Goal: Task Accomplishment & Management: Manage account settings

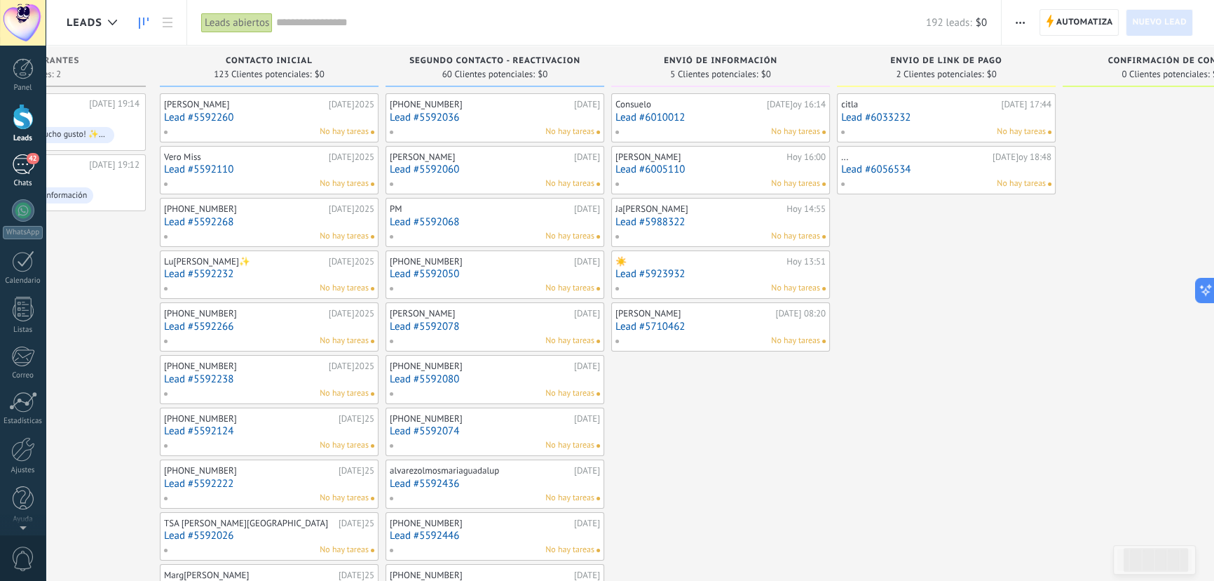
click at [32, 172] on div "42" at bounding box center [23, 164] width 22 height 20
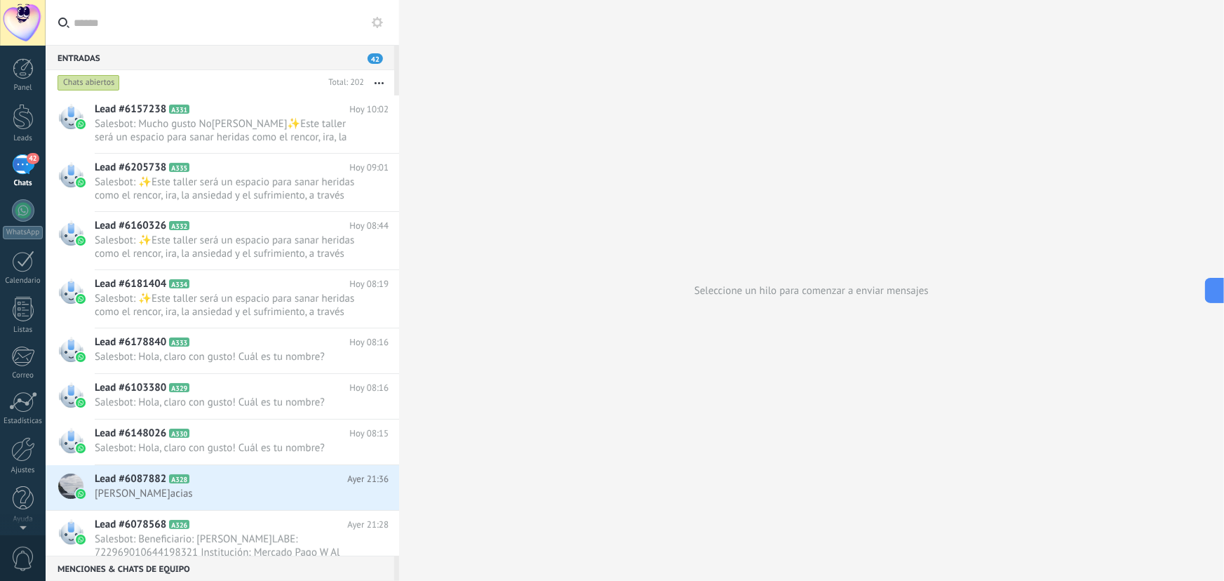
click at [23, 166] on div "42" at bounding box center [23, 164] width 22 height 20
click at [29, 120] on div at bounding box center [23, 117] width 21 height 26
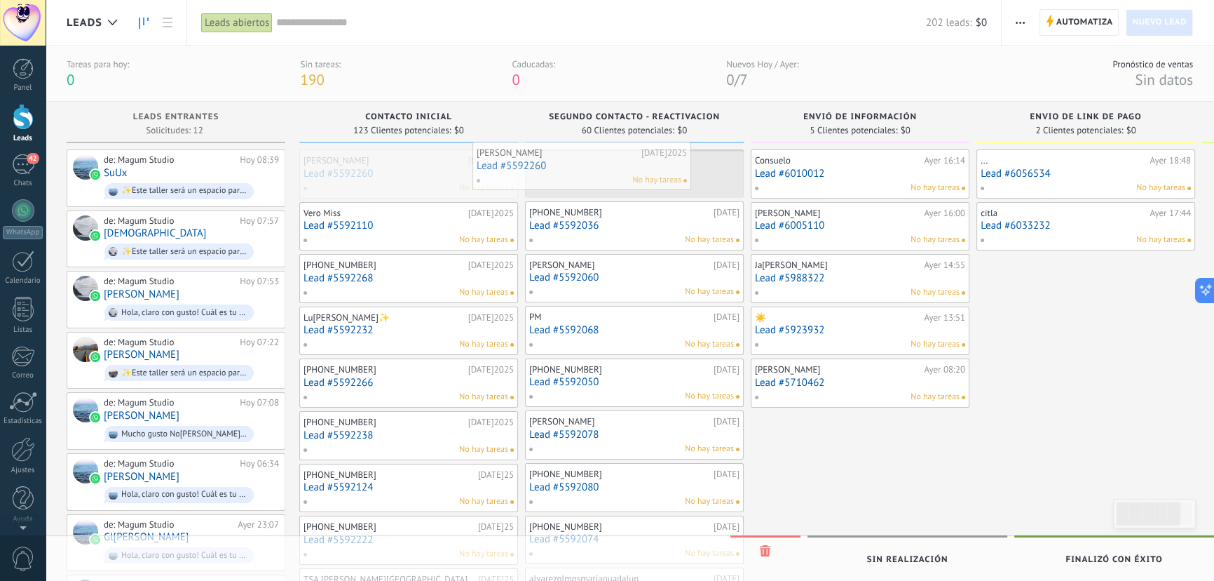
drag, startPoint x: 430, startPoint y: 172, endPoint x: 603, endPoint y: 164, distance: 173.4
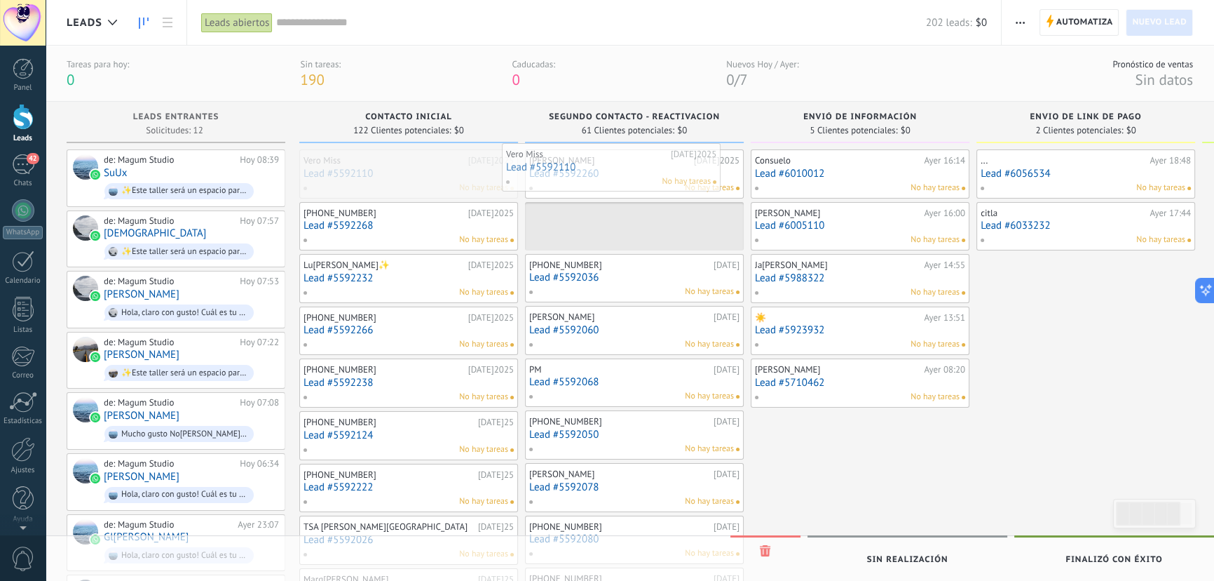
drag, startPoint x: 395, startPoint y: 183, endPoint x: 598, endPoint y: 177, distance: 202.7
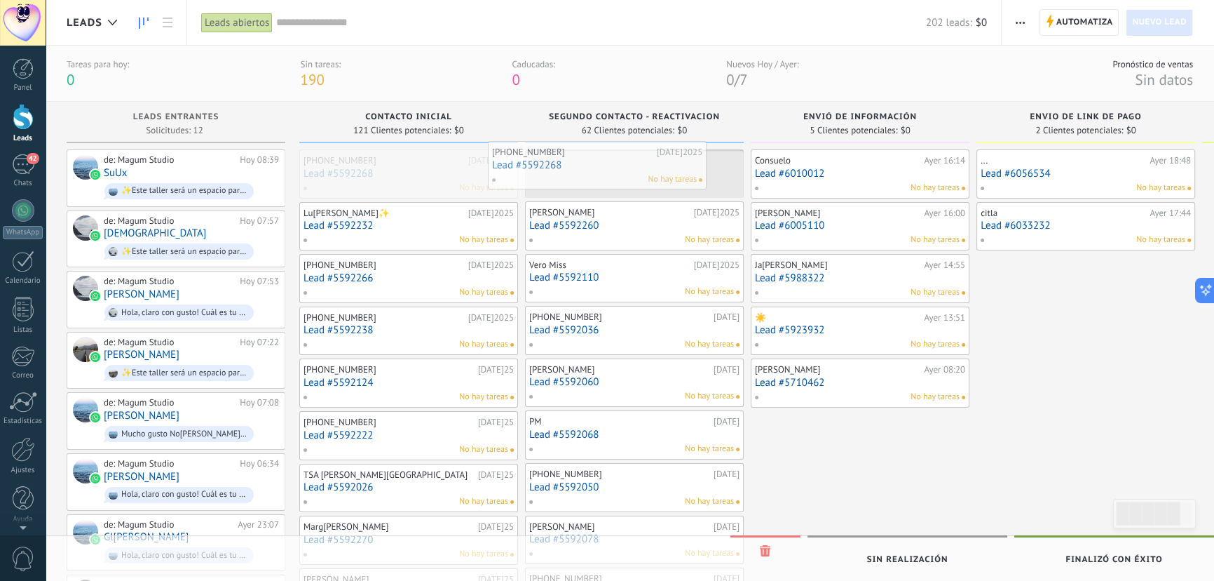
drag, startPoint x: 435, startPoint y: 185, endPoint x: 623, endPoint y: 174, distance: 188.2
drag, startPoint x: 416, startPoint y: 184, endPoint x: 602, endPoint y: 177, distance: 185.9
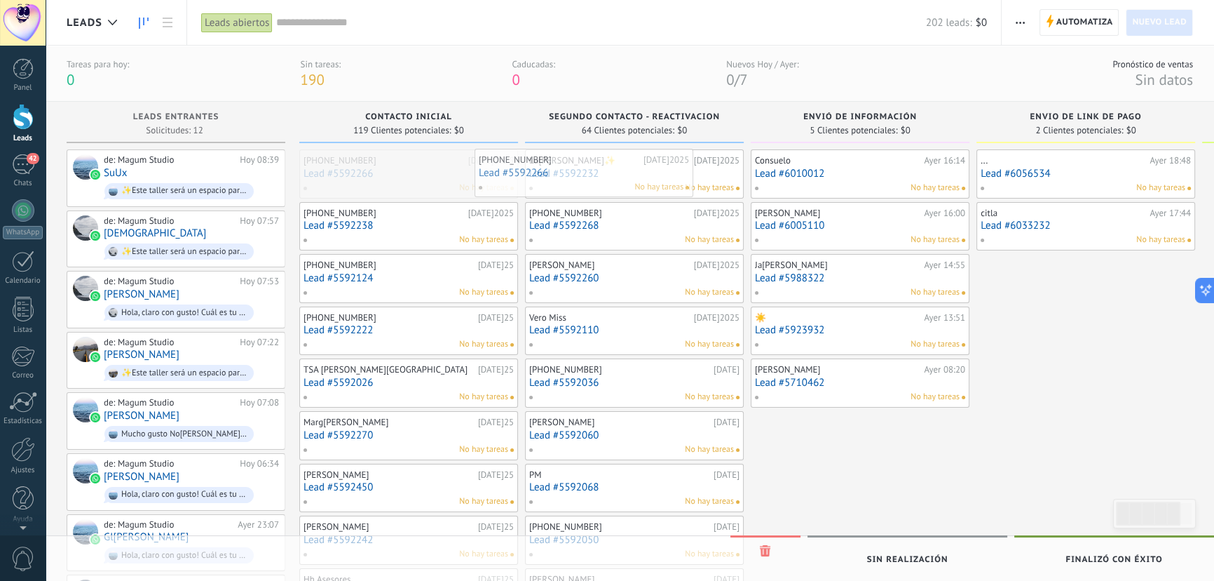
drag, startPoint x: 434, startPoint y: 182, endPoint x: 609, endPoint y: 182, distance: 175.3
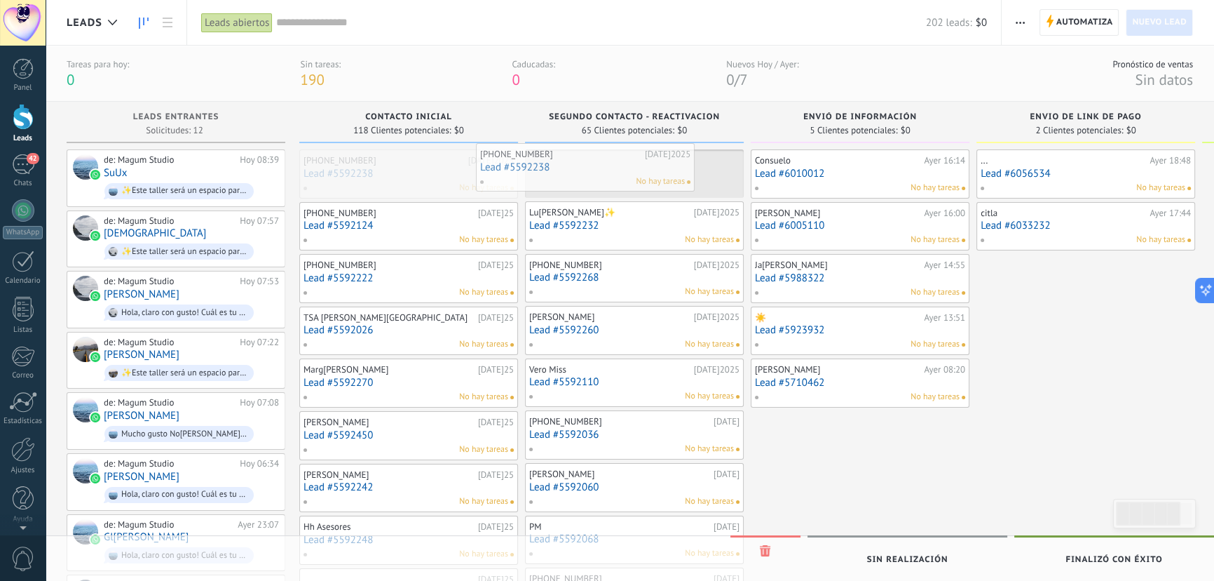
drag, startPoint x: 431, startPoint y: 196, endPoint x: 466, endPoint y: 196, distance: 35.1
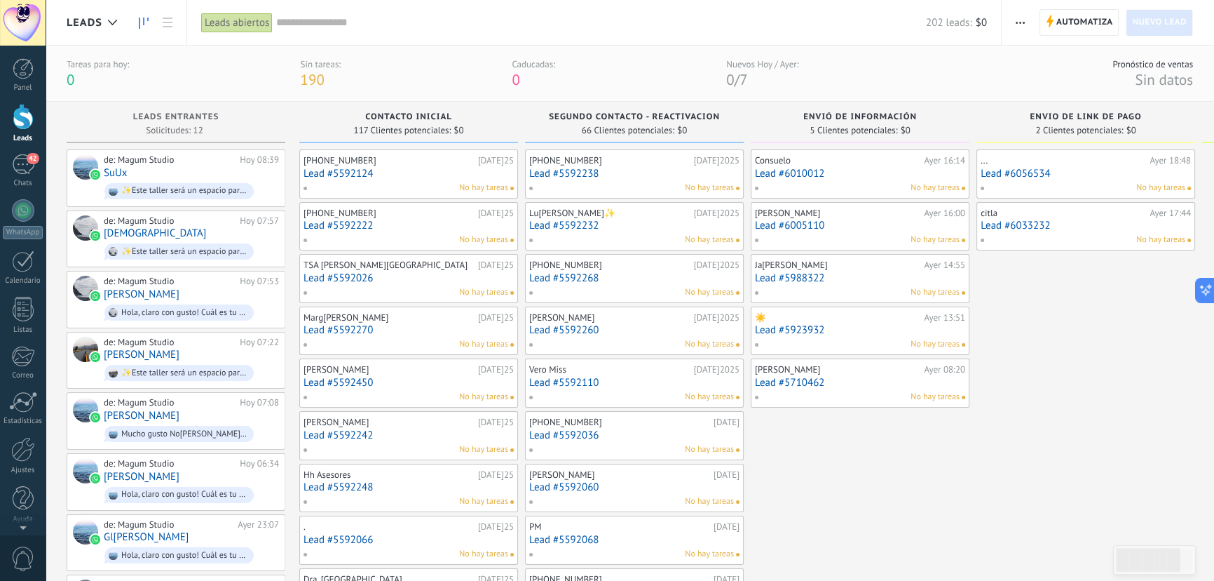
drag, startPoint x: 393, startPoint y: 198, endPoint x: 500, endPoint y: 196, distance: 107.3
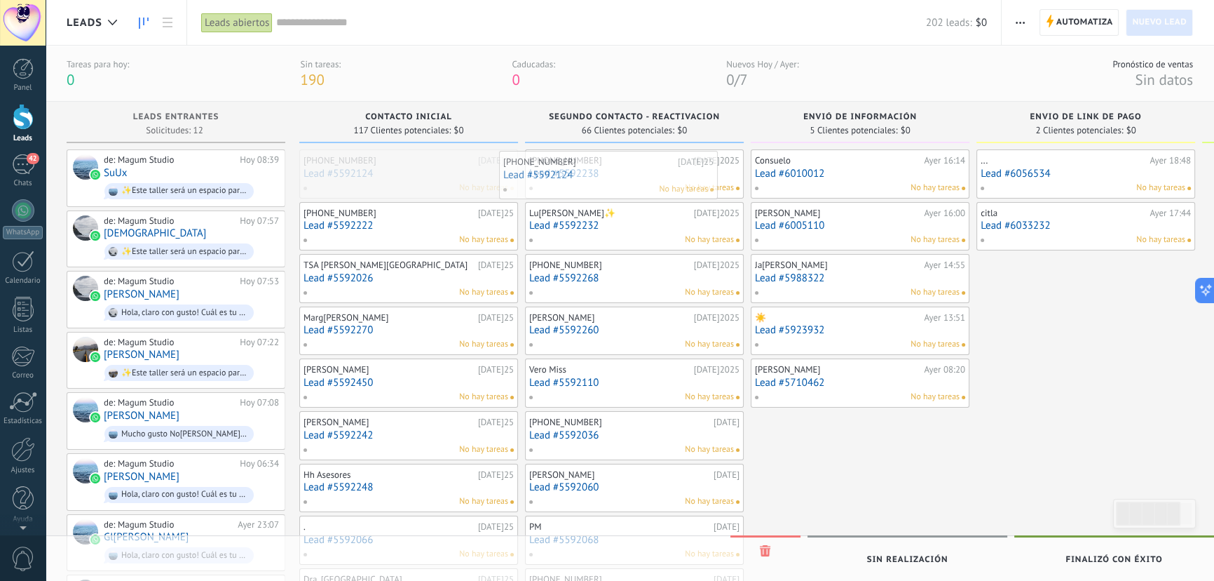
drag, startPoint x: 510, startPoint y: 166, endPoint x: 618, endPoint y: 168, distance: 108.7
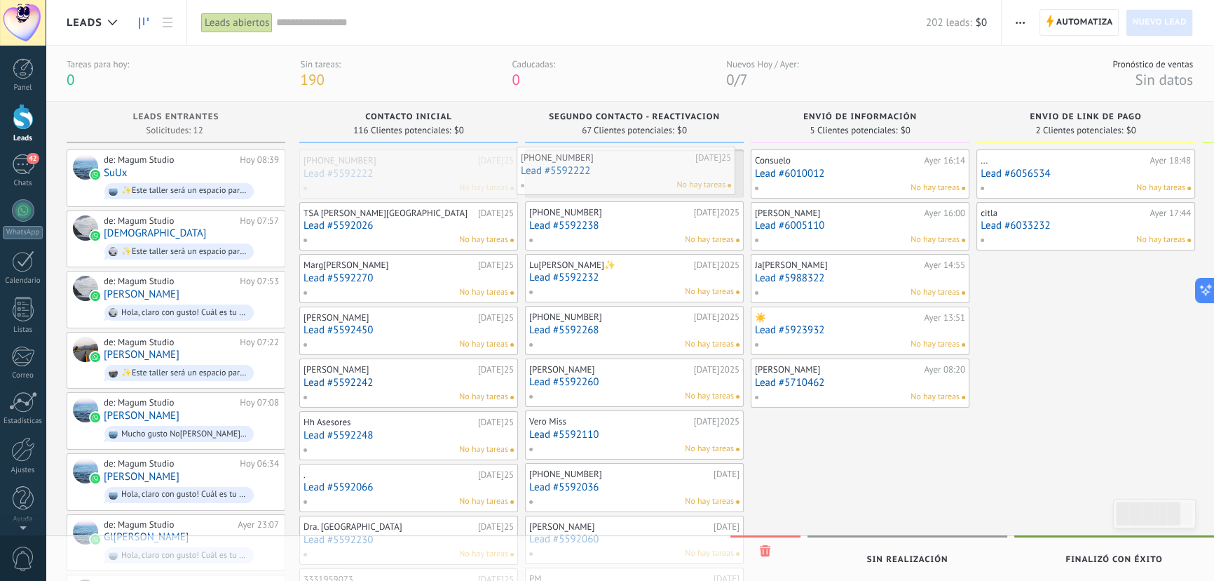
drag, startPoint x: 395, startPoint y: 176, endPoint x: 611, endPoint y: 173, distance: 216.7
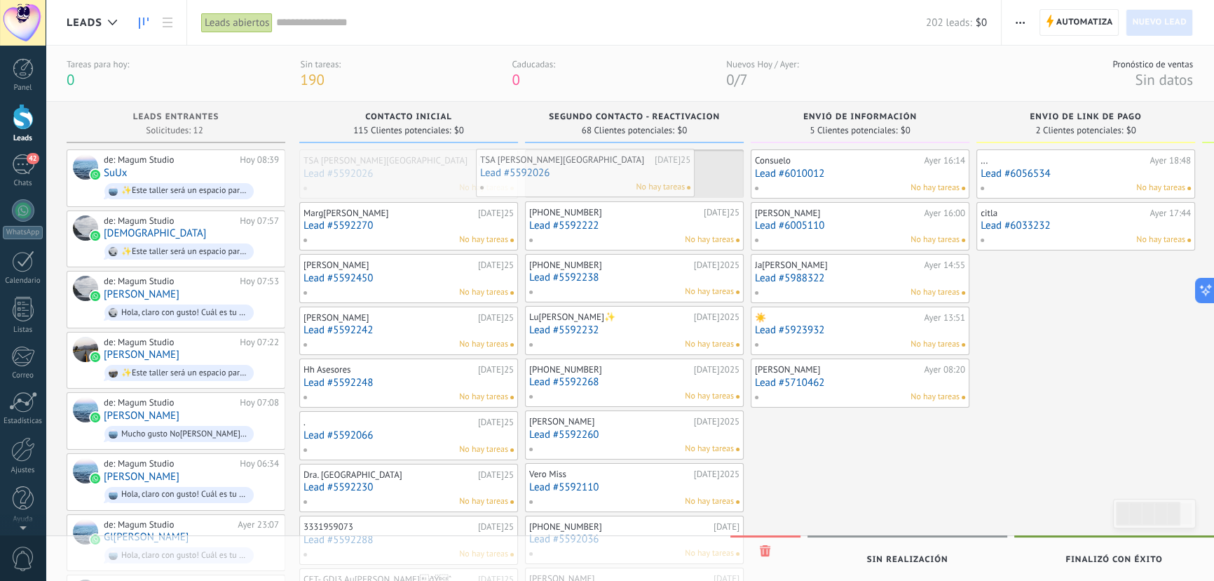
drag, startPoint x: 414, startPoint y: 170, endPoint x: 607, endPoint y: 169, distance: 192.8
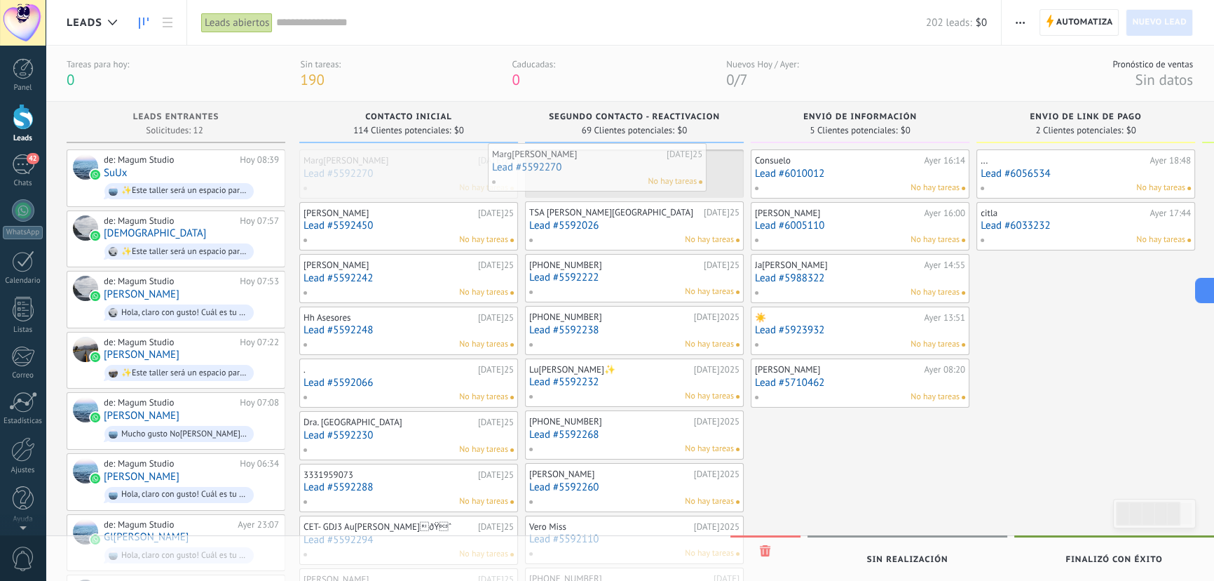
drag, startPoint x: 419, startPoint y: 179, endPoint x: 462, endPoint y: 174, distance: 43.8
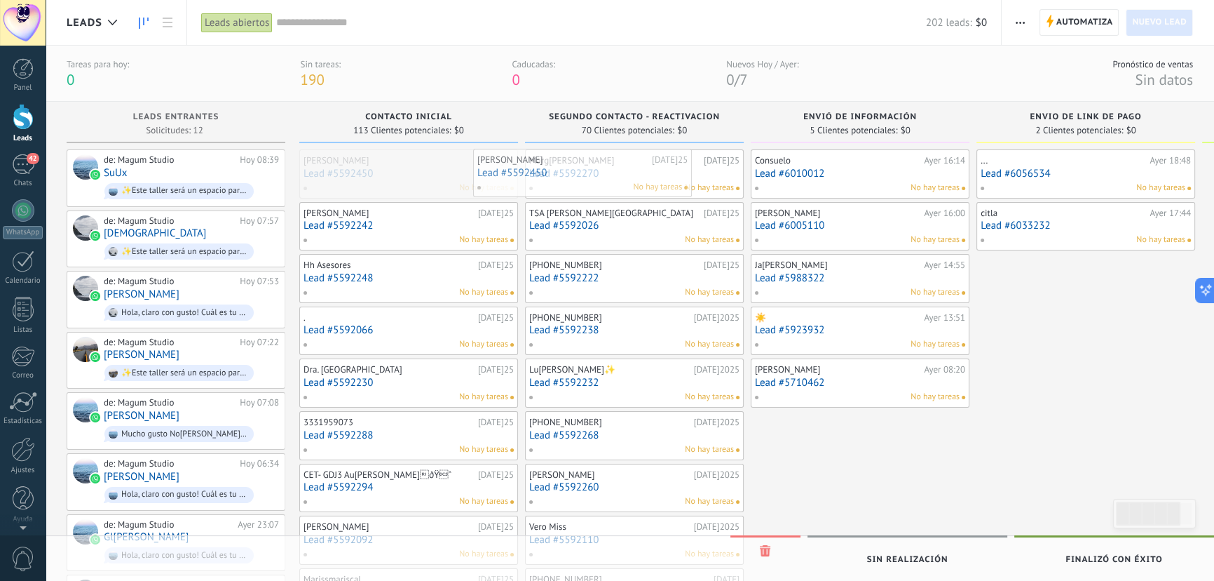
drag, startPoint x: 403, startPoint y: 180, endPoint x: 591, endPoint y: 179, distance: 187.9
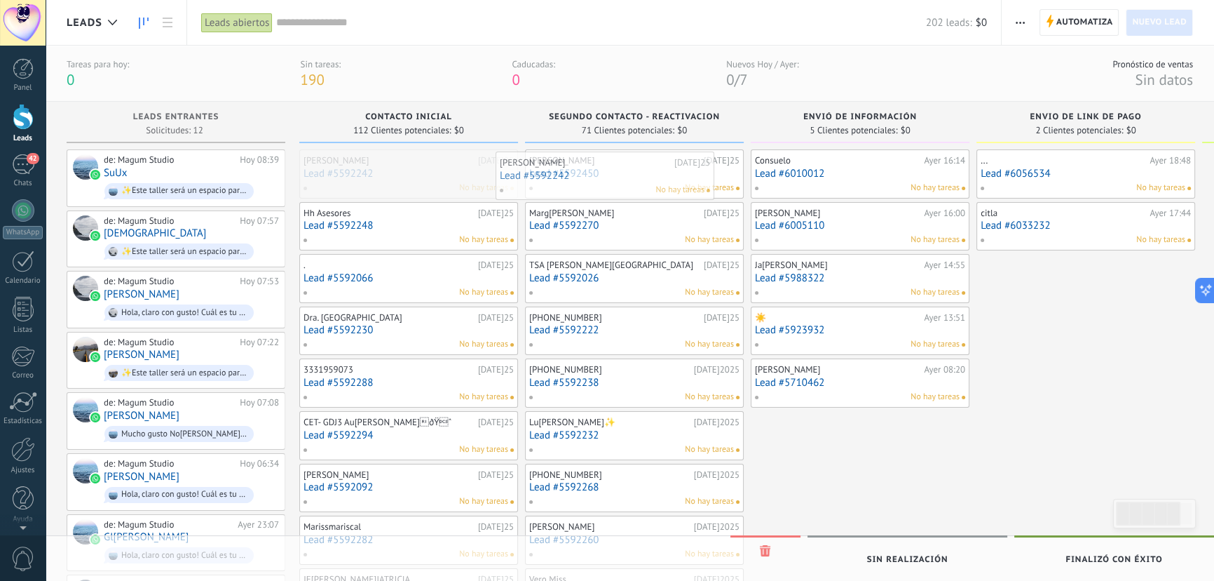
drag, startPoint x: 377, startPoint y: 171, endPoint x: 573, endPoint y: 173, distance: 196.3
drag, startPoint x: 384, startPoint y: 182, endPoint x: 438, endPoint y: 172, distance: 54.9
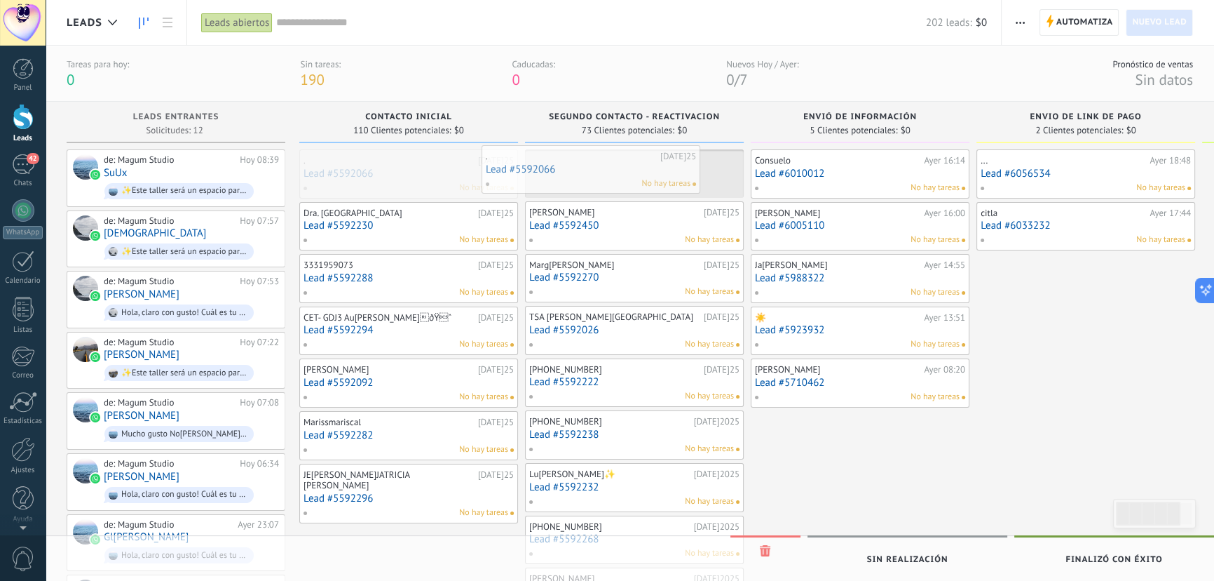
drag, startPoint x: 393, startPoint y: 185, endPoint x: 589, endPoint y: 181, distance: 196.4
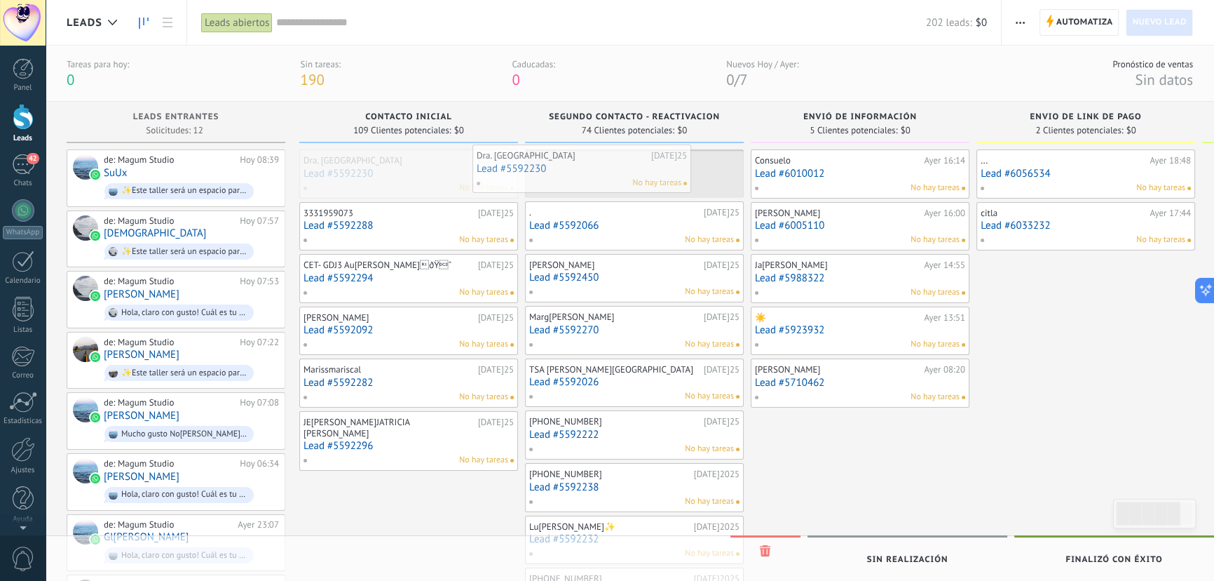
drag, startPoint x: 466, startPoint y: 189, endPoint x: 605, endPoint y: 184, distance: 138.9
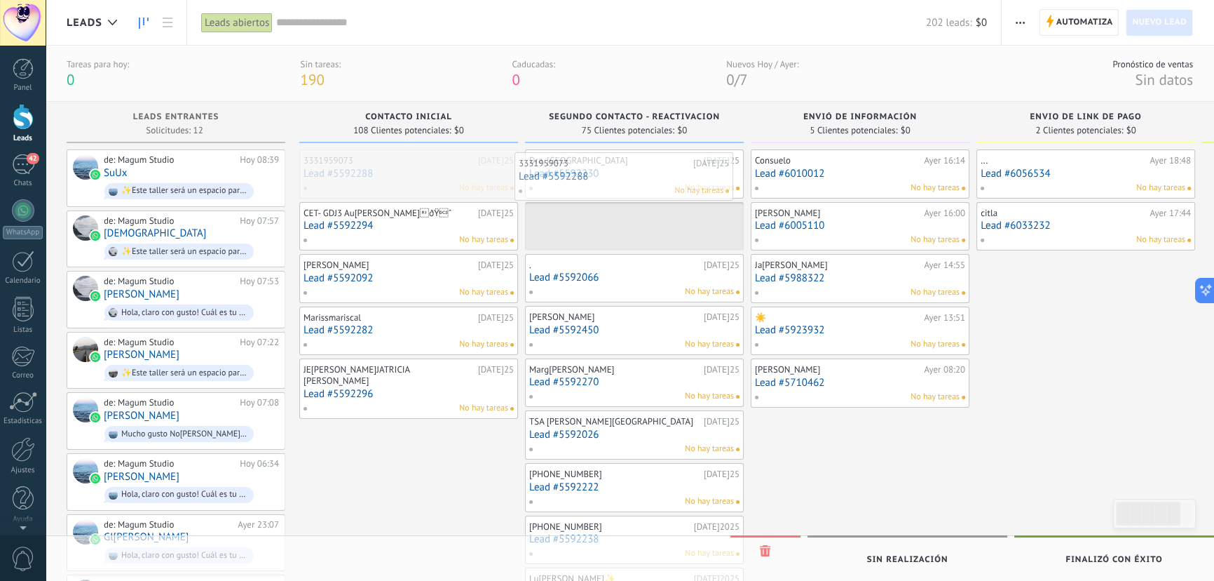
drag, startPoint x: 394, startPoint y: 172, endPoint x: 517, endPoint y: 171, distance: 122.7
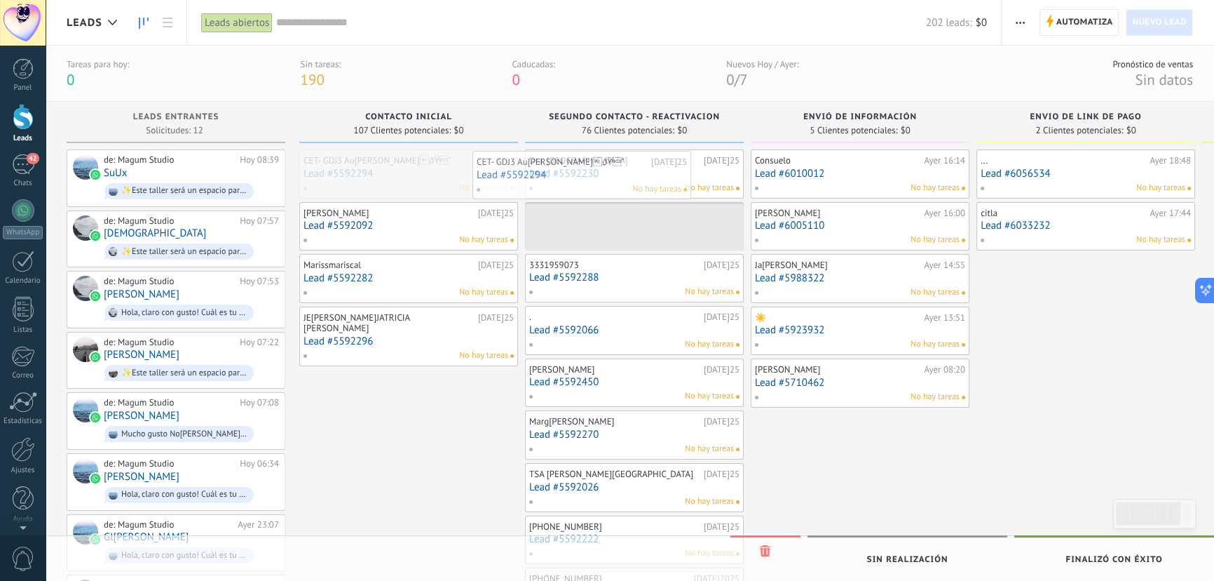
drag, startPoint x: 421, startPoint y: 175, endPoint x: 621, endPoint y: 177, distance: 199.1
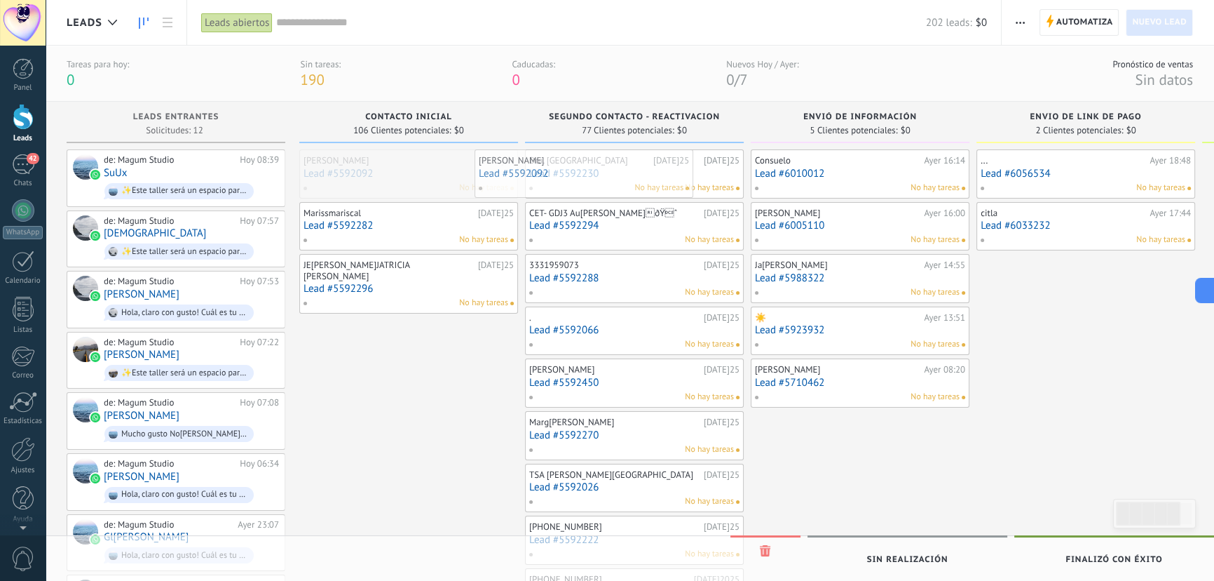
drag, startPoint x: 426, startPoint y: 172, endPoint x: 602, endPoint y: 172, distance: 175.3
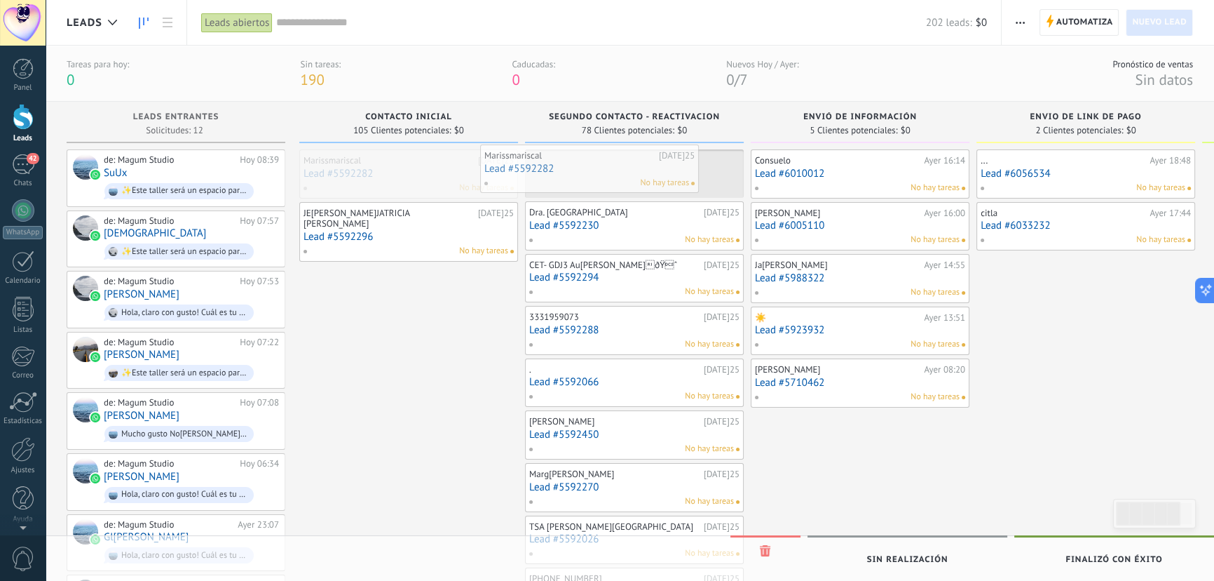
drag, startPoint x: 415, startPoint y: 183, endPoint x: 596, endPoint y: 178, distance: 181.0
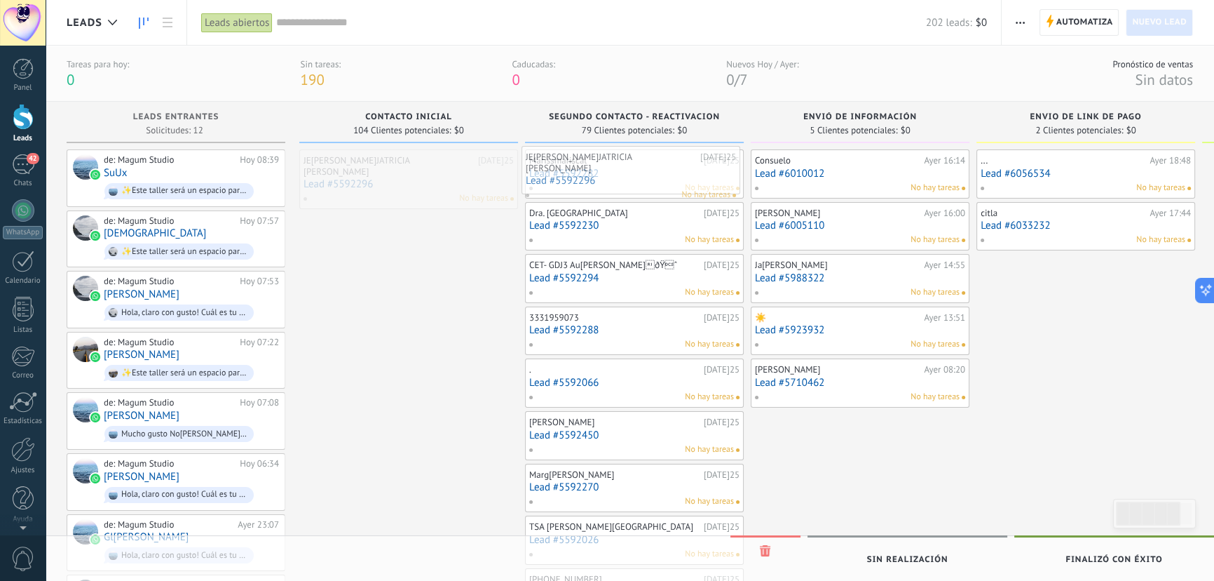
drag, startPoint x: 440, startPoint y: 185, endPoint x: 640, endPoint y: 183, distance: 200.5
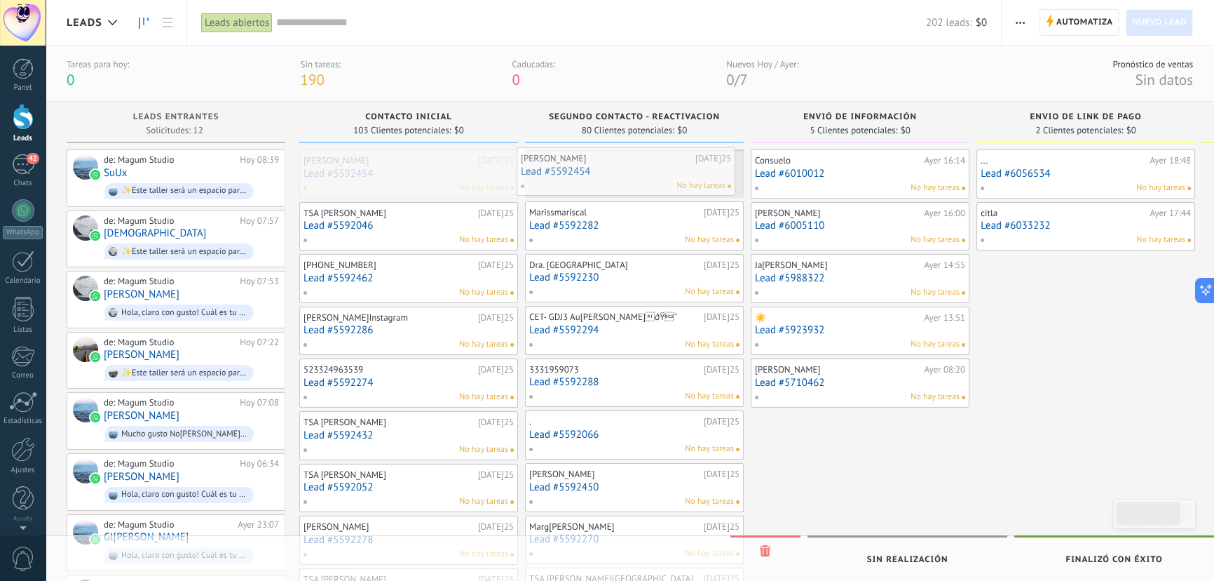
drag, startPoint x: 367, startPoint y: 170, endPoint x: 593, endPoint y: 168, distance: 226.5
drag, startPoint x: 390, startPoint y: 168, endPoint x: 630, endPoint y: 175, distance: 239.9
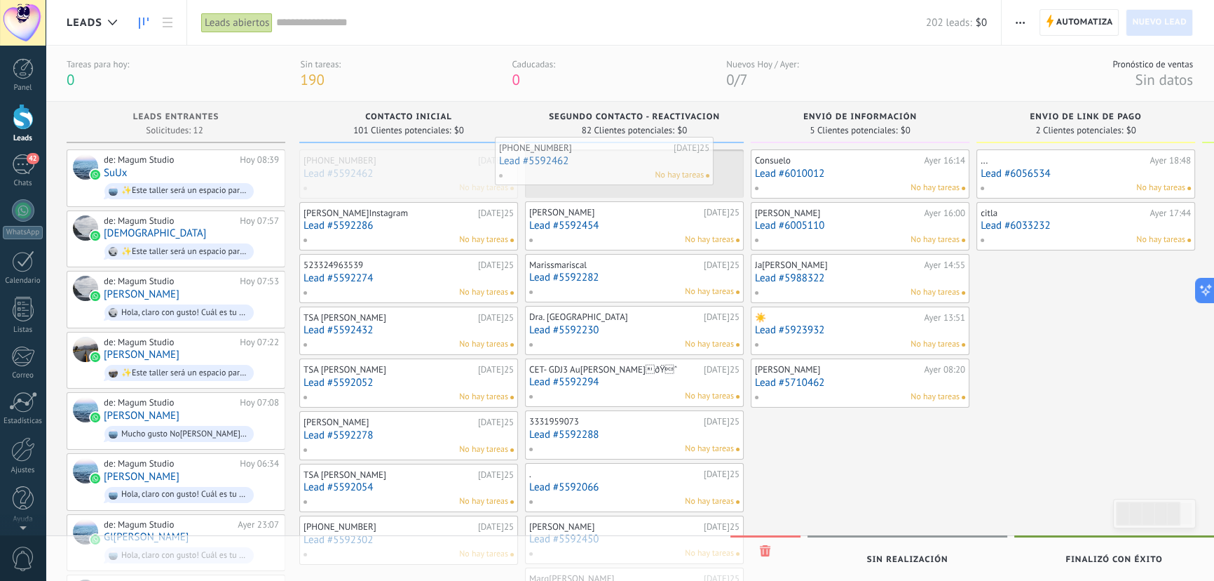
drag, startPoint x: 374, startPoint y: 177, endPoint x: 571, endPoint y: 164, distance: 198.2
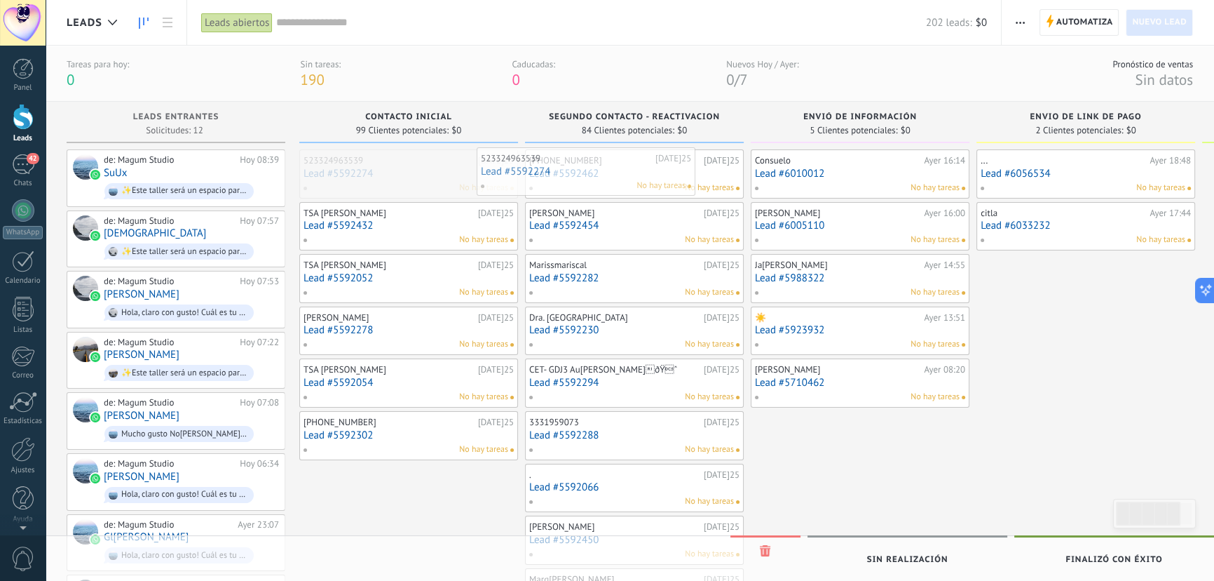
drag, startPoint x: 455, startPoint y: 183, endPoint x: 599, endPoint y: 182, distance: 144.4
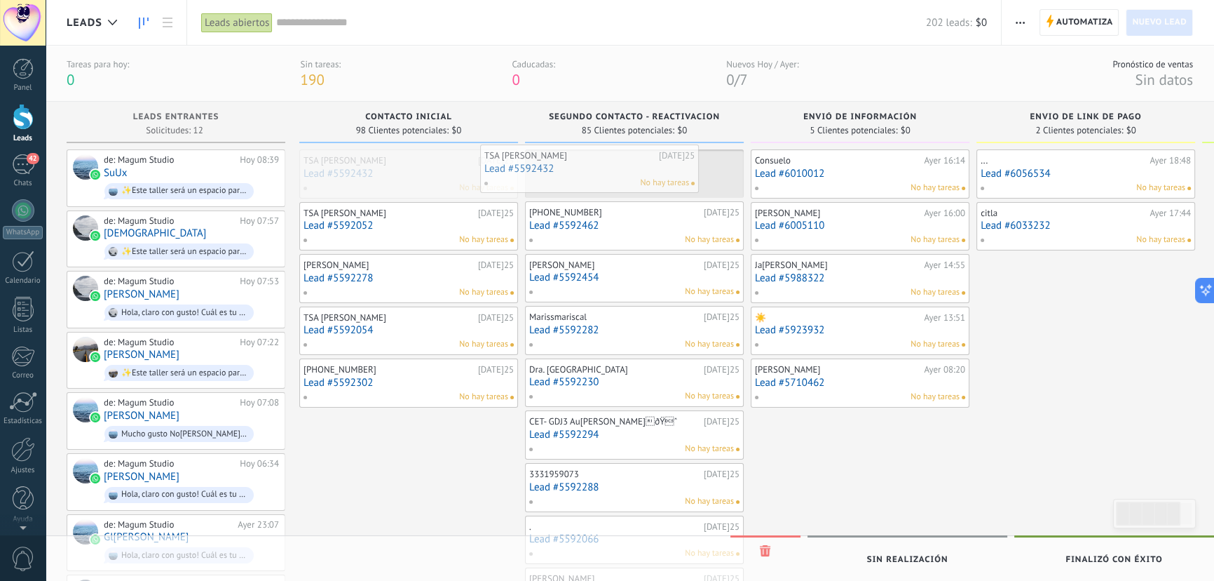
drag, startPoint x: 589, startPoint y: 184, endPoint x: 609, endPoint y: 183, distance: 20.3
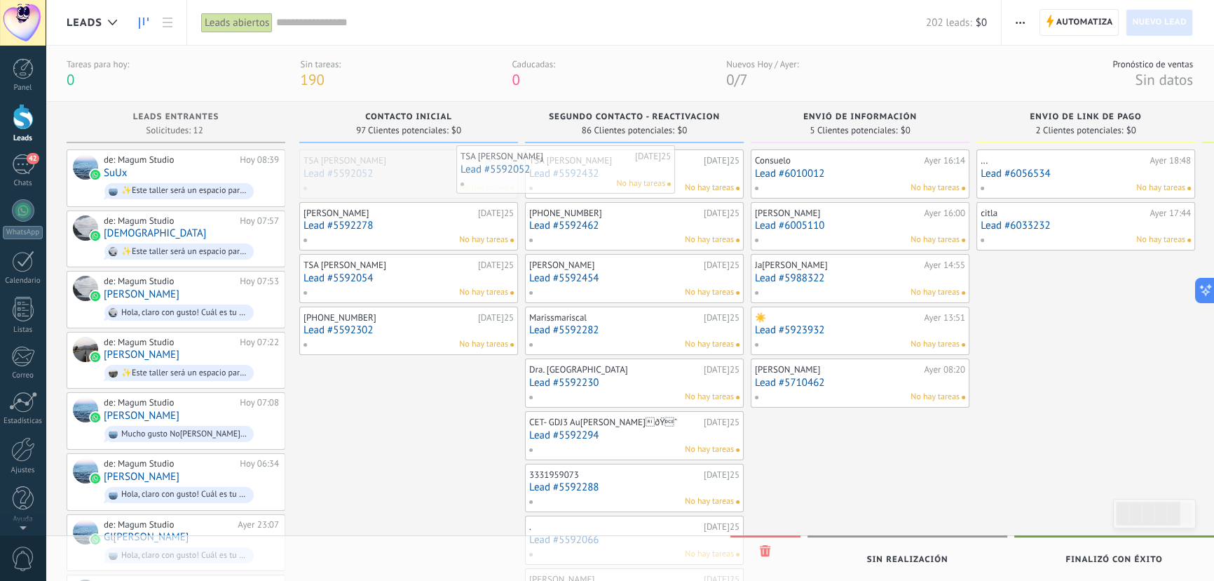
drag, startPoint x: 406, startPoint y: 182, endPoint x: 459, endPoint y: 177, distance: 53.5
drag, startPoint x: 426, startPoint y: 182, endPoint x: 568, endPoint y: 179, distance: 142.4
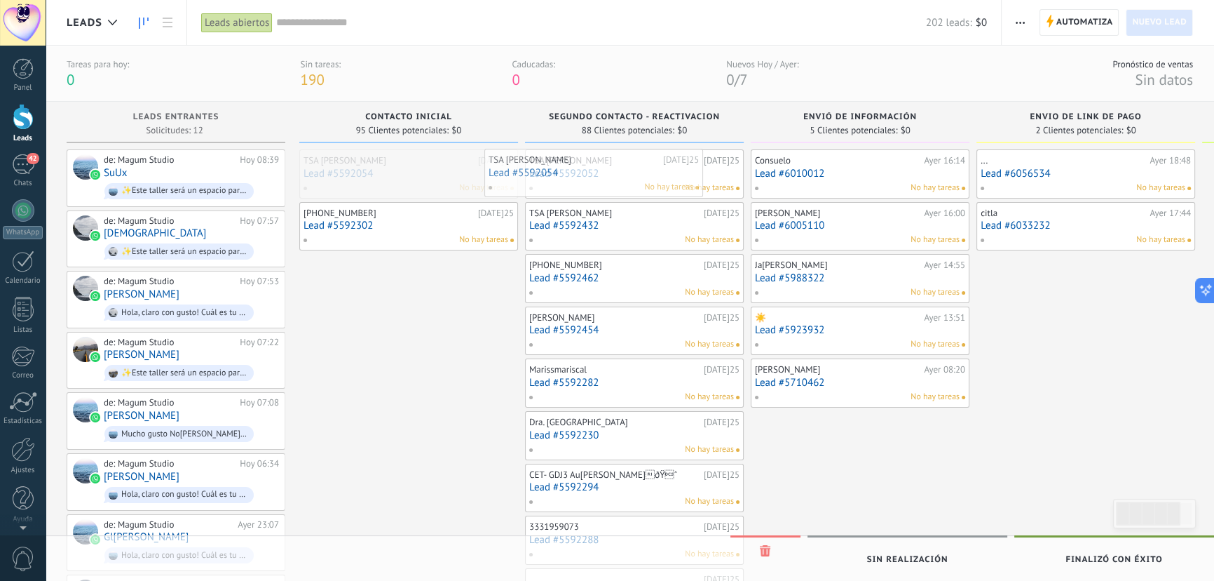
drag, startPoint x: 397, startPoint y: 182, endPoint x: 589, endPoint y: 181, distance: 192.1
drag, startPoint x: 589, startPoint y: 181, endPoint x: 639, endPoint y: 179, distance: 49.8
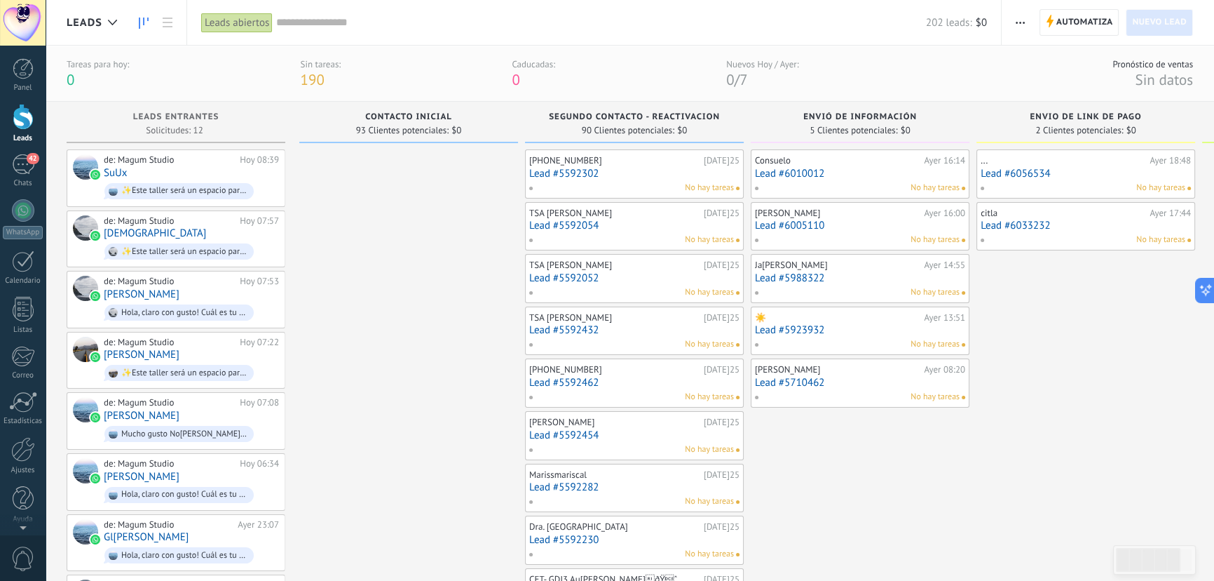
drag
click at [409, 118] on span "Contacto inicial" at bounding box center [408, 117] width 87 height 10
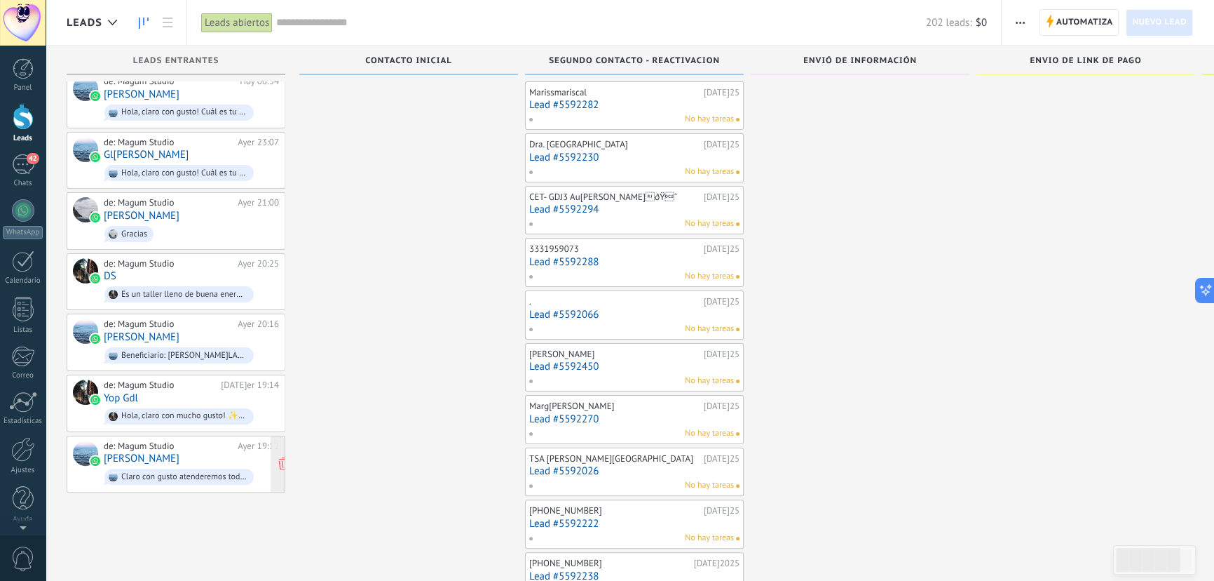
scroll to position [326, 0]
click at [196, 445] on div "de: Magum Studio Ayer 19:12 Vanessa Vivas Claro con gusto atenderemos todas tus…" at bounding box center [191, 464] width 175 height 48
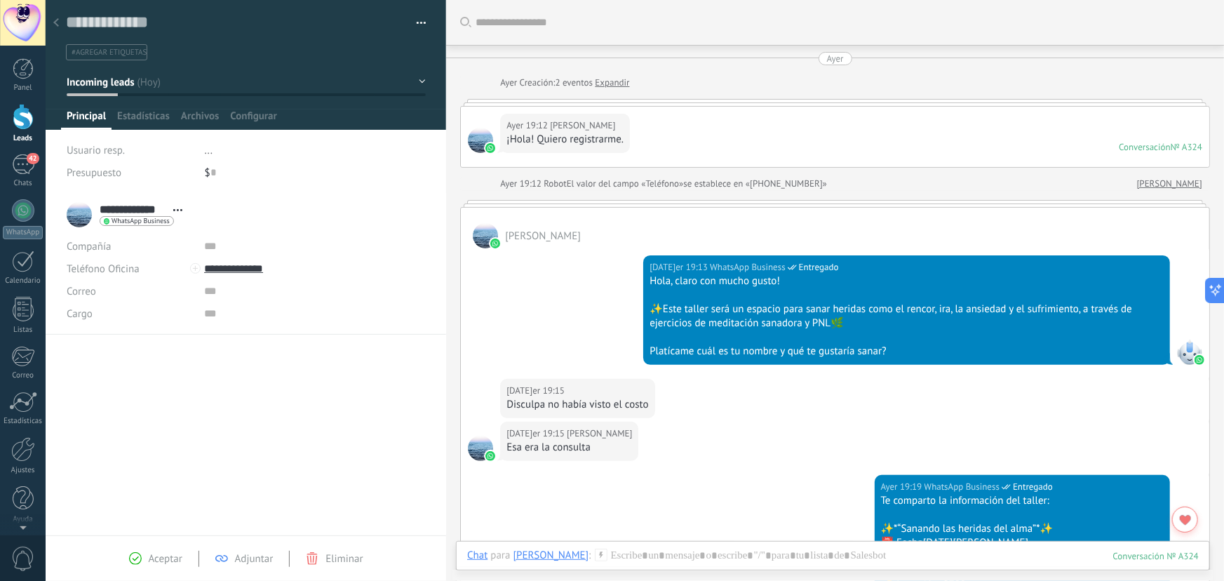
click at [56, 21] on use at bounding box center [56, 22] width 6 height 8
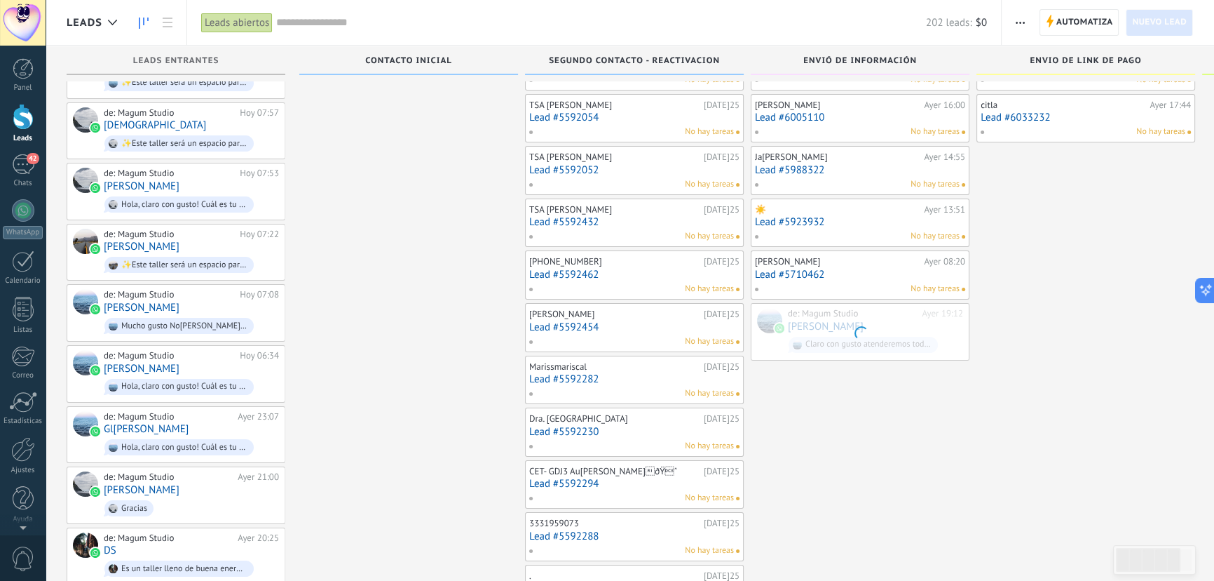
scroll to position [7, 0]
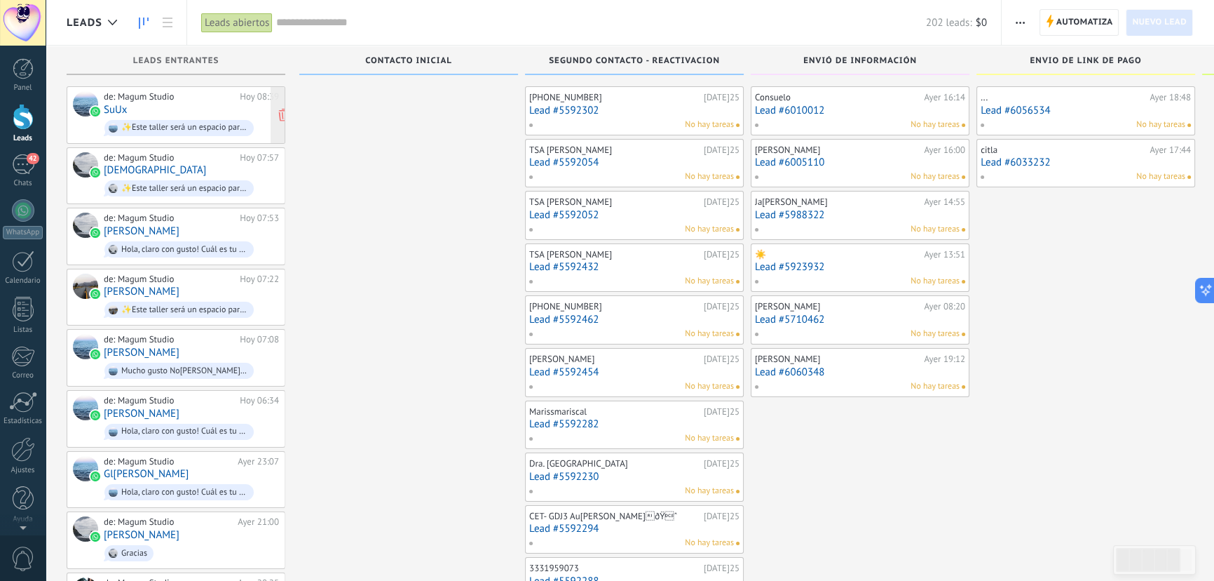
click at [165, 120] on div "✨Este taller será un espacio para sanar heridas como el rencor, ira, la ansieda…" at bounding box center [178, 128] width 149 height 16
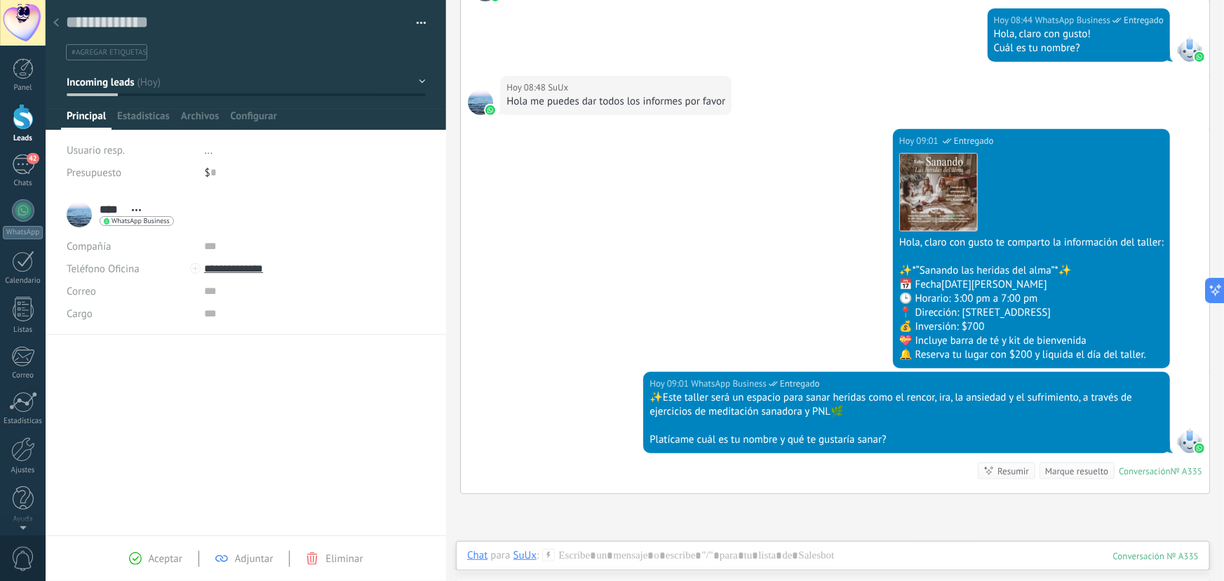
scroll to position [340, 0]
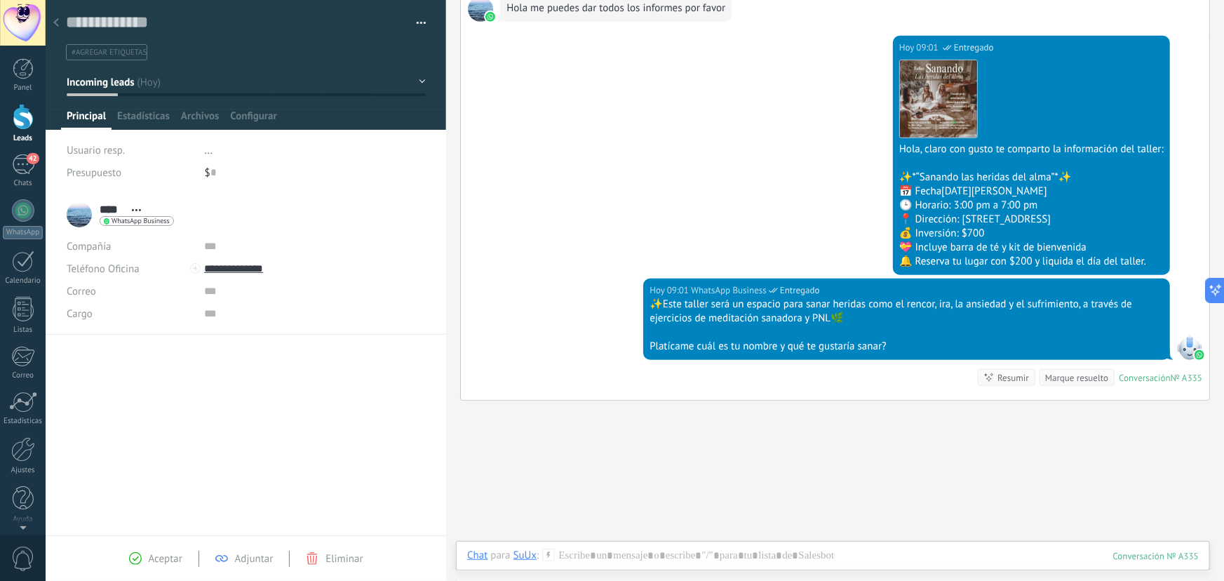
click at [55, 18] on div at bounding box center [56, 23] width 20 height 27
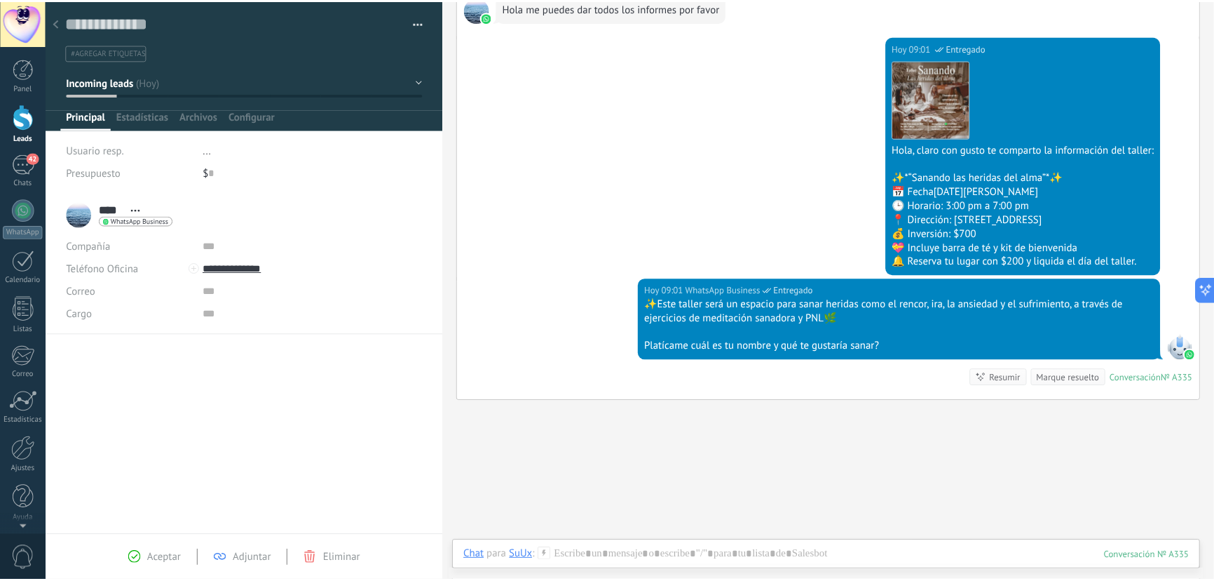
scroll to position [7, 0]
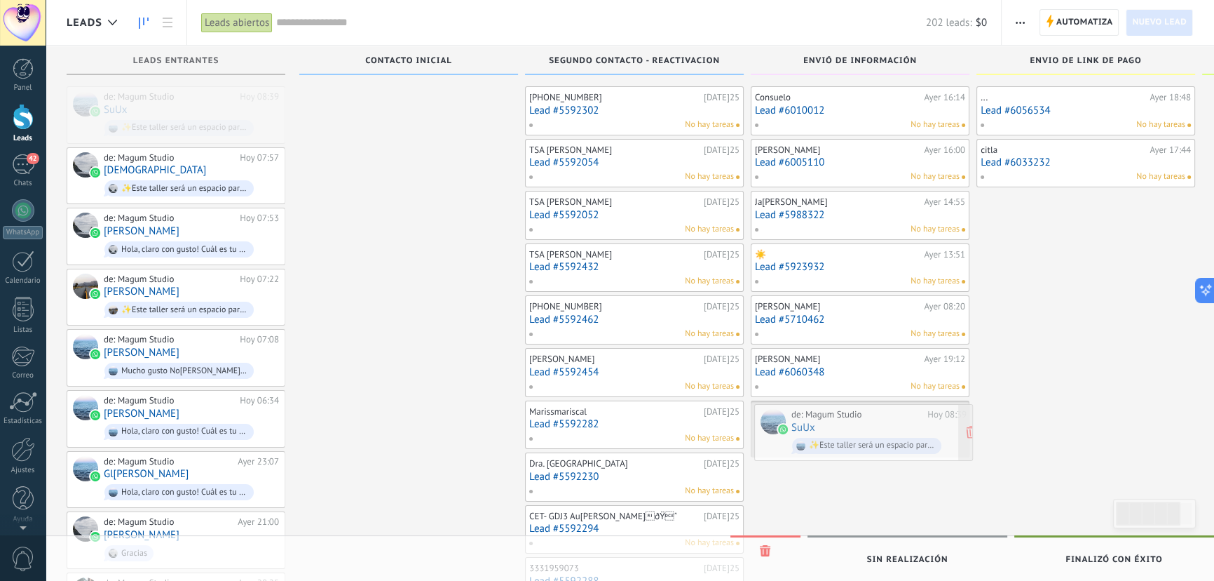
drag, startPoint x: 168, startPoint y: 100, endPoint x: 854, endPoint y: 414, distance: 754.9
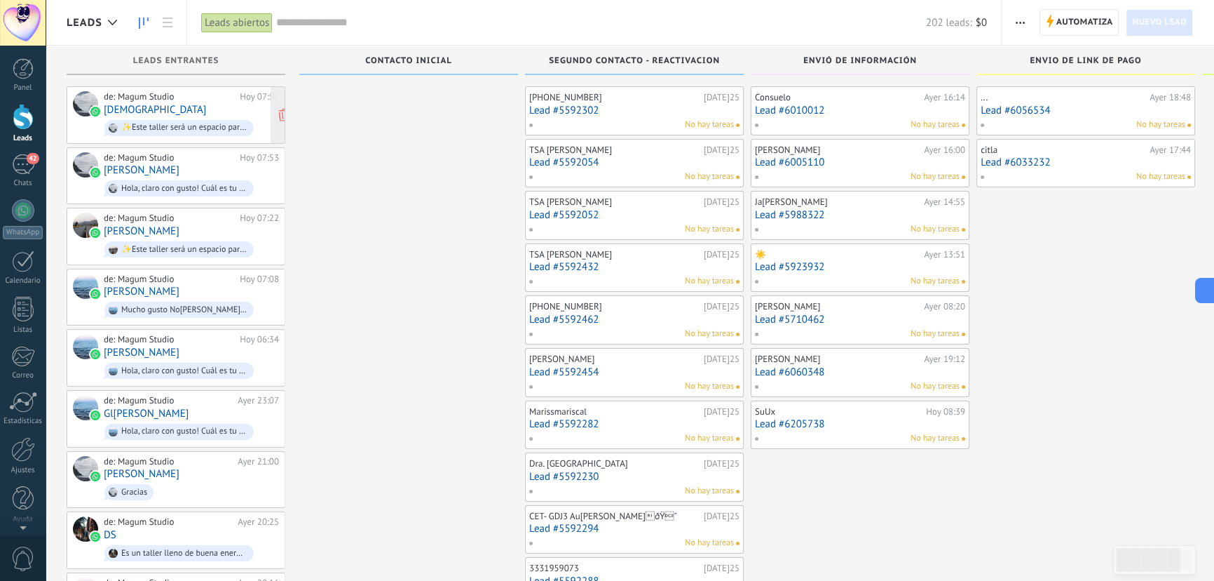
click at [163, 107] on div "de: Magum Studio Hoy 07:57 Santmon ✨Este taller será un espacio para sanar heri…" at bounding box center [191, 115] width 175 height 48
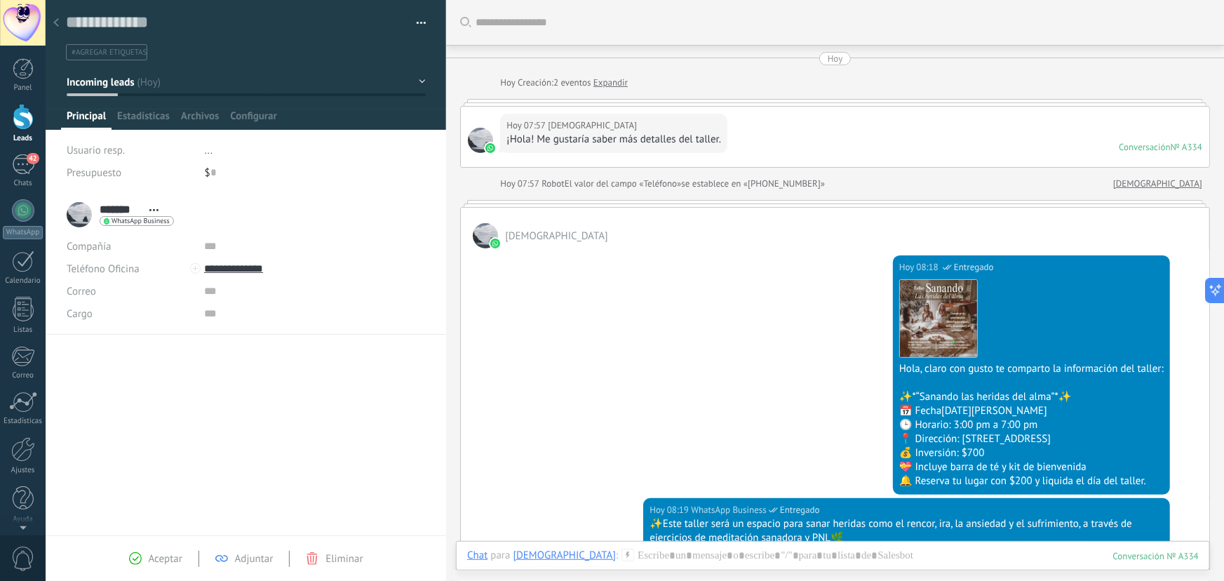
click at [55, 23] on use at bounding box center [56, 22] width 6 height 8
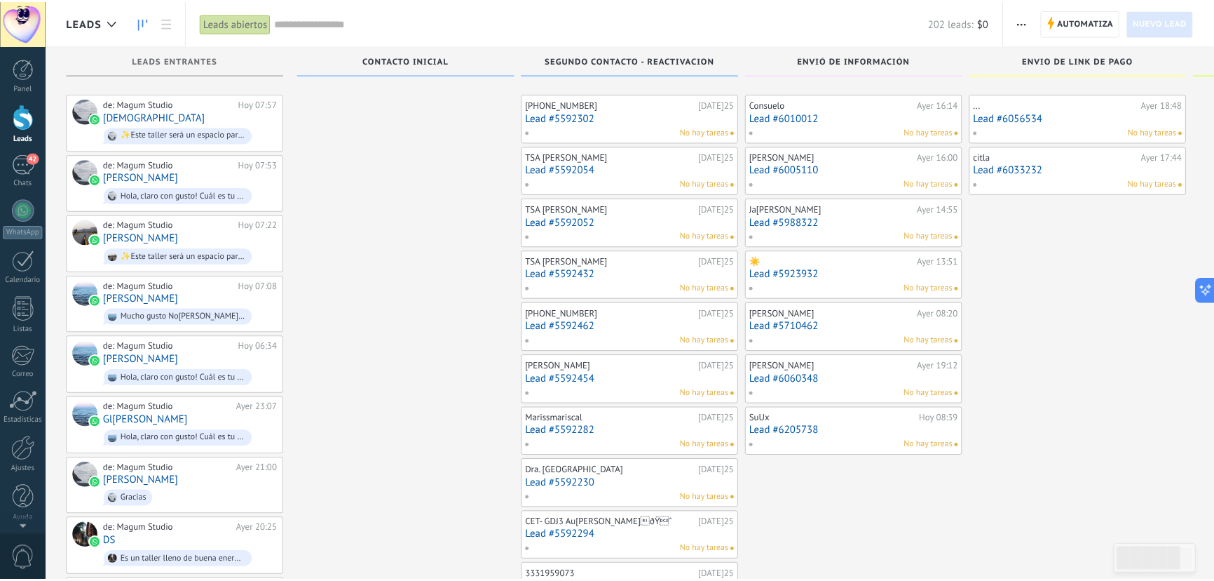
scroll to position [7, 0]
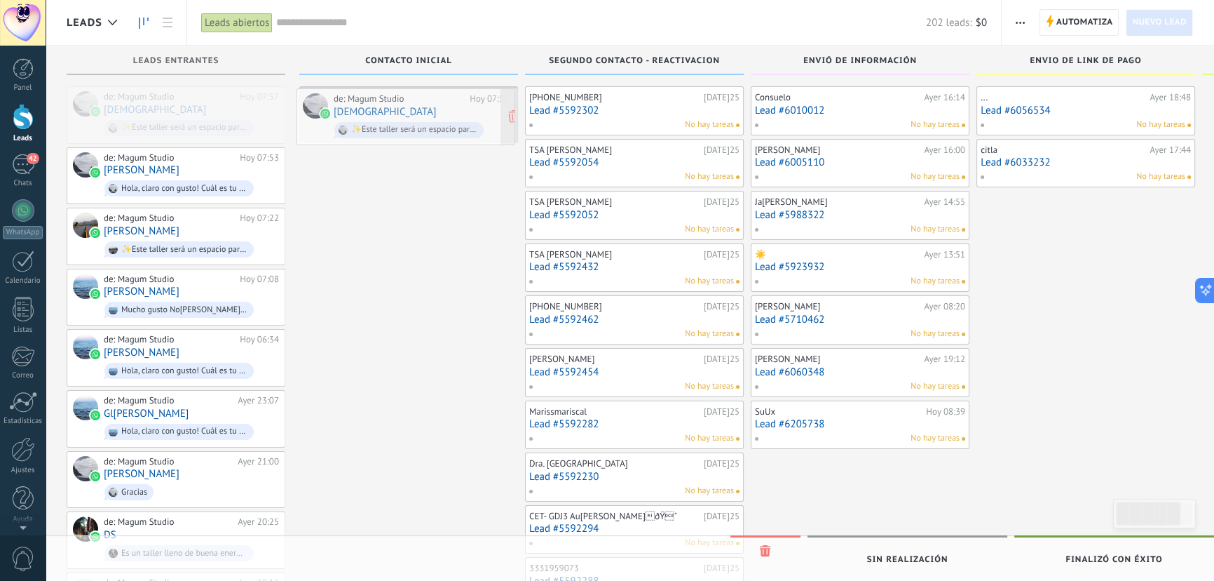
drag, startPoint x: 532, startPoint y: 144, endPoint x: 418, endPoint y: 114, distance: 118.2
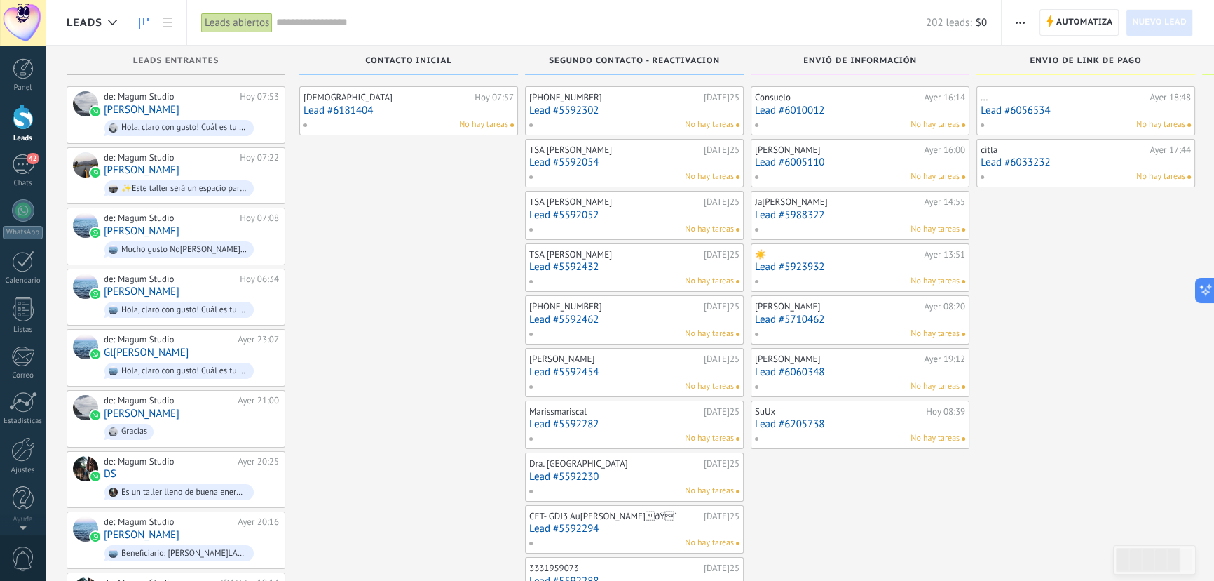
click at [827, 108] on link "Lead #6010012" at bounding box center [860, 110] width 210 height 12
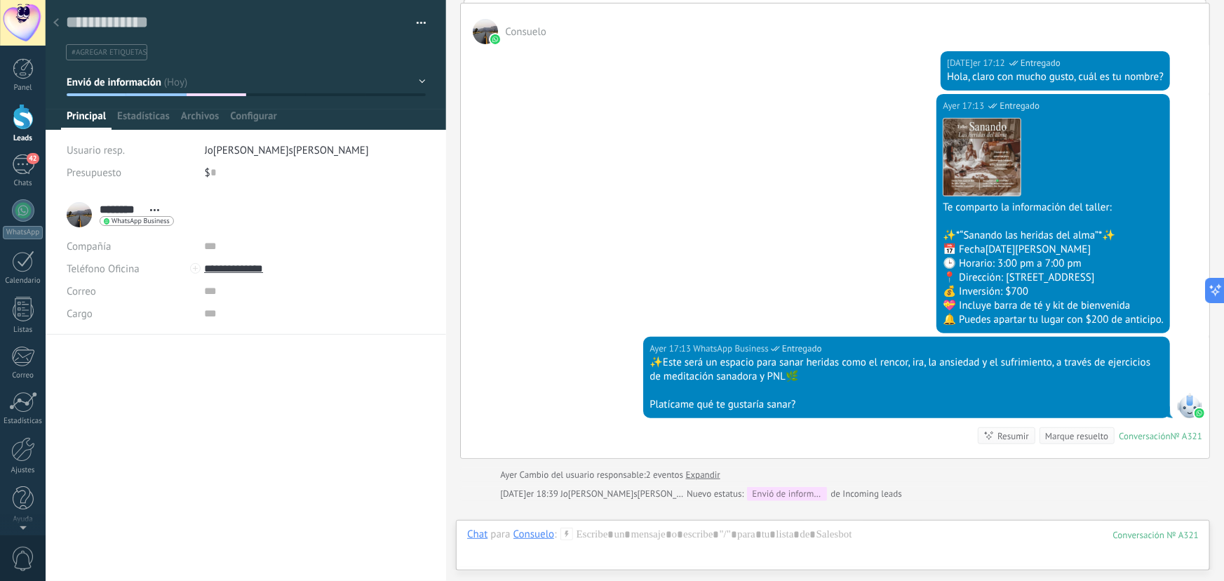
scroll to position [49, 0]
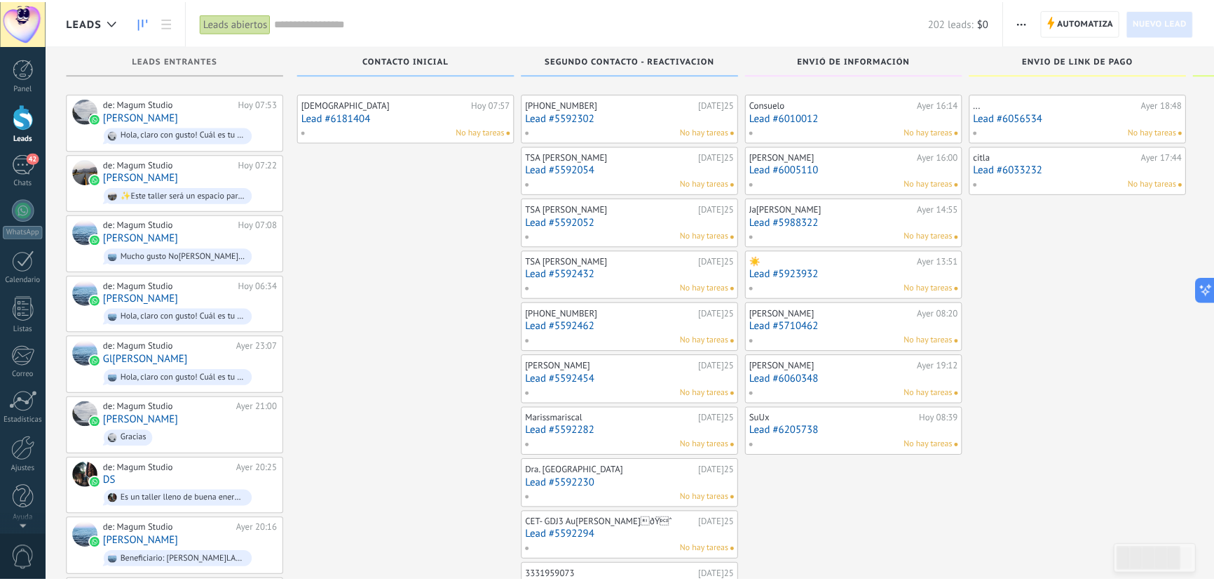
scroll to position [7, 0]
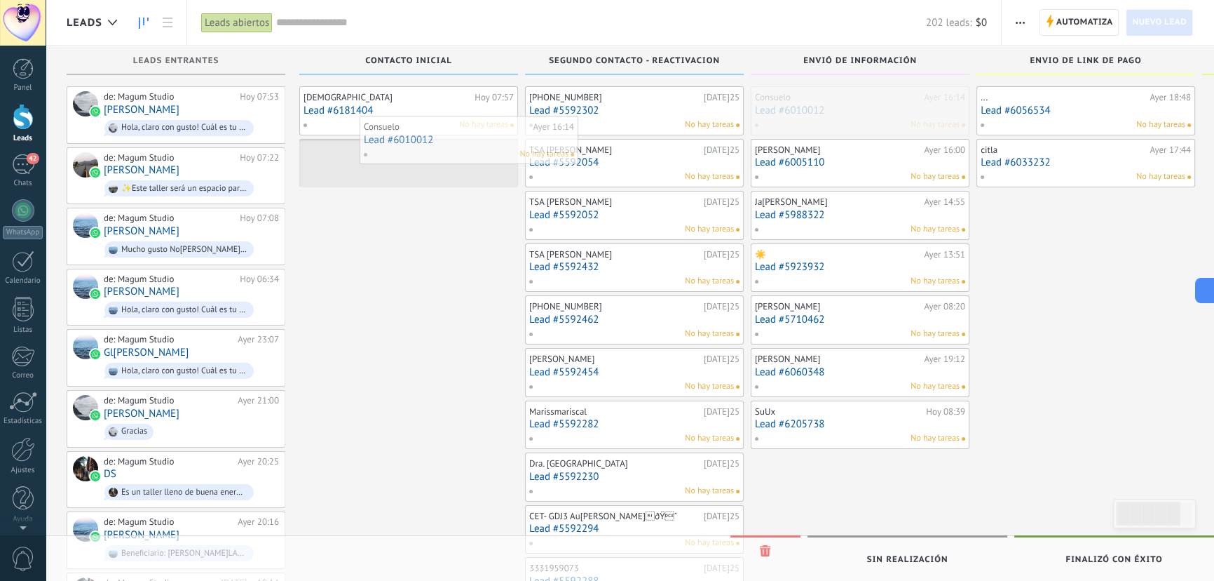
drag, startPoint x: 525, startPoint y: 119, endPoint x: 404, endPoint y: 153, distance: 125.9
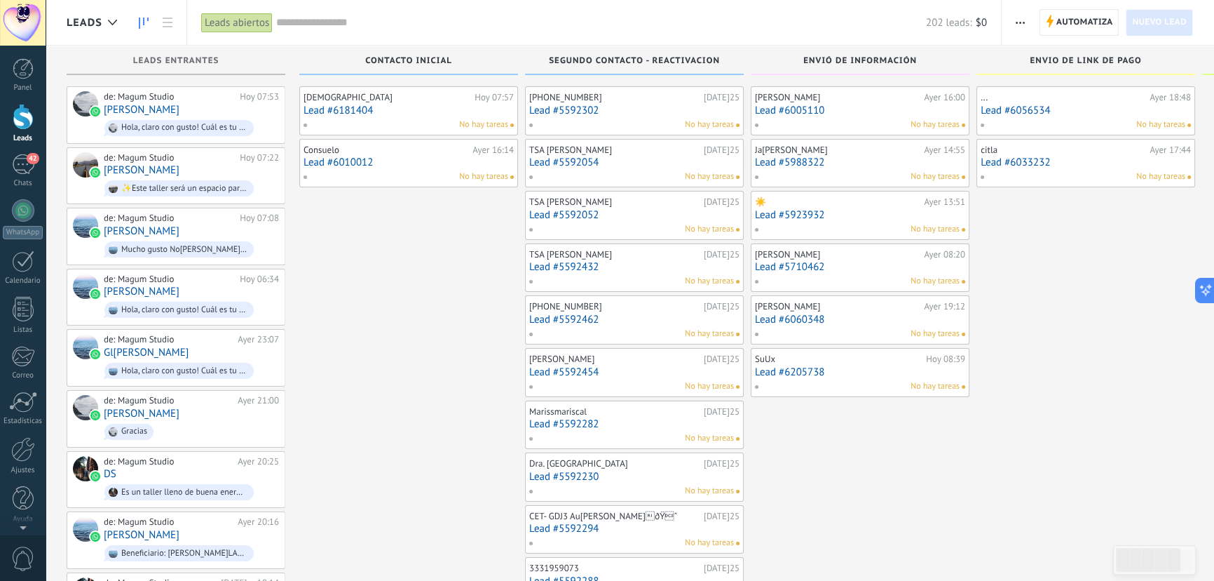
click at [813, 114] on link "Lead #6005110" at bounding box center [860, 110] width 210 height 12
click at [808, 156] on link "Lead #5988322" at bounding box center [860, 162] width 210 height 12
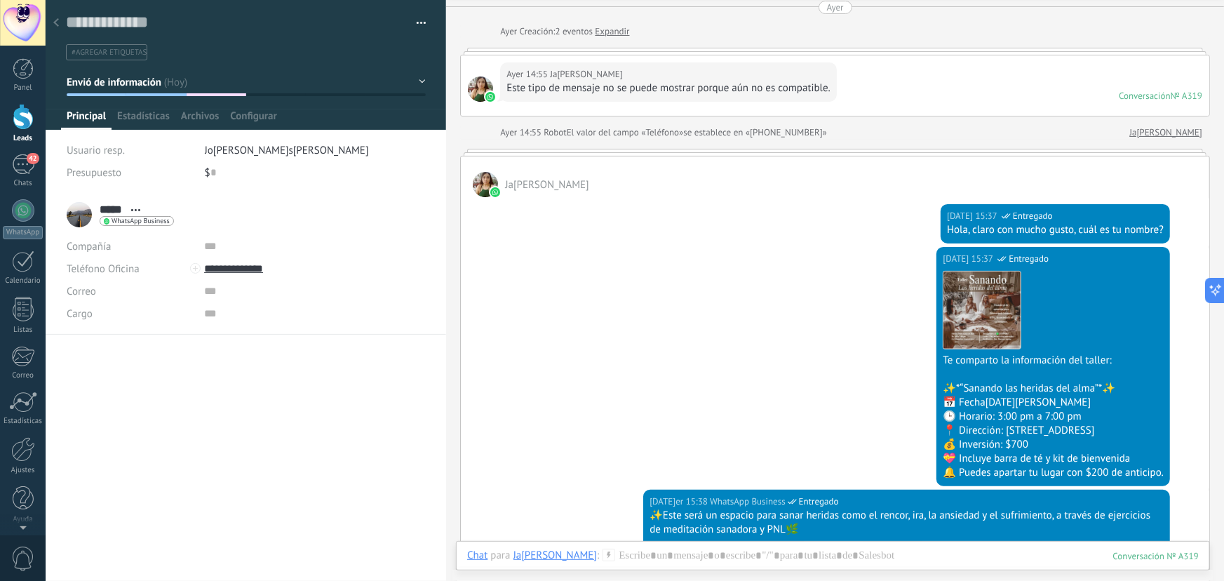
scroll to position [49, 0]
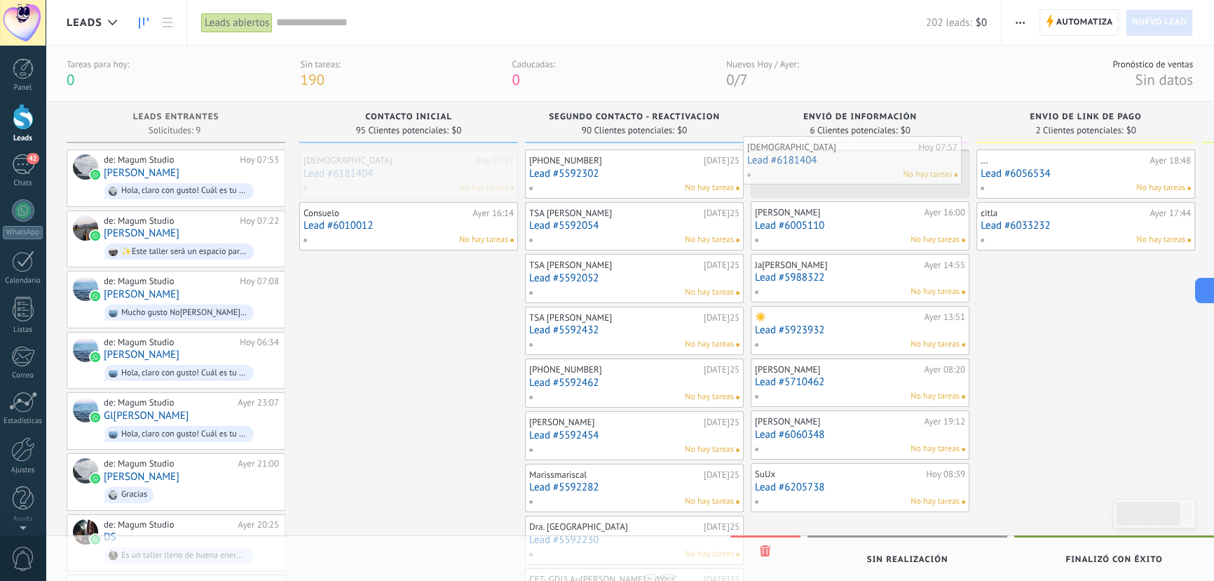
drag, startPoint x: 398, startPoint y: 175, endPoint x: 846, endPoint y: 165, distance: 448.9
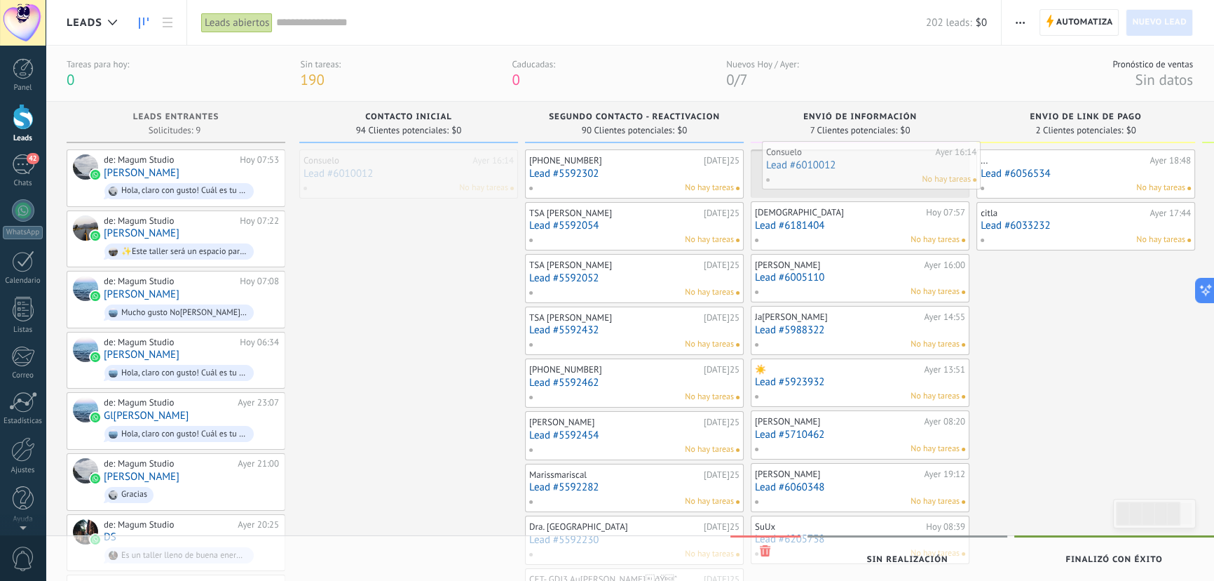
drag, startPoint x: 403, startPoint y: 174, endPoint x: 866, endPoint y: 165, distance: 462.8
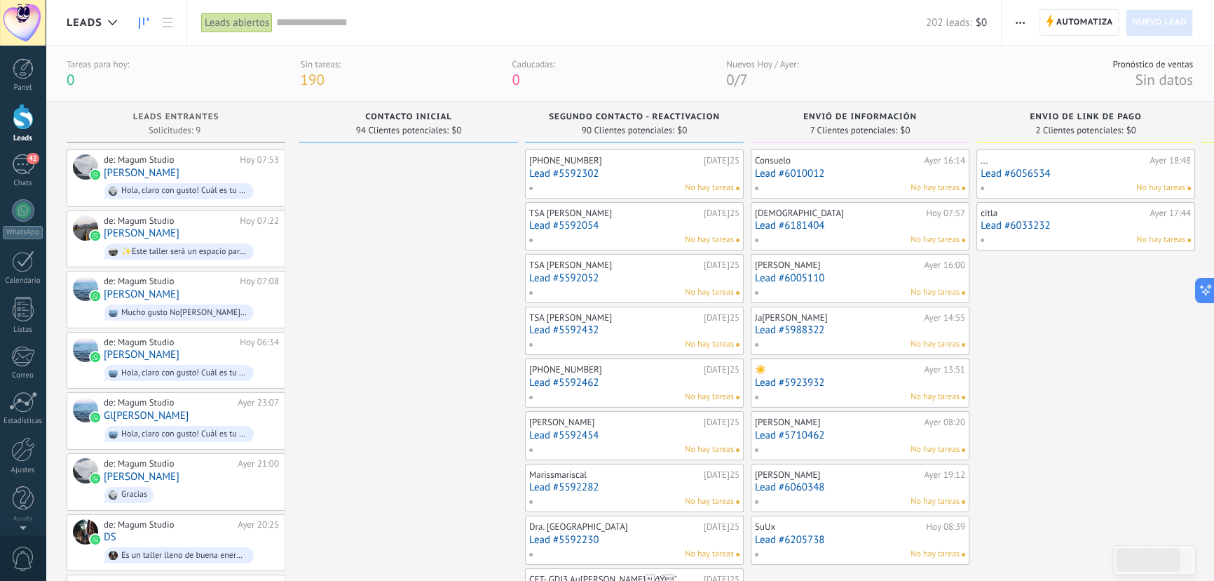
click at [25, 162] on div "42" at bounding box center [23, 164] width 22 height 20
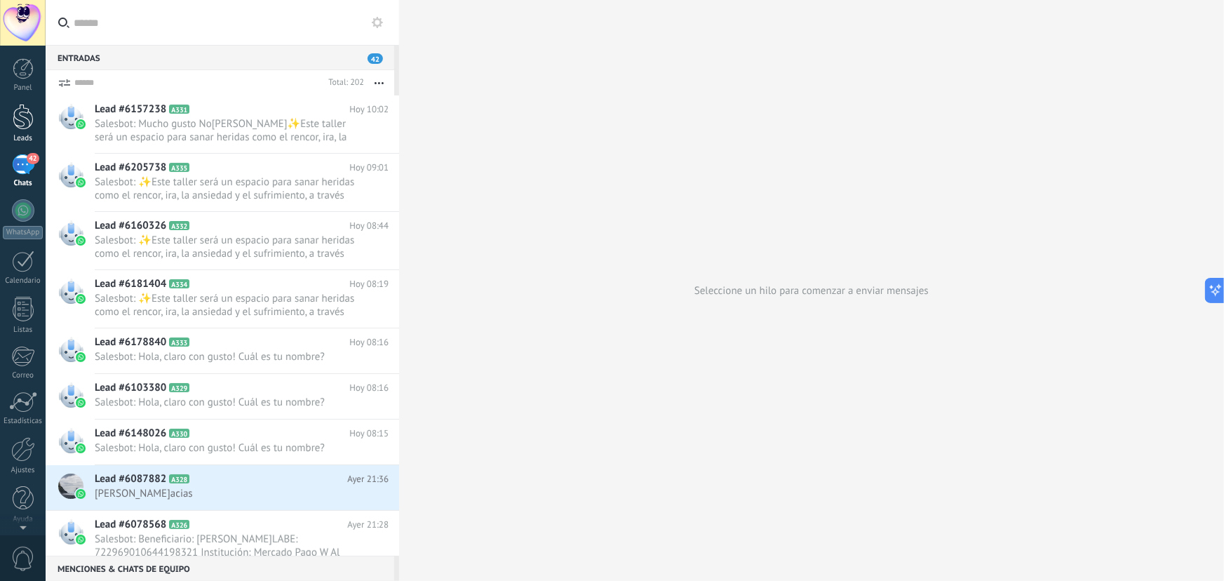
click at [16, 111] on div at bounding box center [23, 117] width 21 height 26
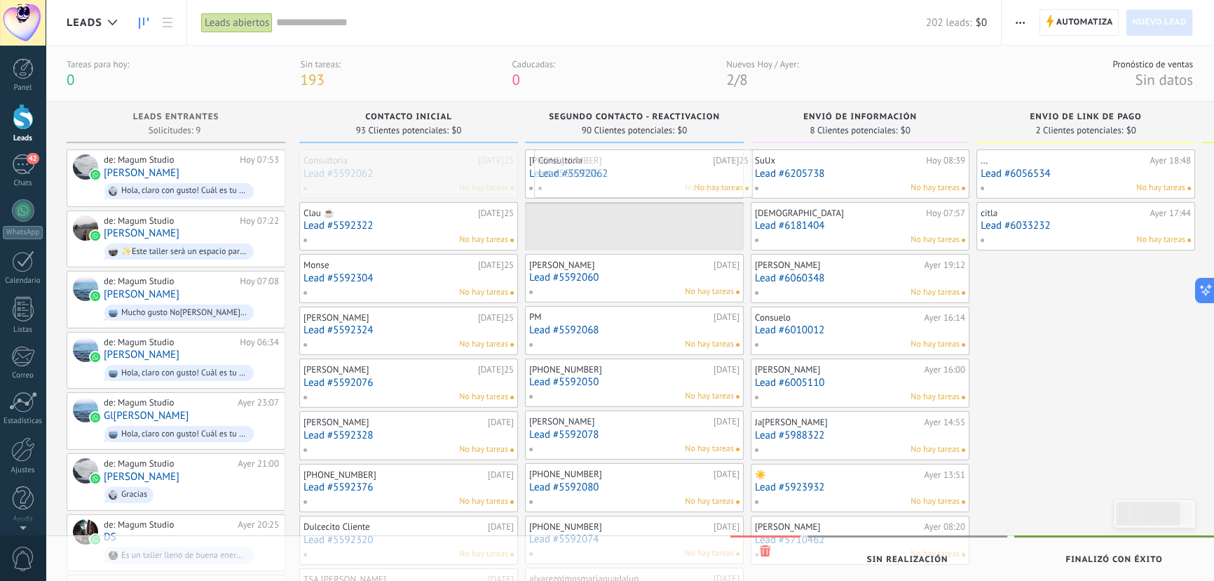
drag, startPoint x: 358, startPoint y: 170, endPoint x: 593, endPoint y: 170, distance: 234.9
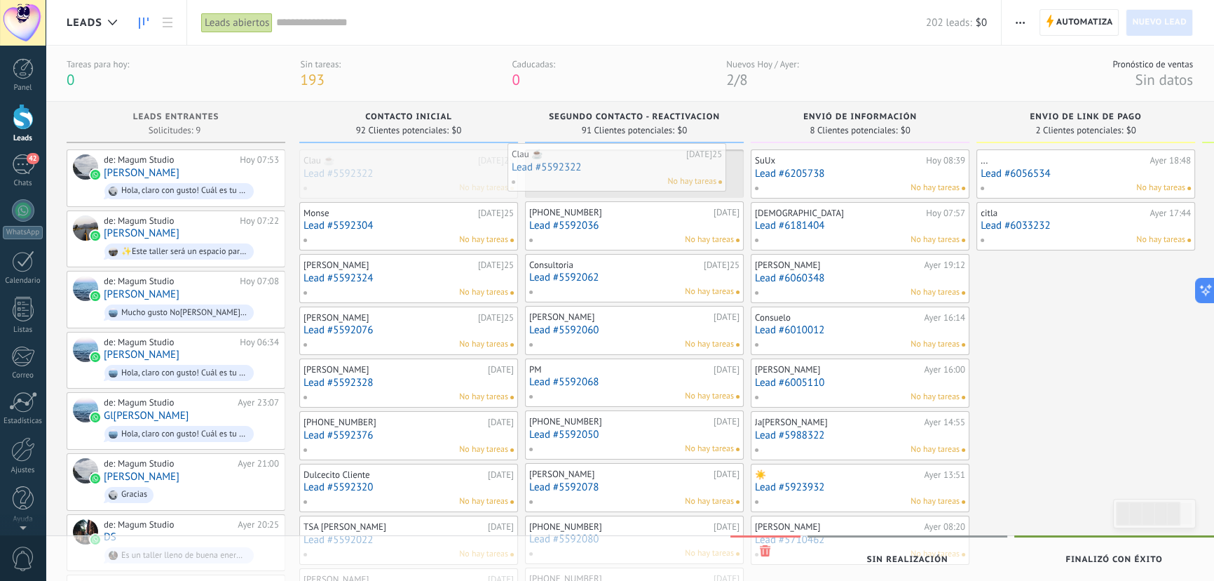
drag, startPoint x: 387, startPoint y: 177, endPoint x: 595, endPoint y: 171, distance: 208.3
drag, startPoint x: 378, startPoint y: 182, endPoint x: 620, endPoint y: 182, distance: 241.9
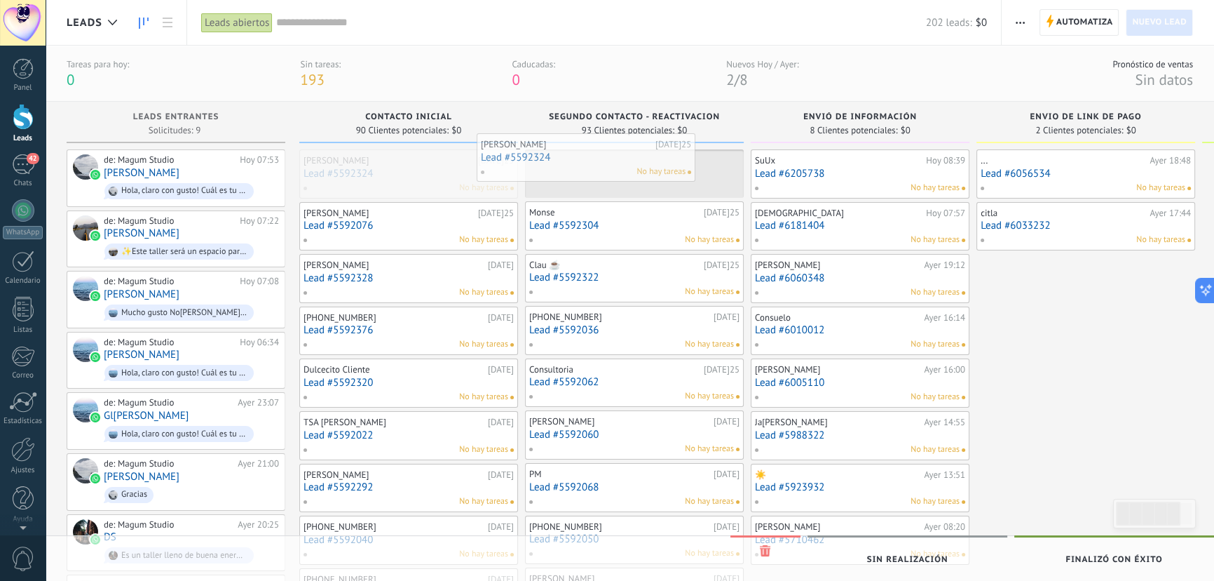
drag, startPoint x: 393, startPoint y: 194, endPoint x: 571, endPoint y: 177, distance: 178.1
drag, startPoint x: 476, startPoint y: 177, endPoint x: 567, endPoint y: 172, distance: 91.2
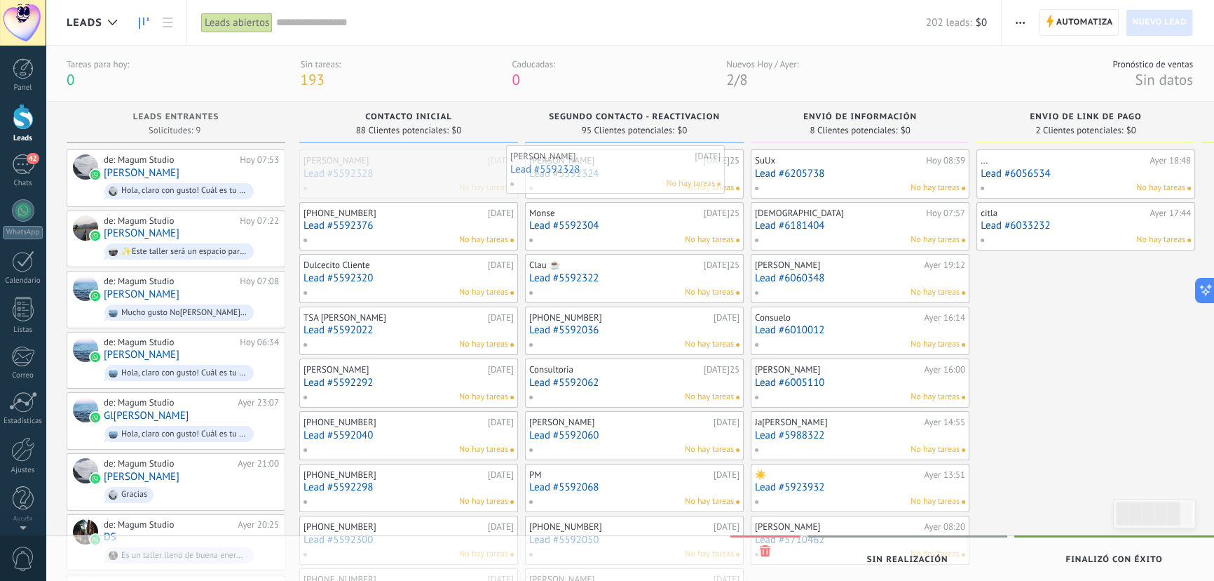
drag, startPoint x: 404, startPoint y: 185, endPoint x: 554, endPoint y: 182, distance: 150.1
drag, startPoint x: 402, startPoint y: 172, endPoint x: 596, endPoint y: 170, distance: 193.5
drag, startPoint x: 393, startPoint y: 176, endPoint x: 603, endPoint y: 167, distance: 209.8
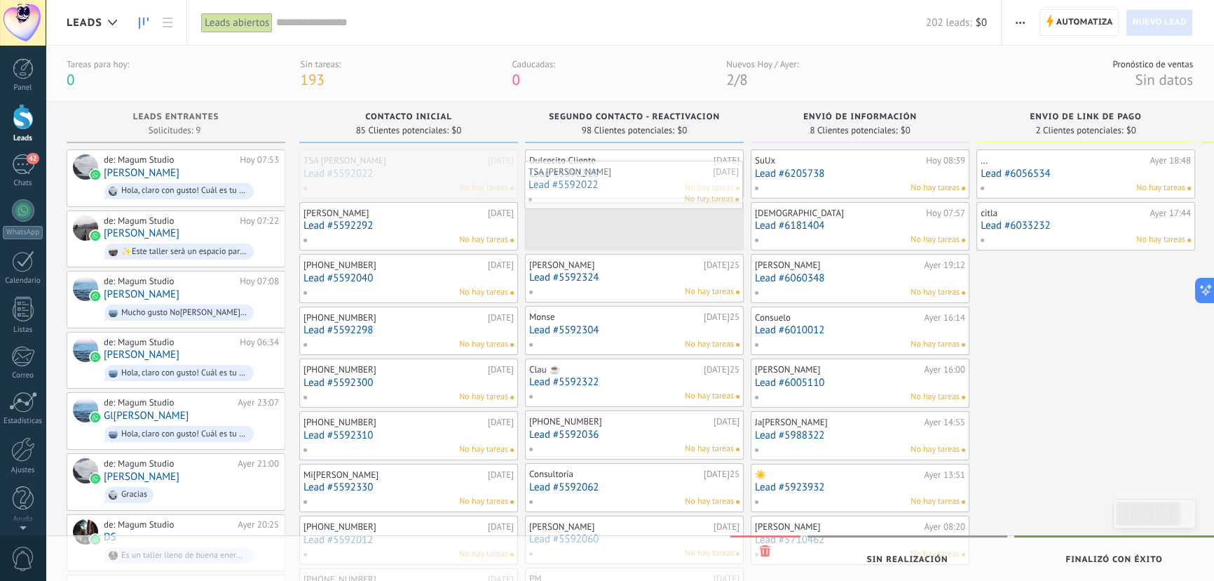
drag, startPoint x: 371, startPoint y: 155, endPoint x: 599, endPoint y: 166, distance: 228.9
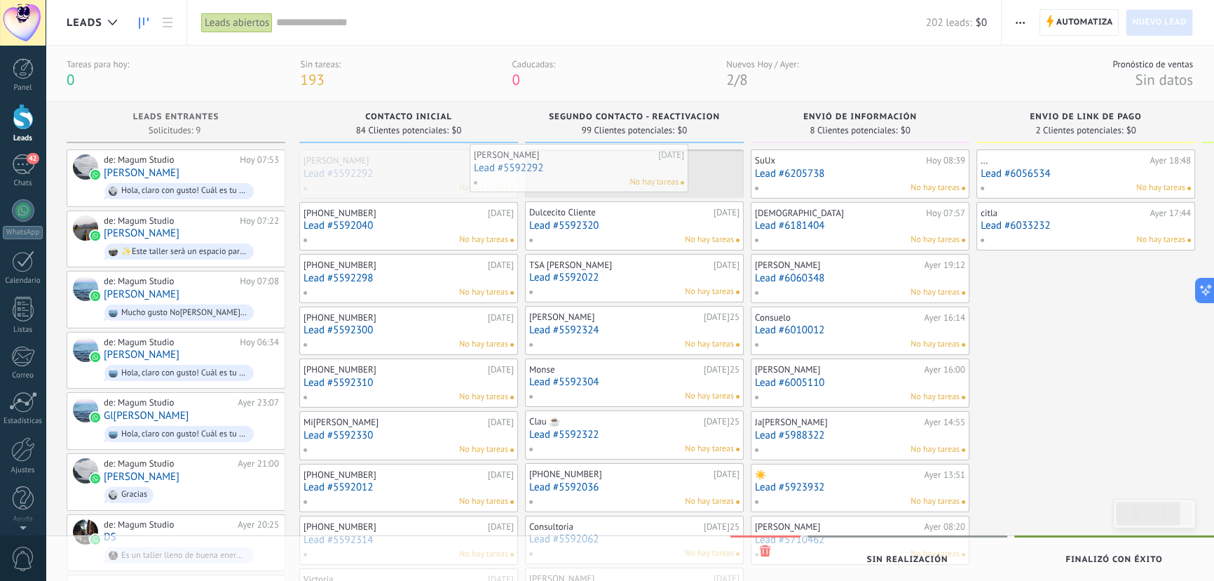
drag, startPoint x: 435, startPoint y: 182, endPoint x: 582, endPoint y: 177, distance: 147.3
drag, startPoint x: 393, startPoint y: 172, endPoint x: 576, endPoint y: 170, distance: 183.7
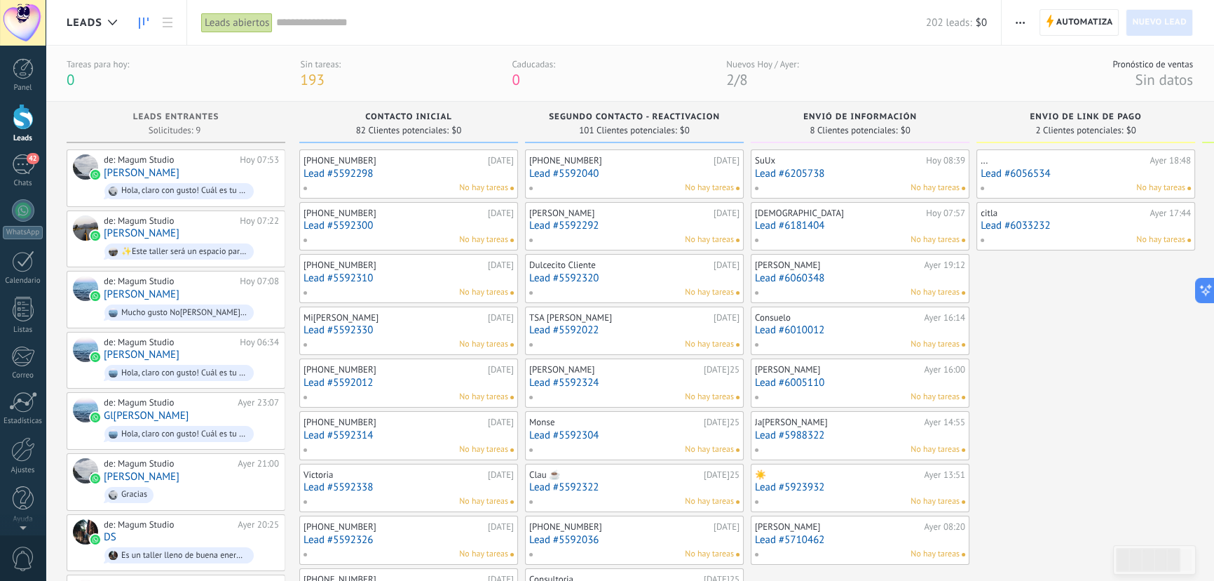
click at [488, 173] on link "Lead #5592298" at bounding box center [409, 174] width 210 height 12
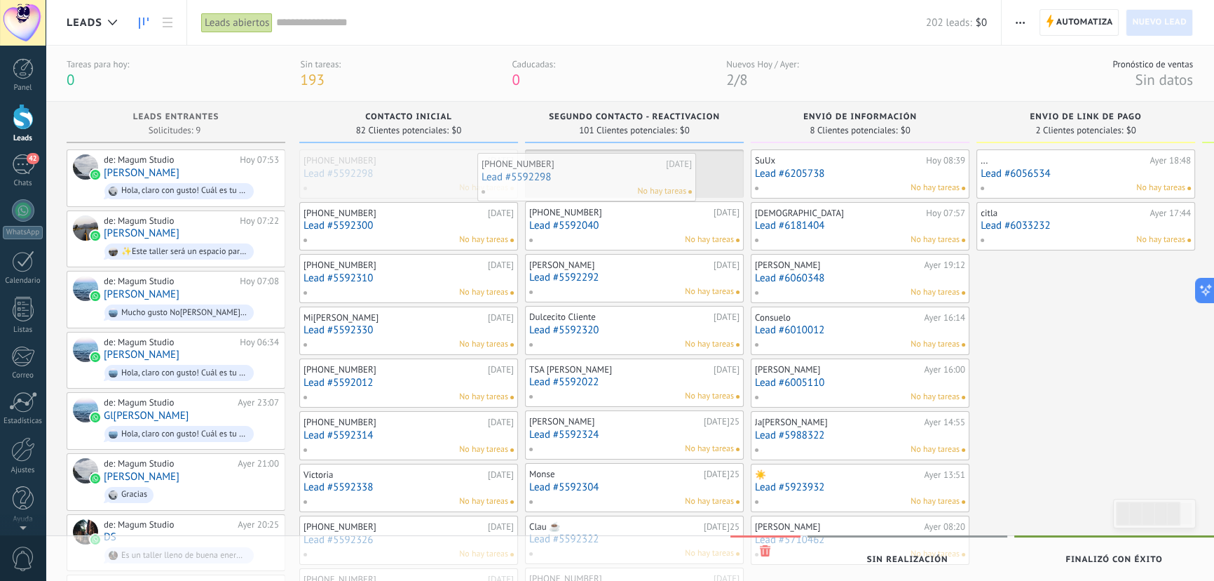
drag, startPoint x: 415, startPoint y: 161, endPoint x: 593, endPoint y: 164, distance: 178.1
drag, startPoint x: 416, startPoint y: 172, endPoint x: 623, endPoint y: 168, distance: 206.2
drag, startPoint x: 391, startPoint y: 176, endPoint x: 575, endPoint y: 172, distance: 184.5
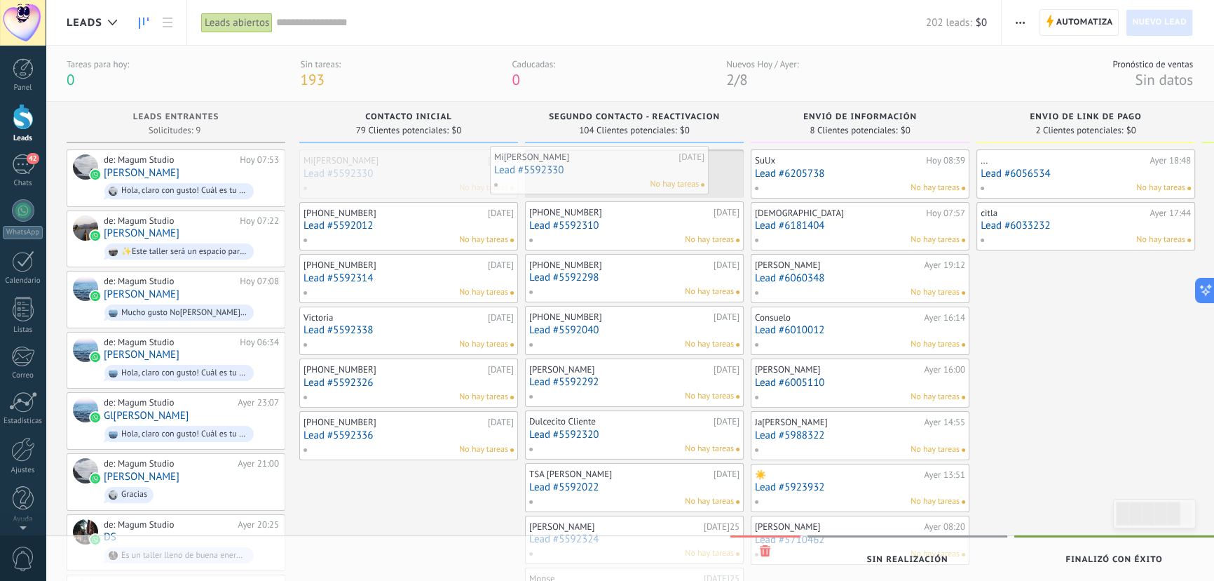
drag, startPoint x: 416, startPoint y: 165, endPoint x: 607, endPoint y: 161, distance: 191.4
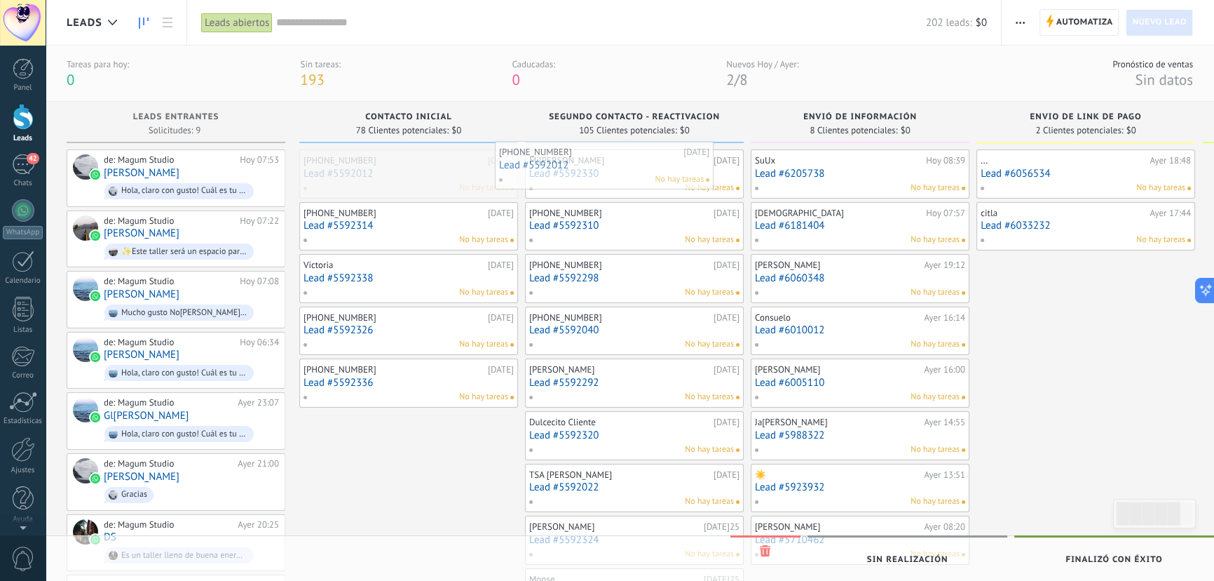
drag, startPoint x: 435, startPoint y: 169, endPoint x: 641, endPoint y: 161, distance: 206.3
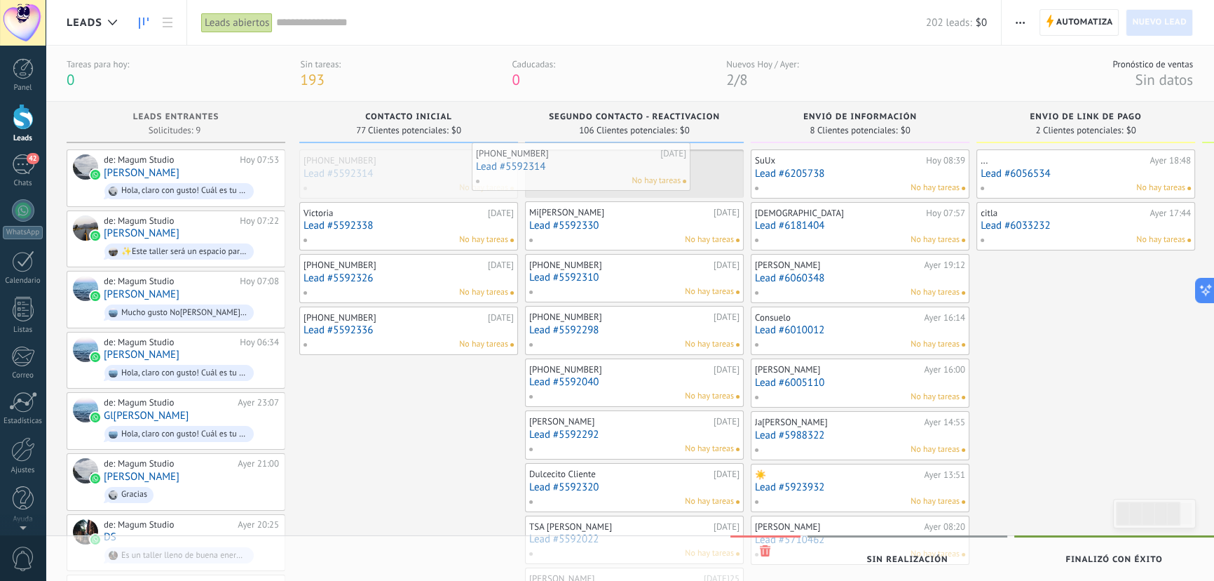
drag, startPoint x: 410, startPoint y: 163, endPoint x: 583, endPoint y: 156, distance: 172.6
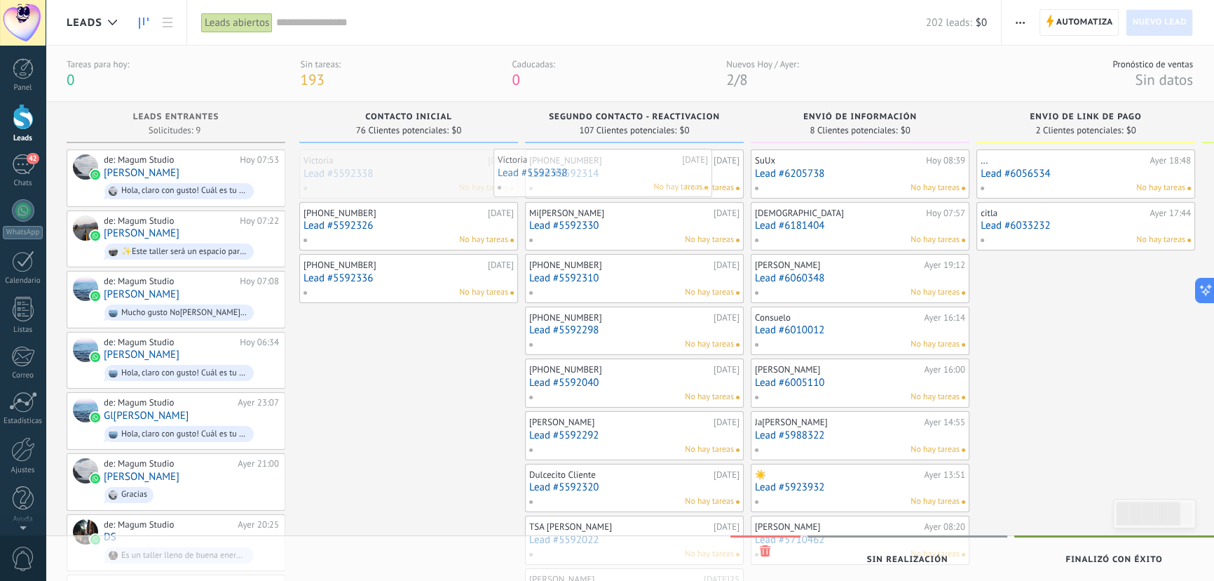
drag, startPoint x: 407, startPoint y: 170, endPoint x: 603, endPoint y: 170, distance: 196.3
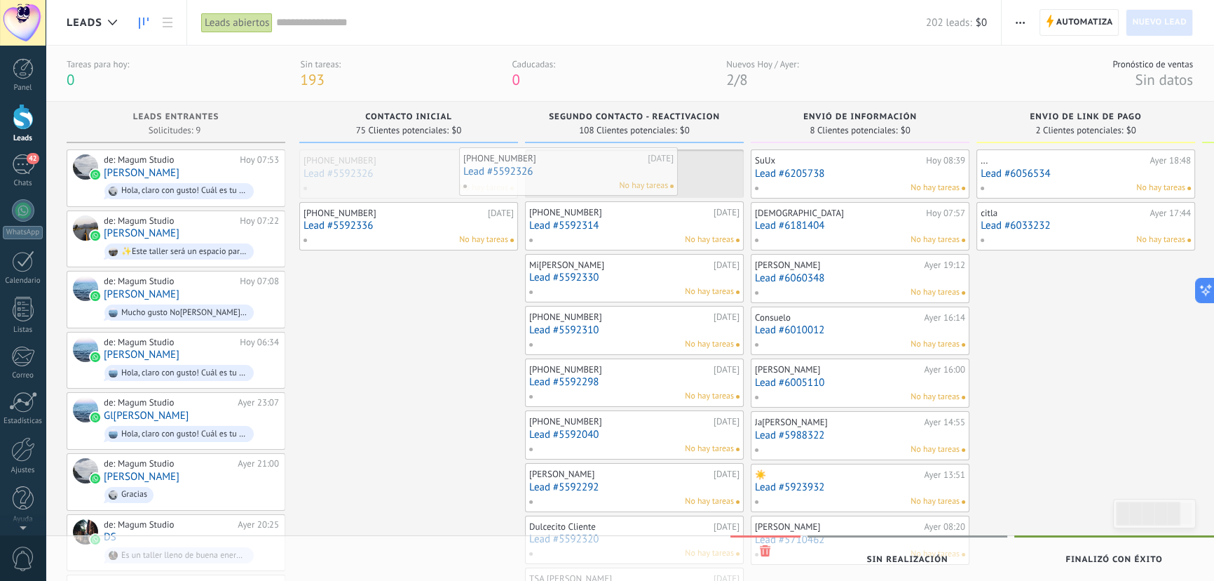
drag, startPoint x: 446, startPoint y: 170, endPoint x: 616, endPoint y: 168, distance: 170.4
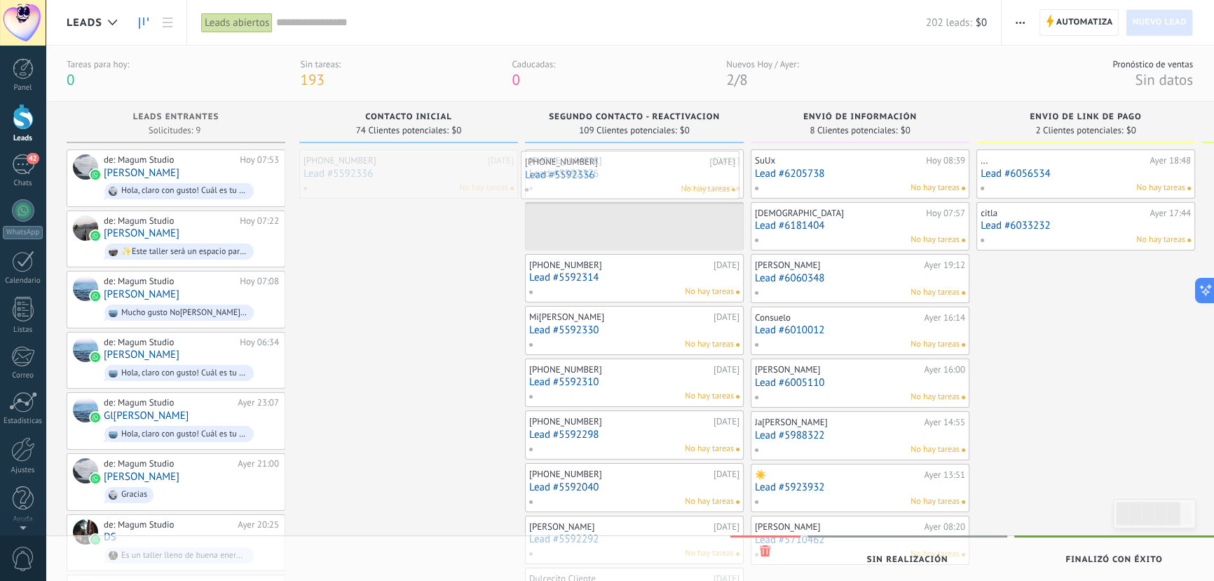
drag, startPoint x: 398, startPoint y: 163, endPoint x: 620, endPoint y: 165, distance: 221.6
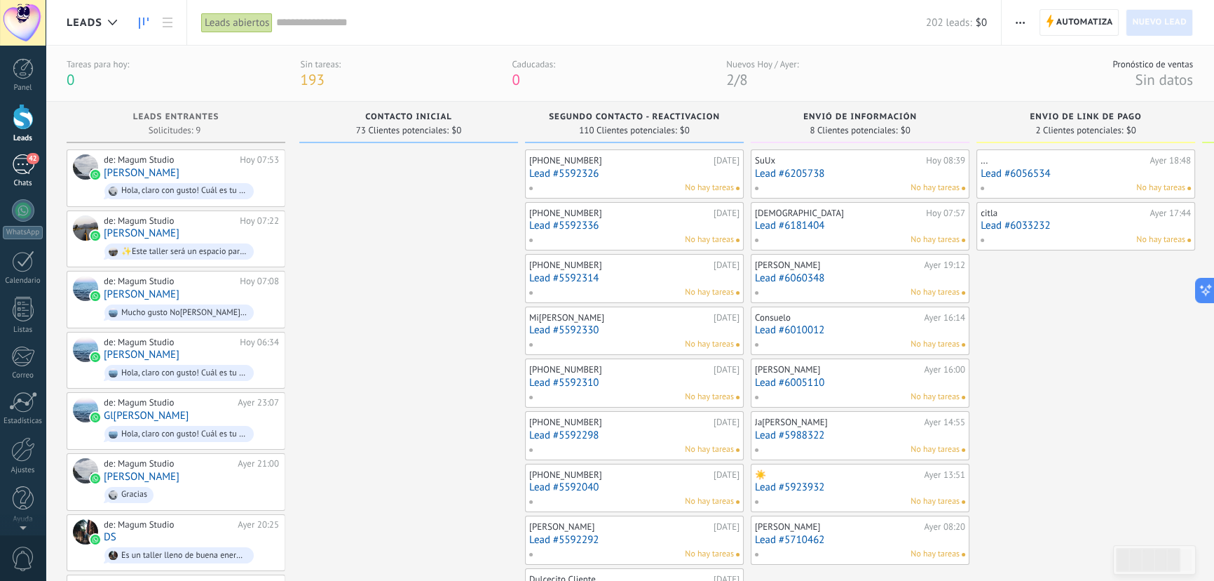
click at [13, 163] on div "42" at bounding box center [23, 164] width 22 height 20
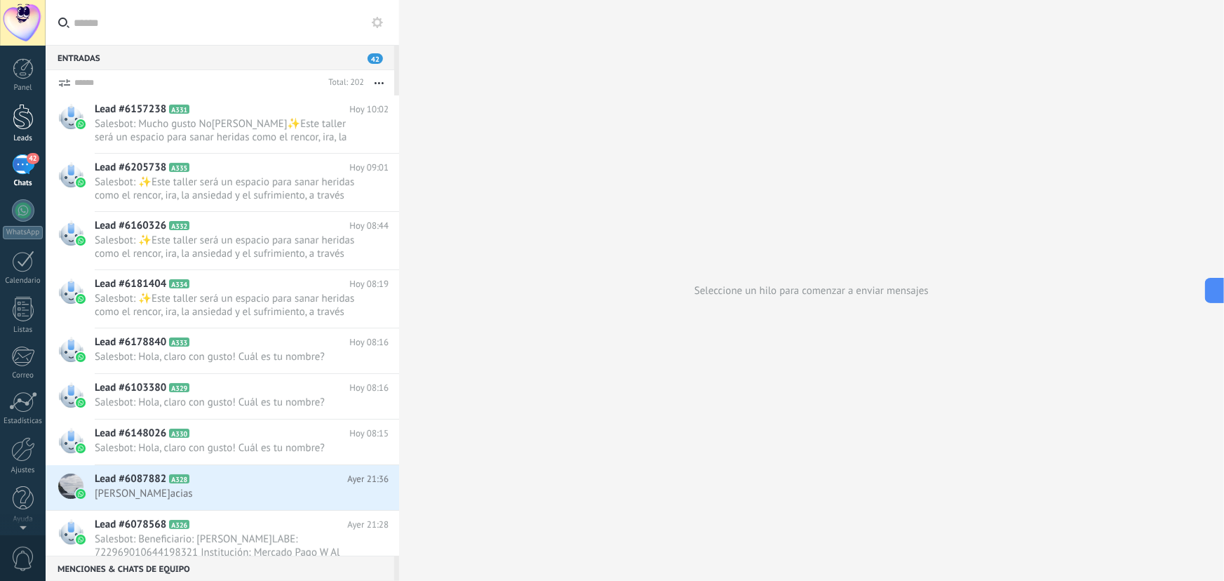
click at [22, 114] on div at bounding box center [23, 117] width 21 height 26
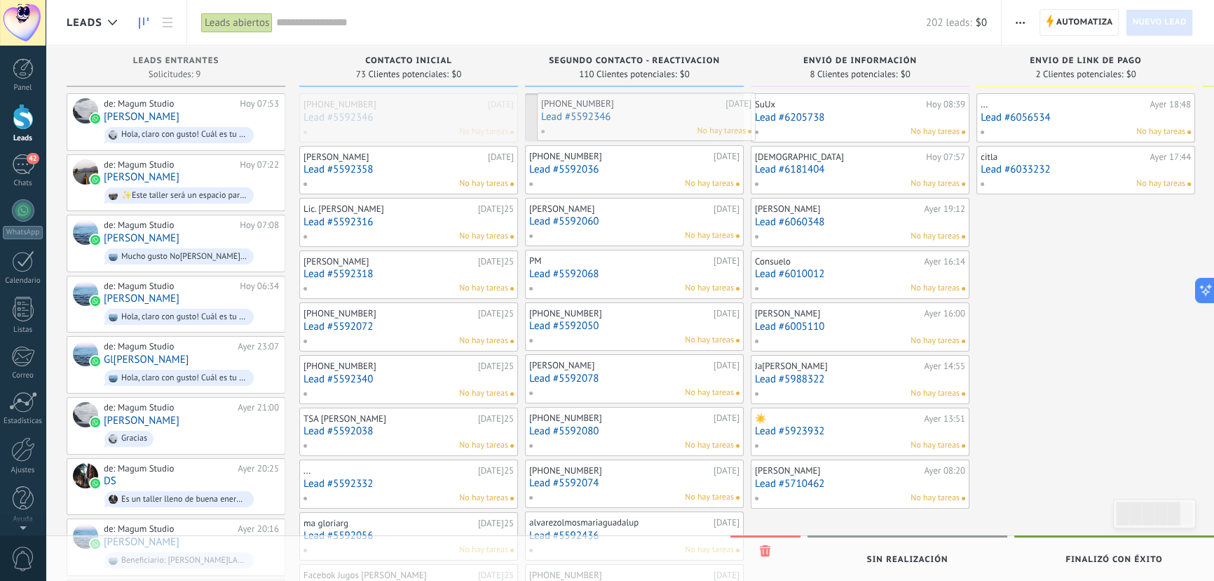
drag, startPoint x: 463, startPoint y: 134, endPoint x: 628, endPoint y: 126, distance: 165.0
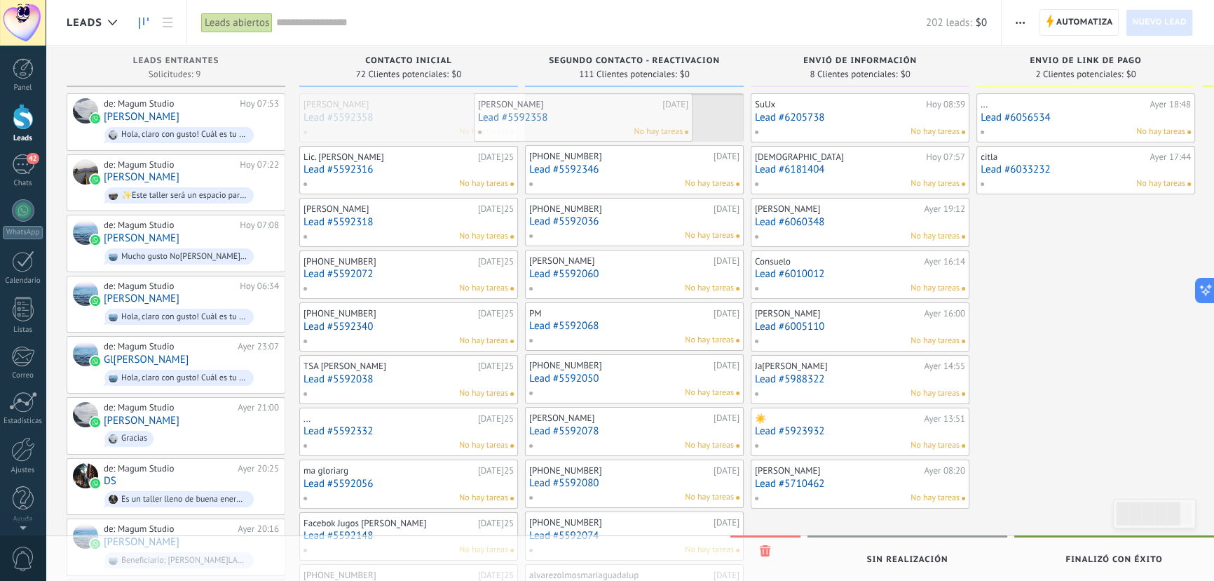
drag, startPoint x: 416, startPoint y: 129, endPoint x: 614, endPoint y: 126, distance: 197.0
drag, startPoint x: 409, startPoint y: 133, endPoint x: 611, endPoint y: 130, distance: 202.0
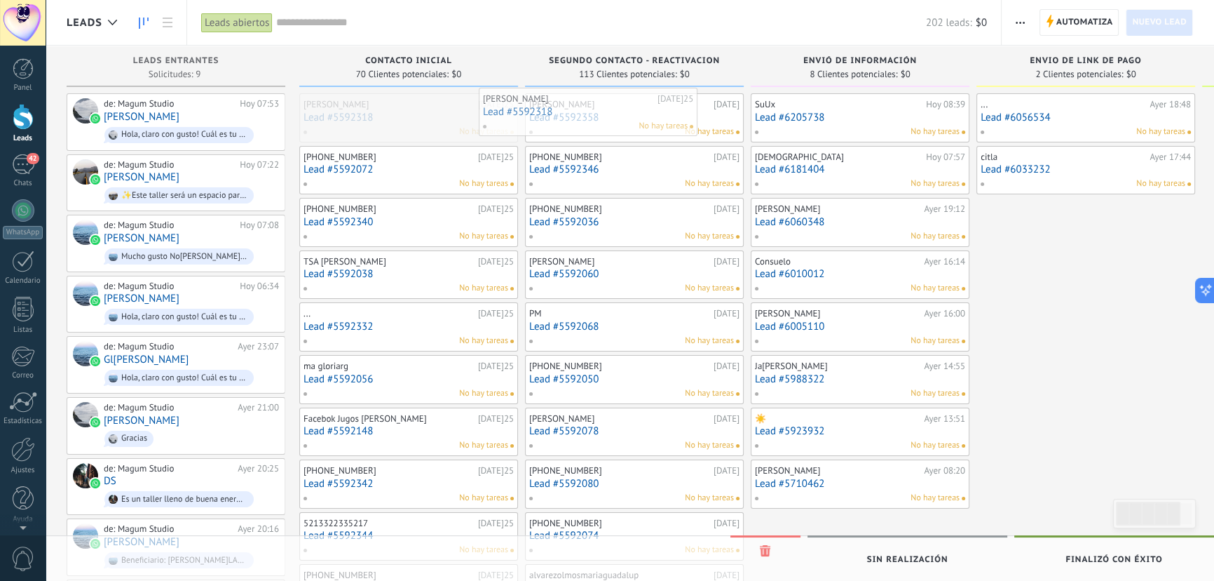
drag, startPoint x: 423, startPoint y: 131, endPoint x: 602, endPoint y: 126, distance: 179.6
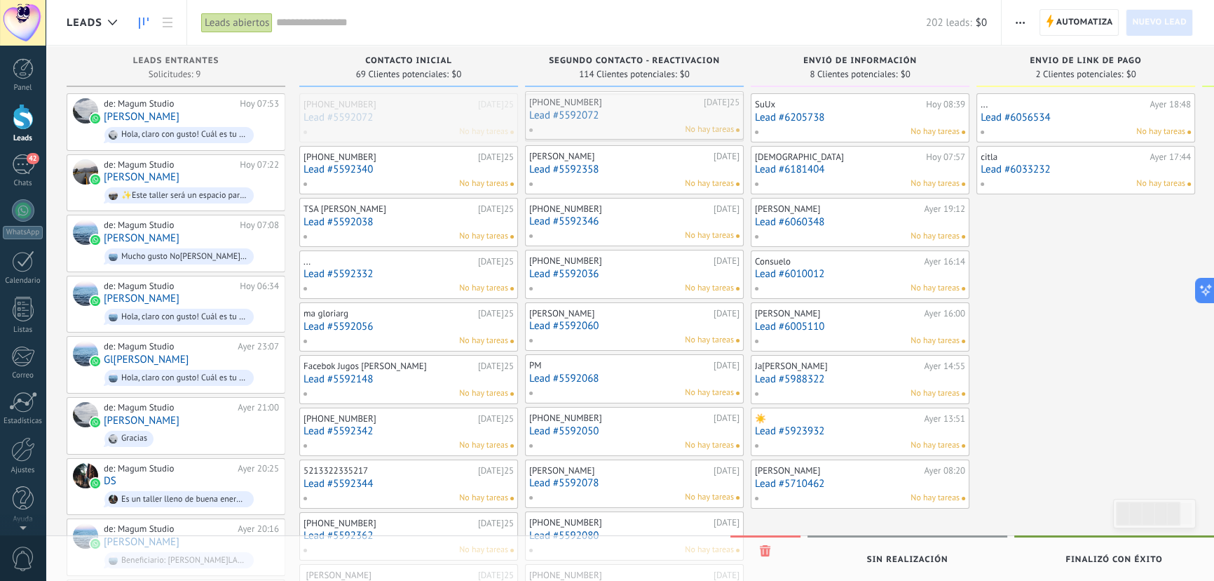
drag, startPoint x: 627, startPoint y: 127, endPoint x: 661, endPoint y: 125, distance: 34.4
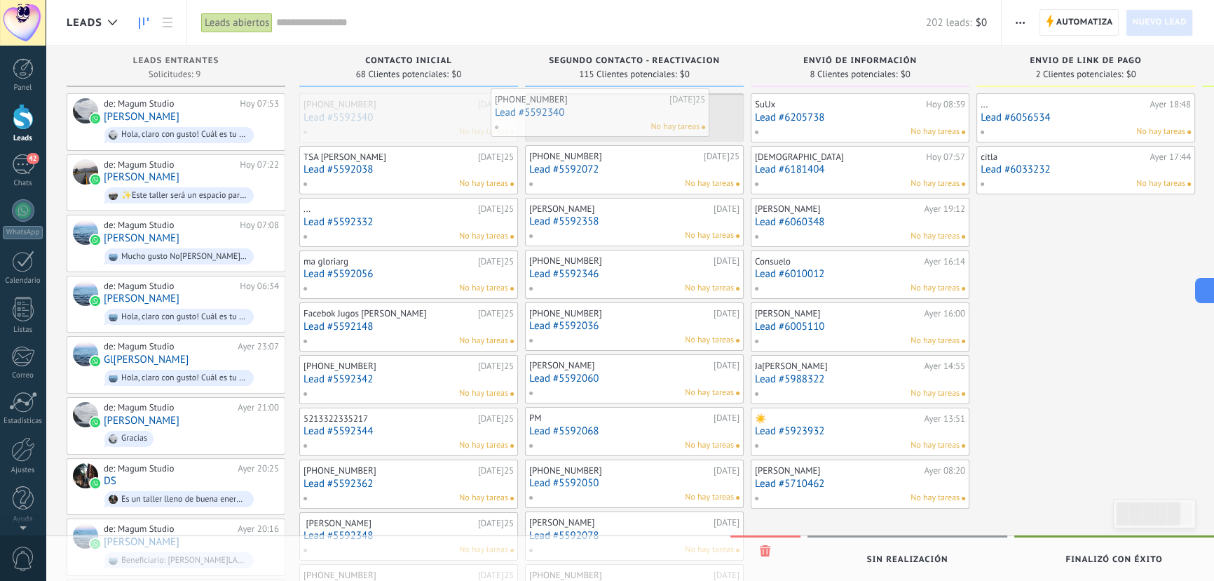
drag, startPoint x: 449, startPoint y: 127, endPoint x: 649, endPoint y: 121, distance: 199.9
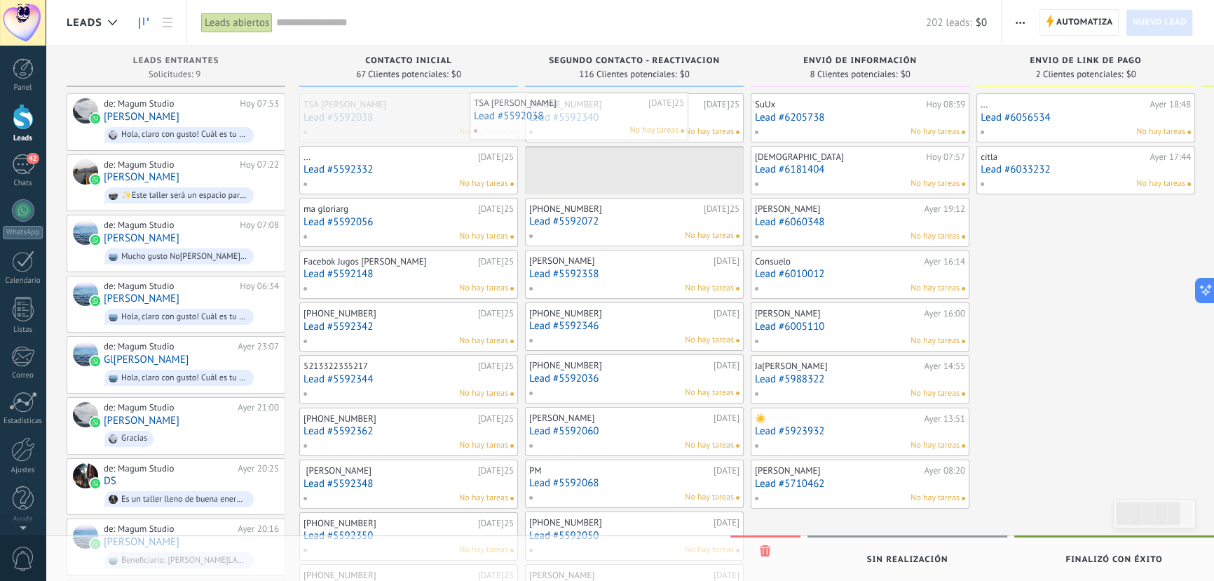
drag, startPoint x: 441, startPoint y: 119, endPoint x: 611, endPoint y: 118, distance: 170.4
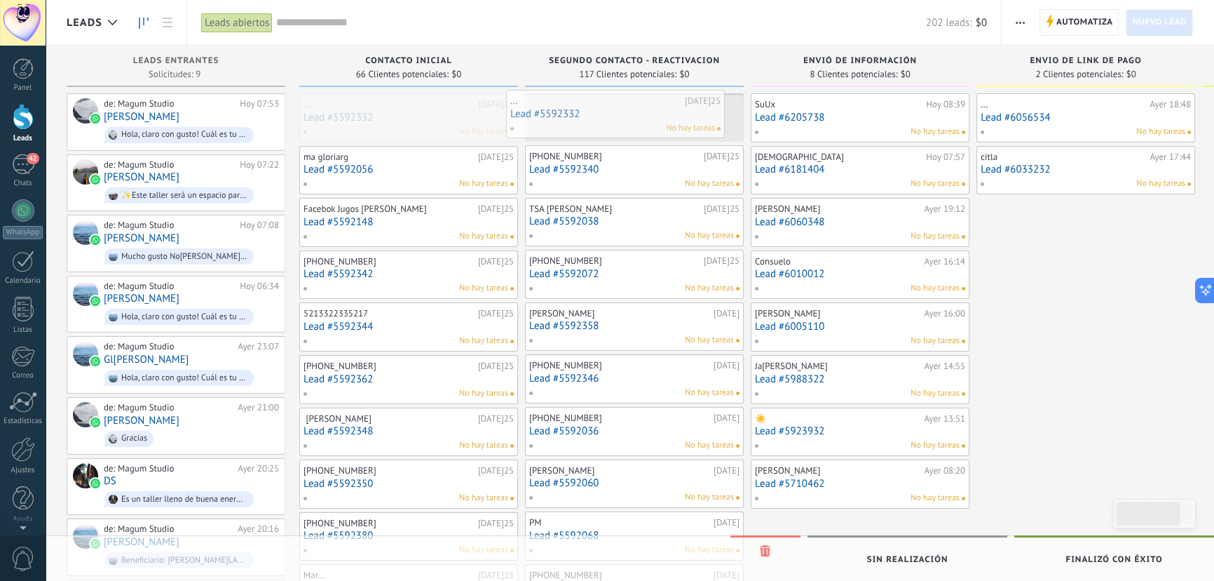
drag, startPoint x: 421, startPoint y: 122, endPoint x: 628, endPoint y: 118, distance: 206.9
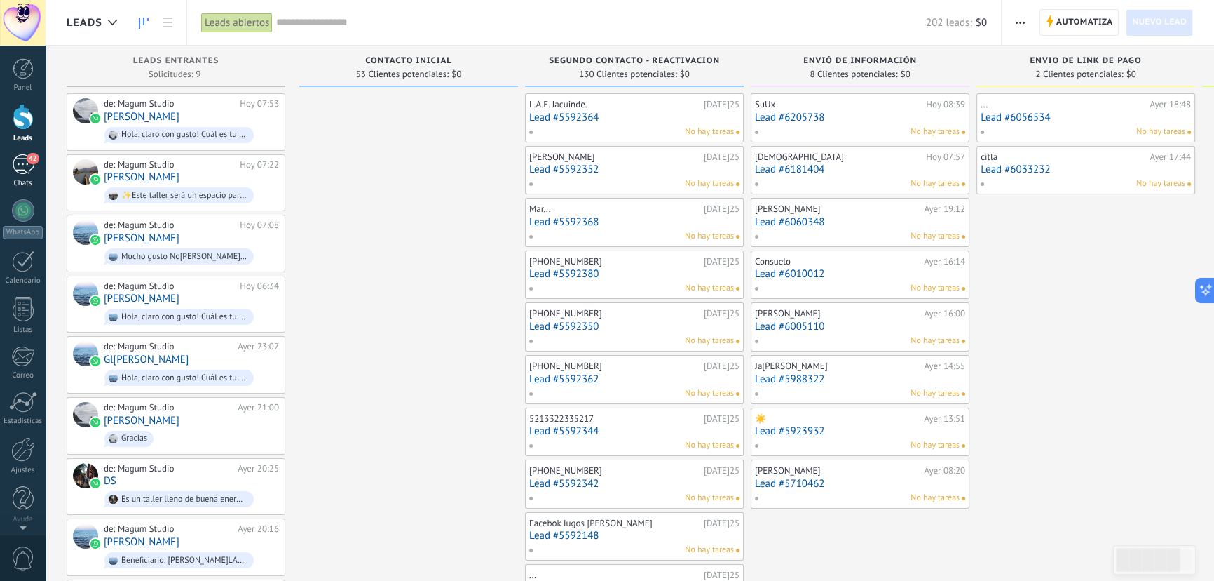
click at [23, 168] on div "42" at bounding box center [23, 164] width 22 height 20
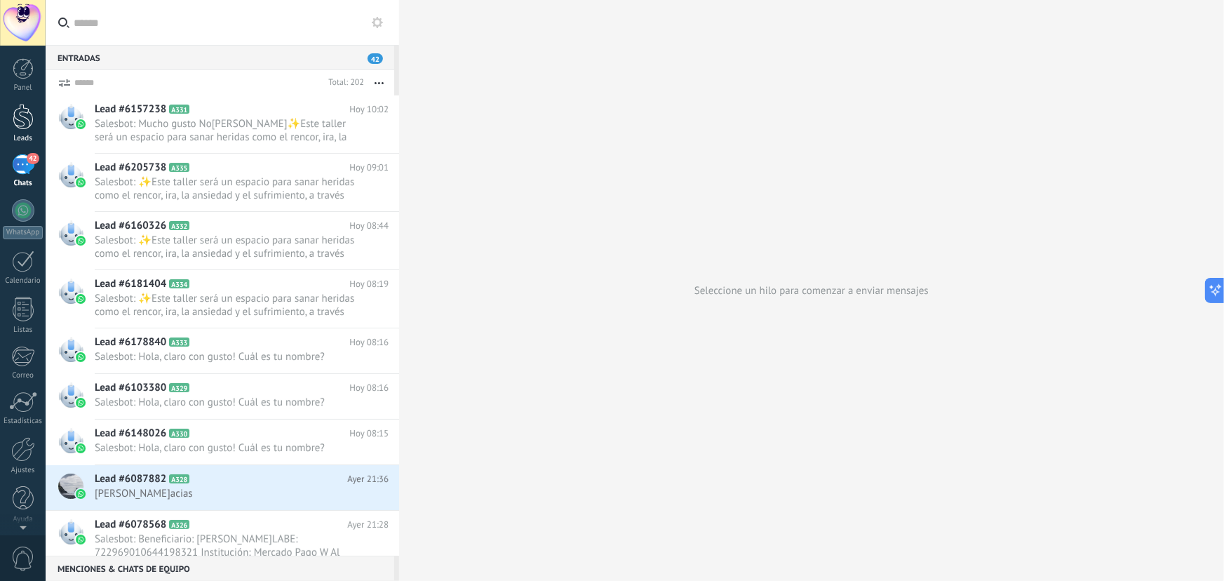
click at [13, 112] on div at bounding box center [23, 117] width 21 height 26
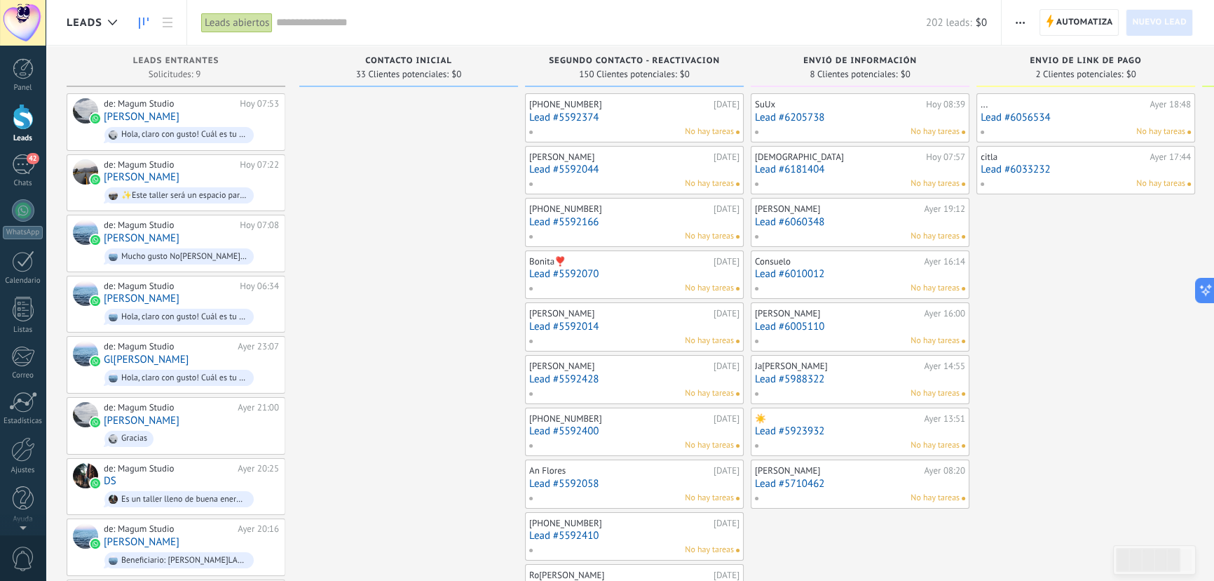
click at [350, 28] on input "text" at bounding box center [601, 22] width 650 height 15
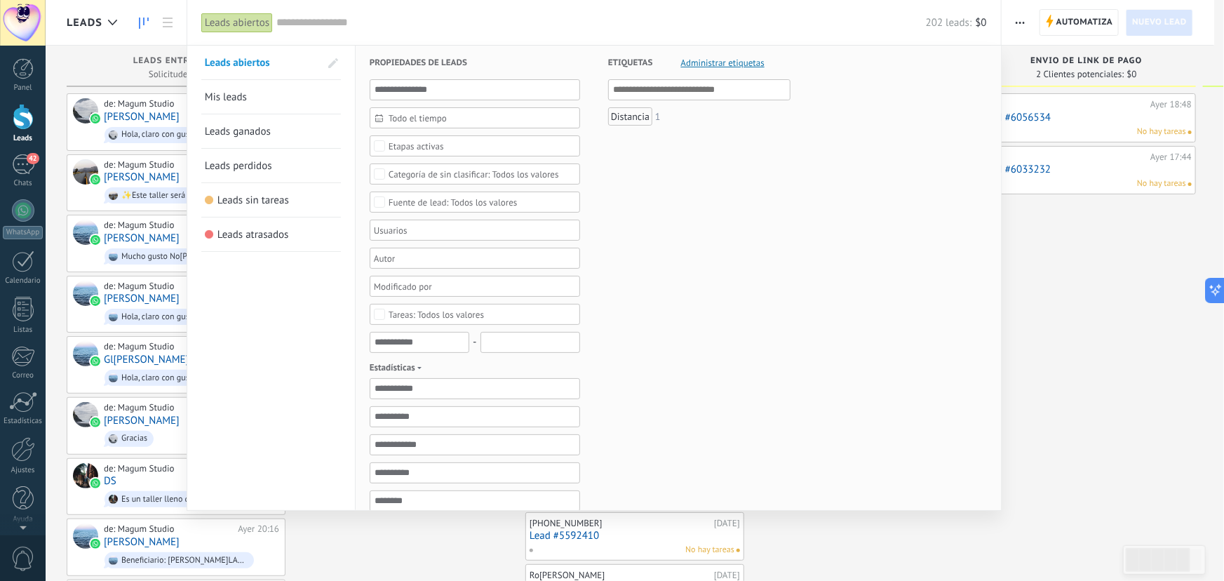
click at [431, 8] on div "202 leads: $0" at bounding box center [631, 22] width 710 height 45
click at [15, 121] on div at bounding box center [23, 117] width 21 height 26
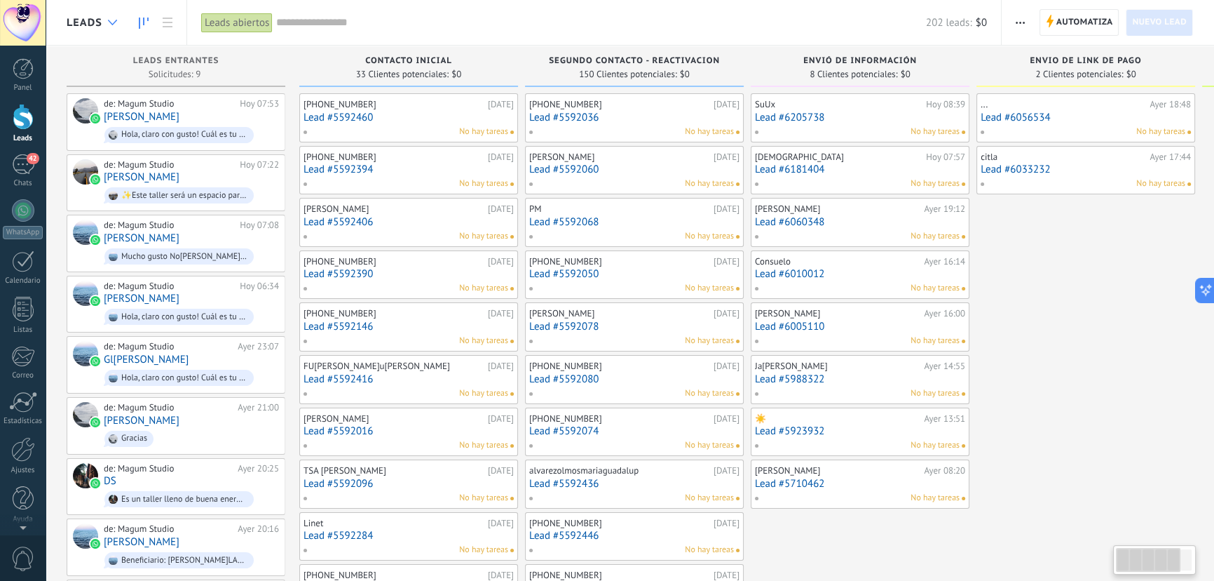
click at [108, 20] on use at bounding box center [112, 23] width 9 height 6
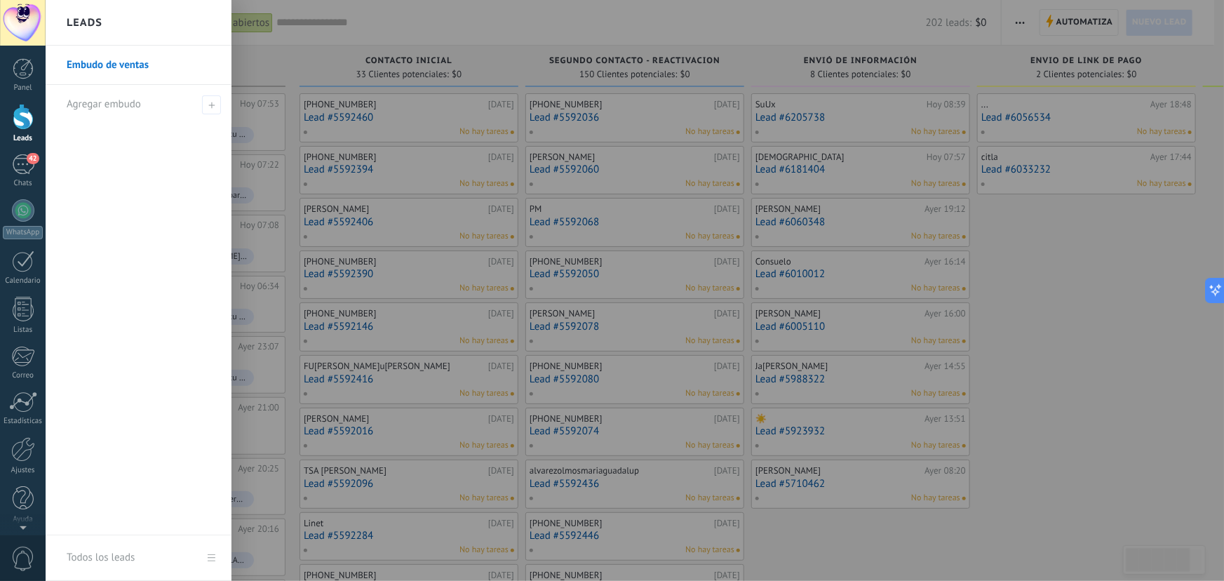
click at [102, 62] on link "Embudo de ventas" at bounding box center [142, 65] width 151 height 39
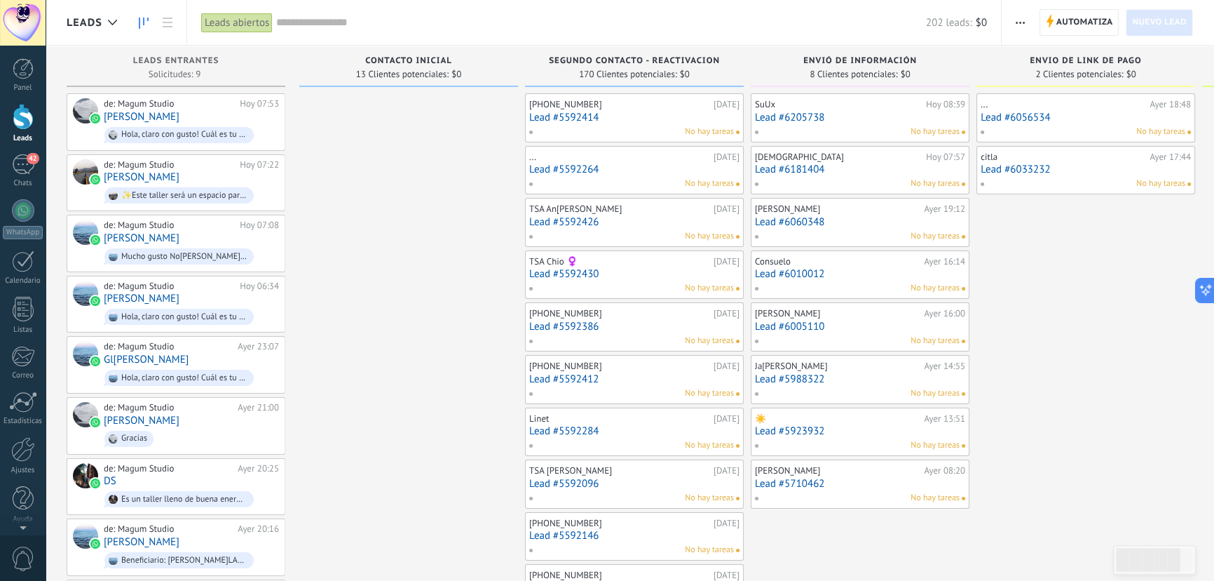
click at [22, 156] on div "42" at bounding box center [23, 164] width 22 height 20
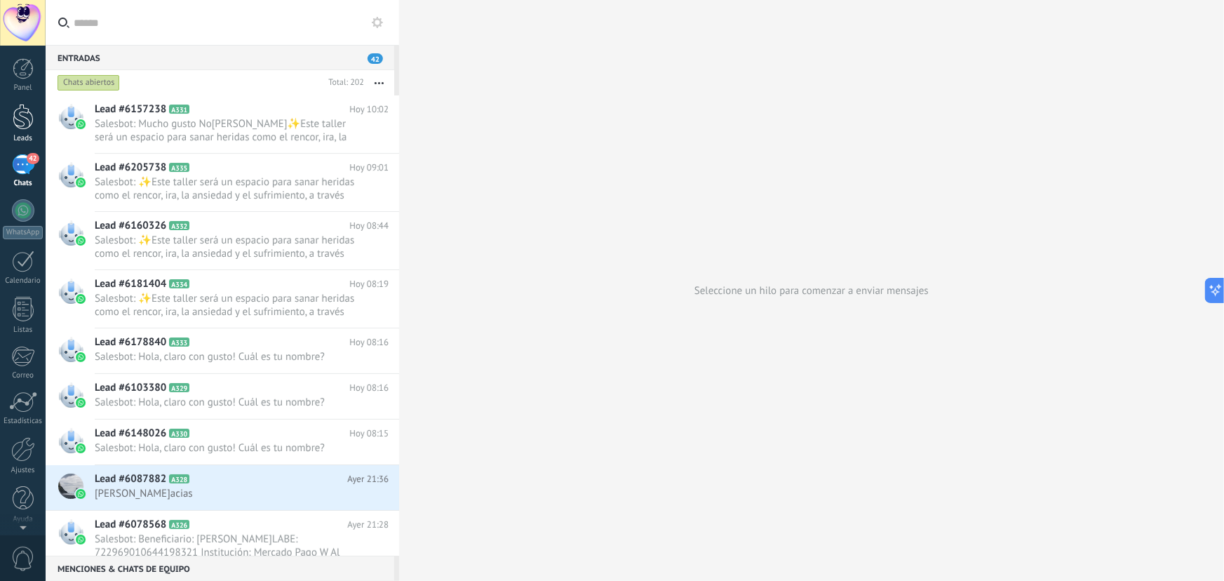
click at [22, 118] on div at bounding box center [23, 117] width 21 height 26
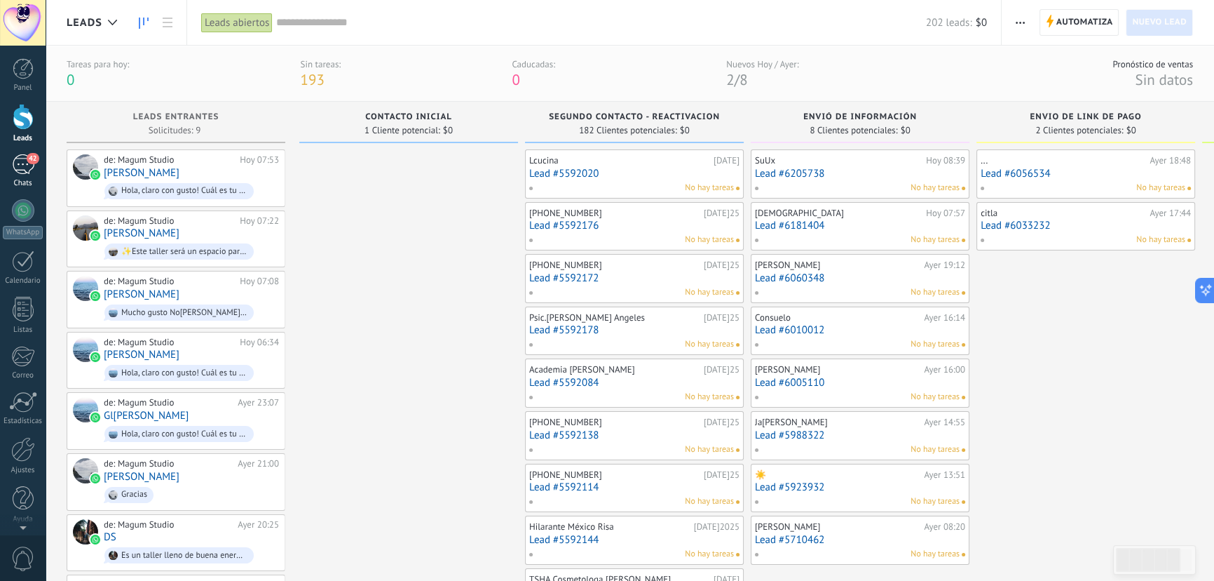
click at [25, 165] on div "42" at bounding box center [23, 164] width 22 height 20
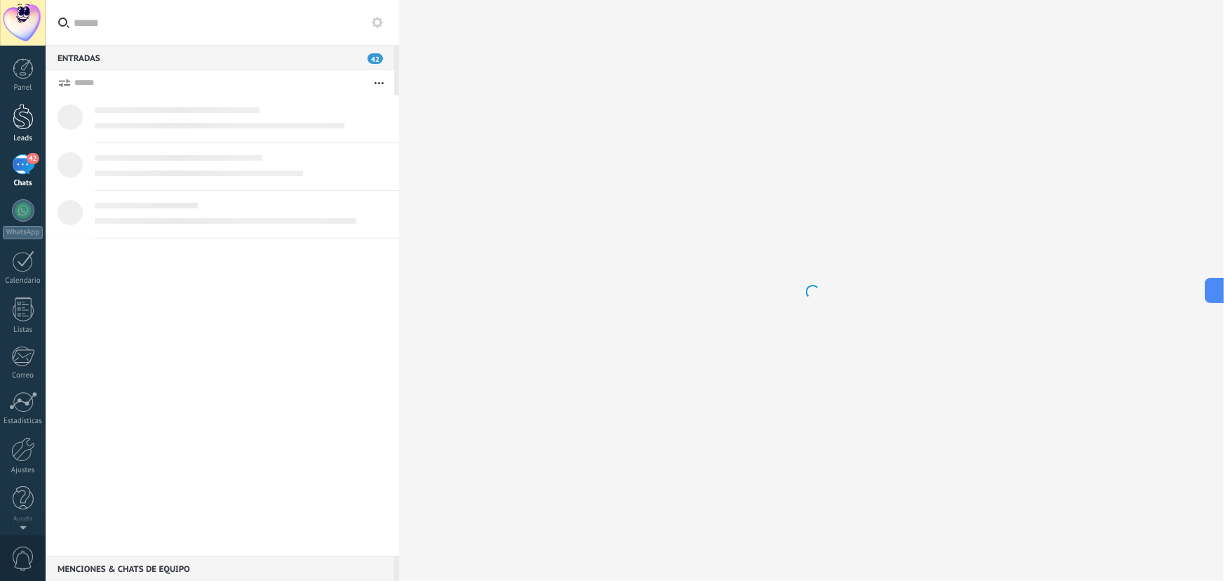
click at [17, 112] on div at bounding box center [23, 117] width 21 height 26
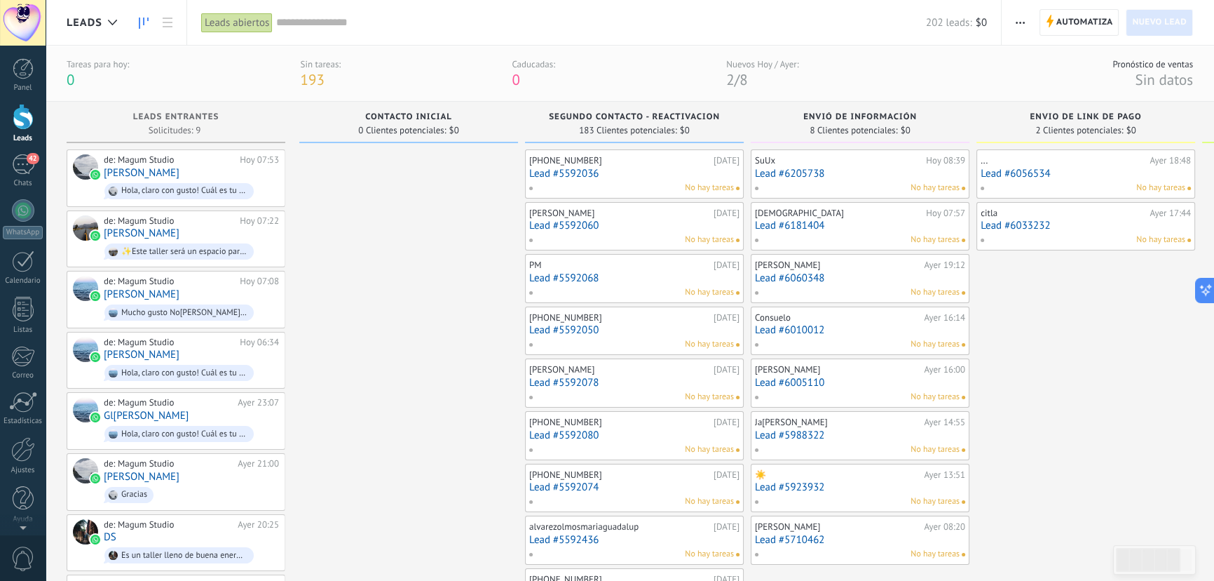
click at [822, 330] on link "Lead #6010012" at bounding box center [860, 330] width 210 height 12
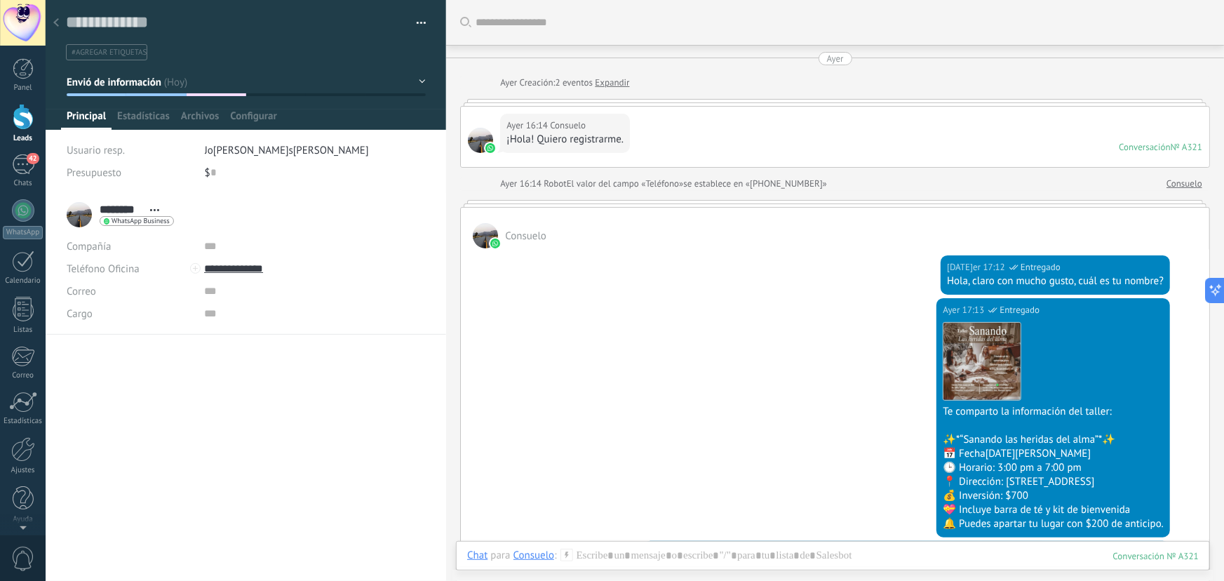
click at [53, 14] on div at bounding box center [56, 23] width 20 height 27
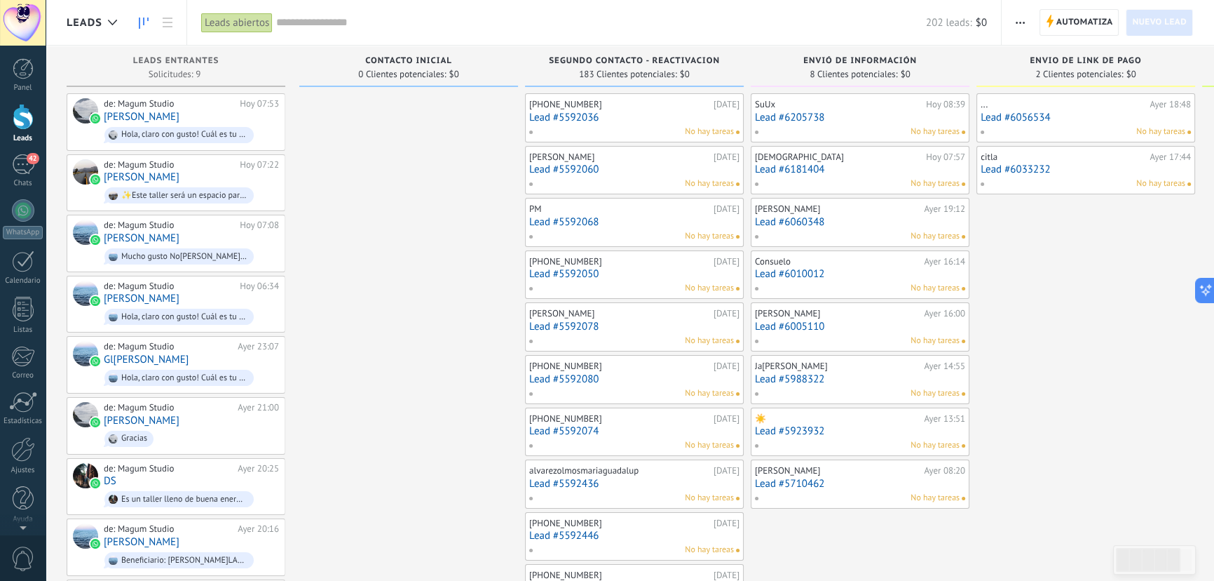
click at [820, 128] on div "No hay tareas" at bounding box center [856, 132] width 205 height 13
click at [820, 105] on div "SuUx" at bounding box center [839, 104] width 168 height 11
click at [795, 121] on link "Lead #6205738" at bounding box center [860, 117] width 210 height 12
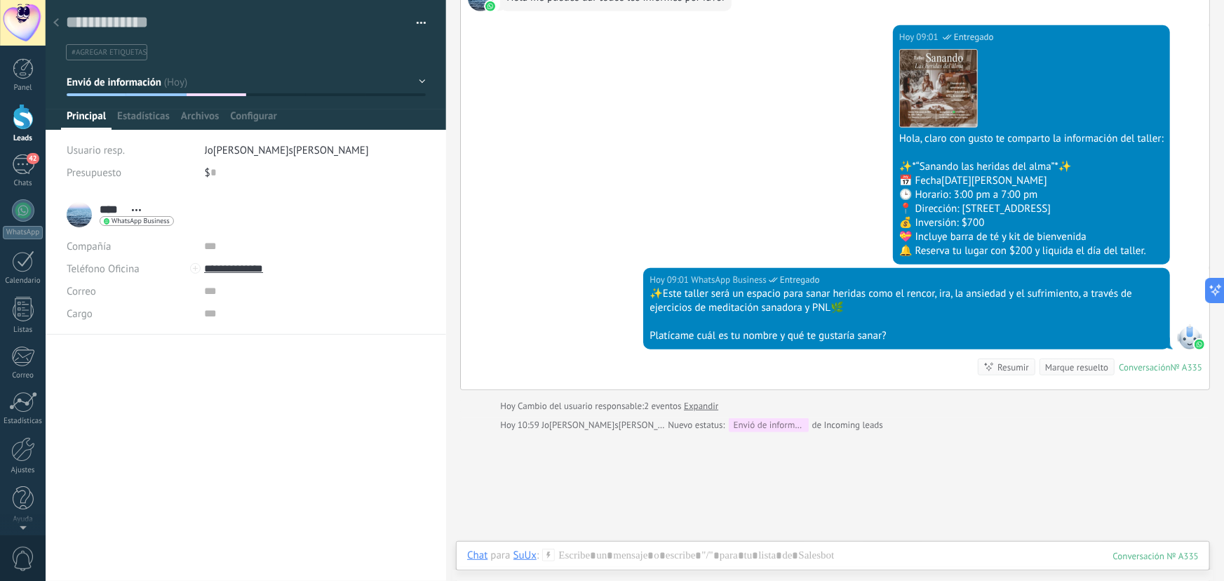
scroll to position [191, 0]
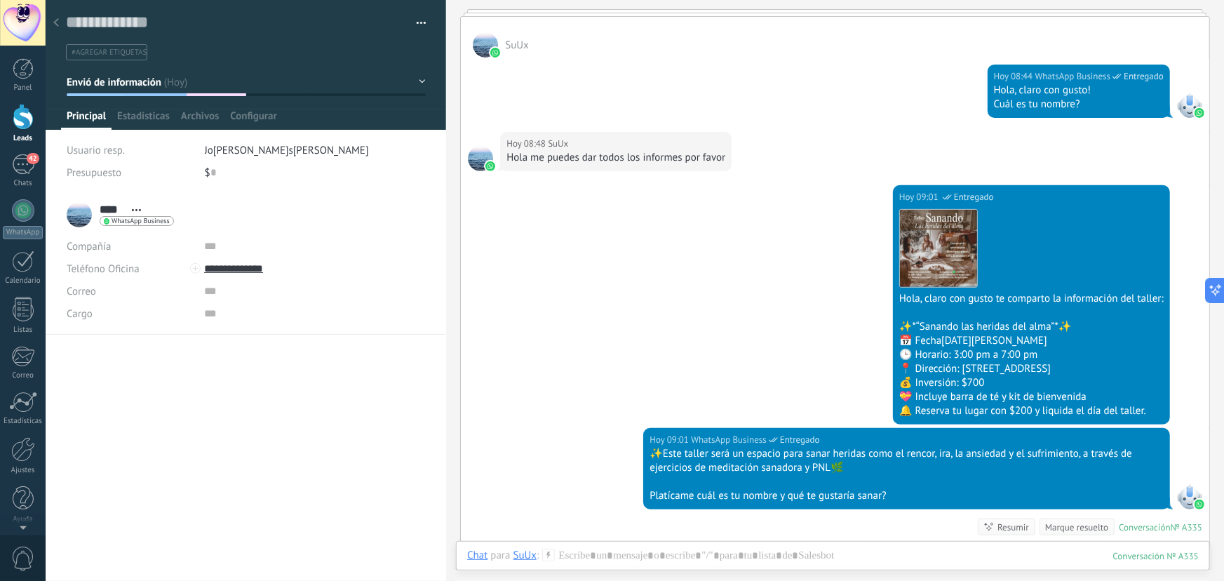
click at [60, 20] on div at bounding box center [56, 23] width 20 height 27
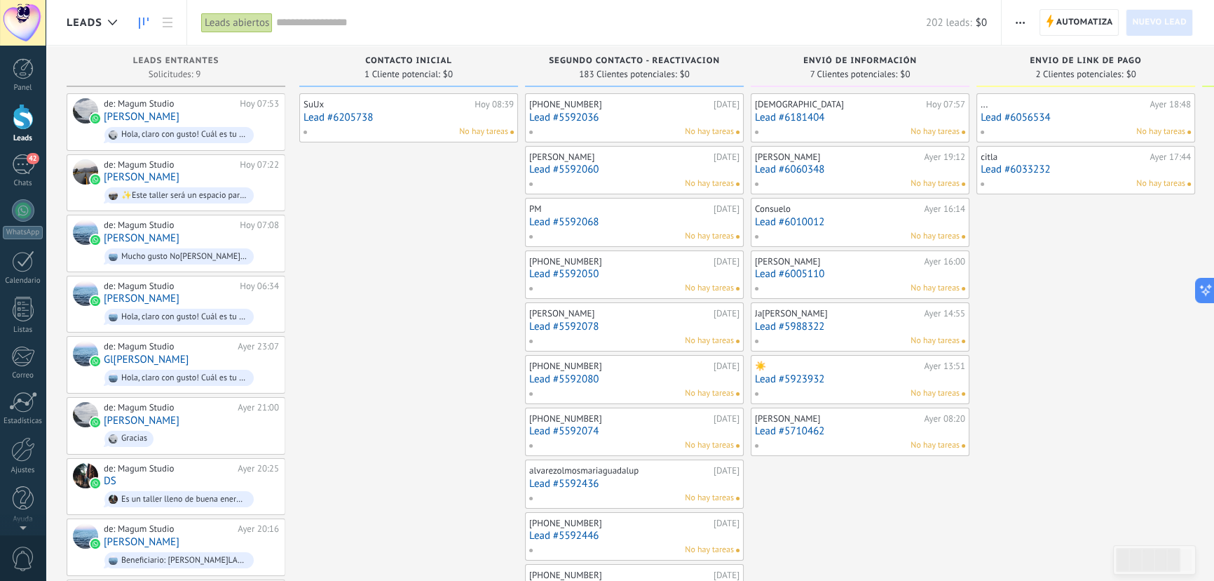
click at [830, 121] on link "Lead #6181404" at bounding box center [860, 117] width 210 height 12
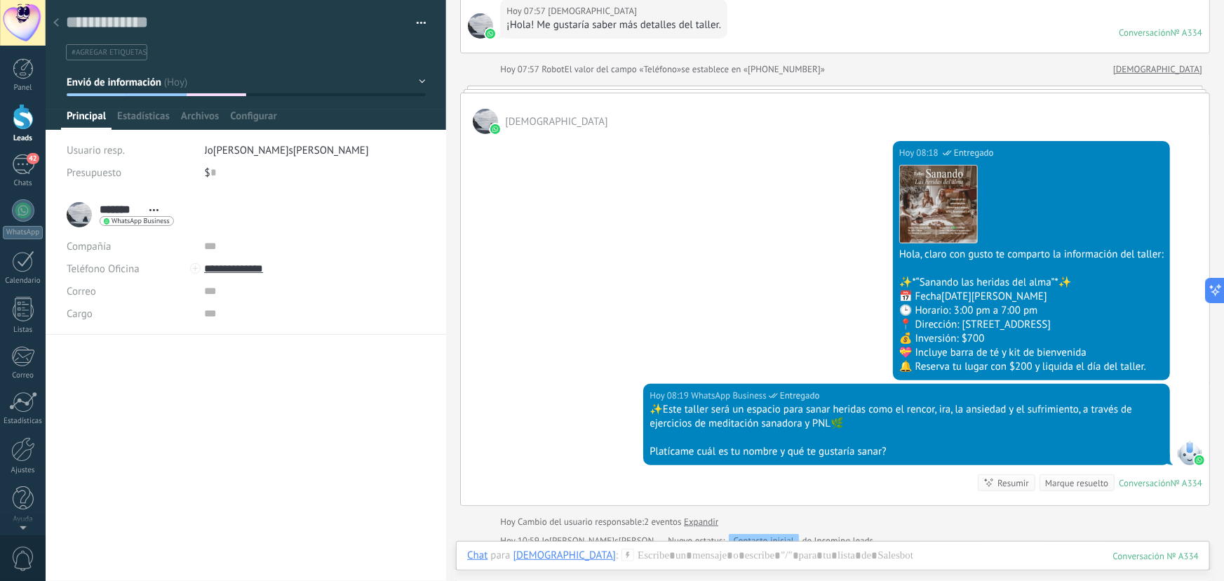
scroll to position [25, 0]
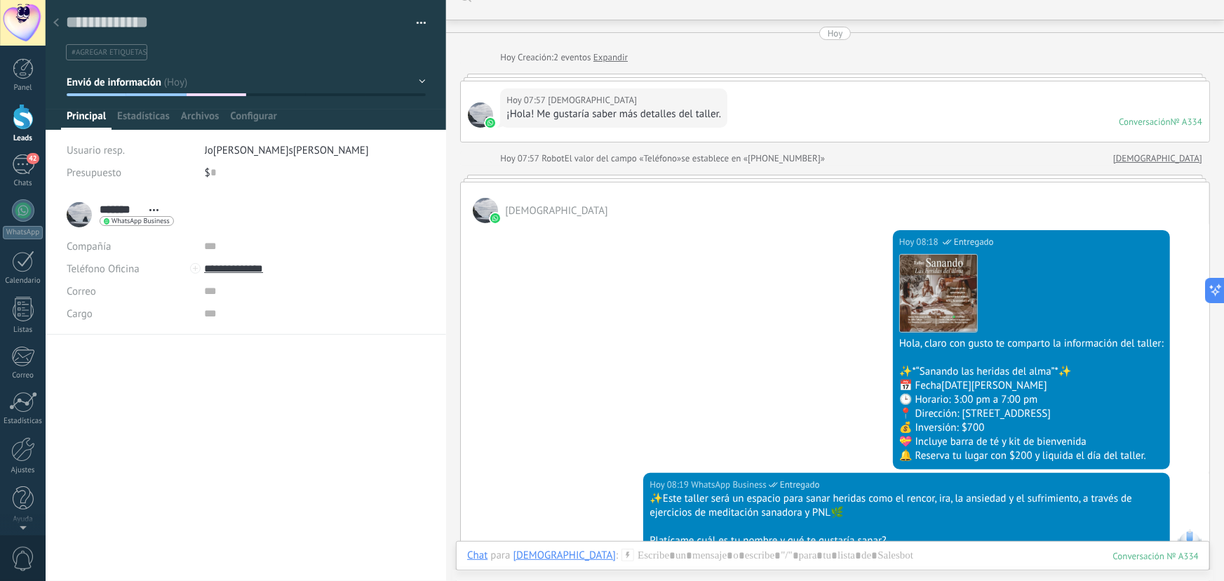
click at [51, 13] on div at bounding box center [56, 23] width 20 height 27
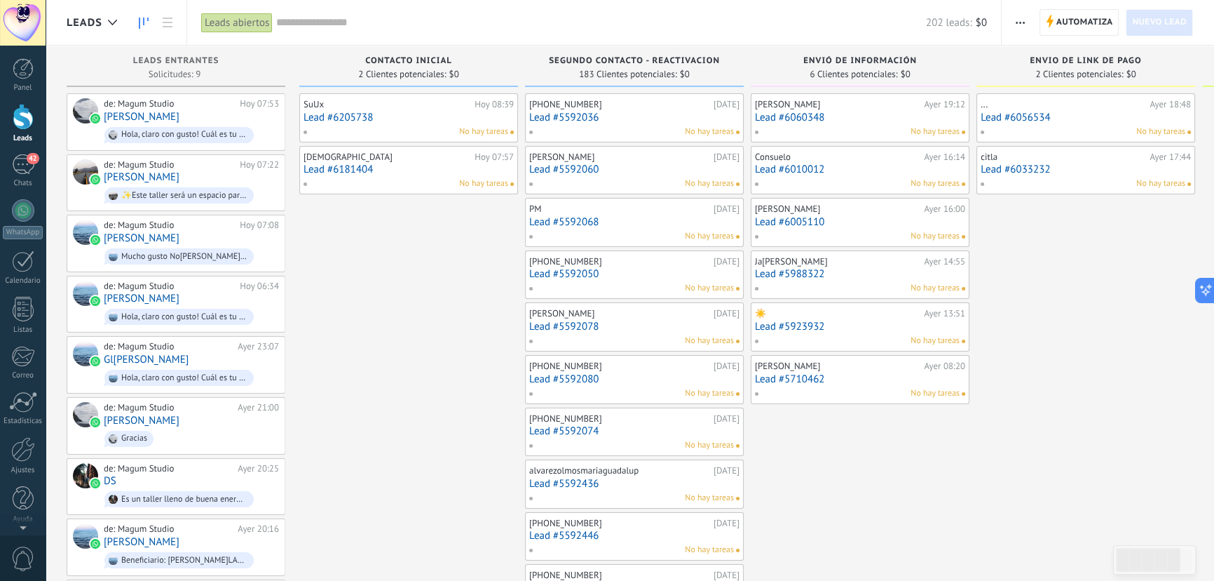
click at [815, 116] on link "Lead #6060348" at bounding box center [860, 117] width 210 height 12
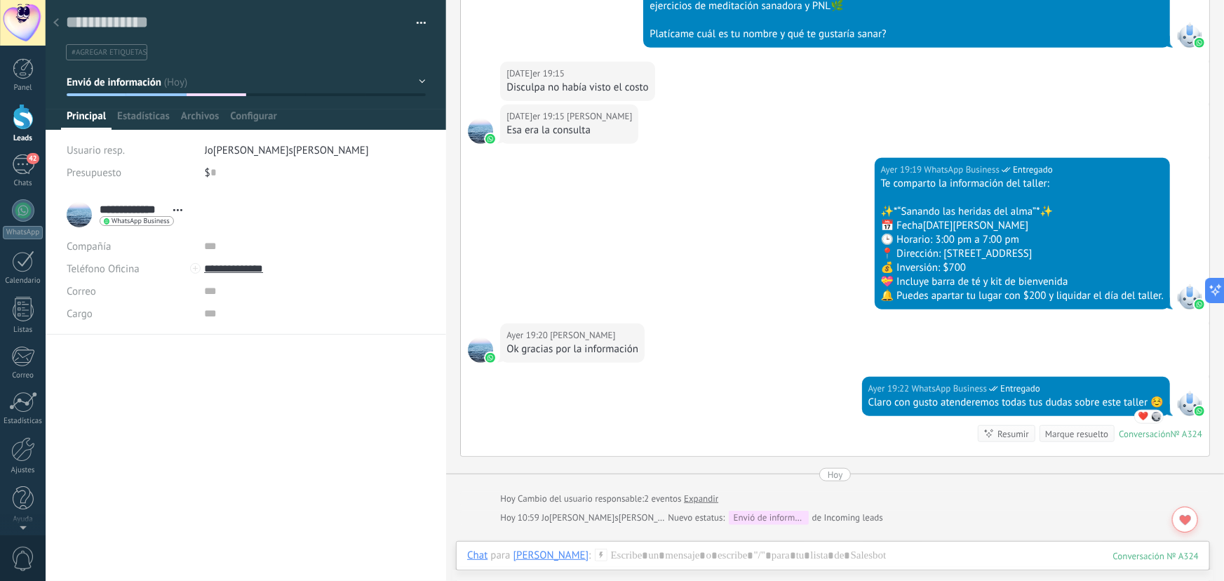
scroll to position [314, 0]
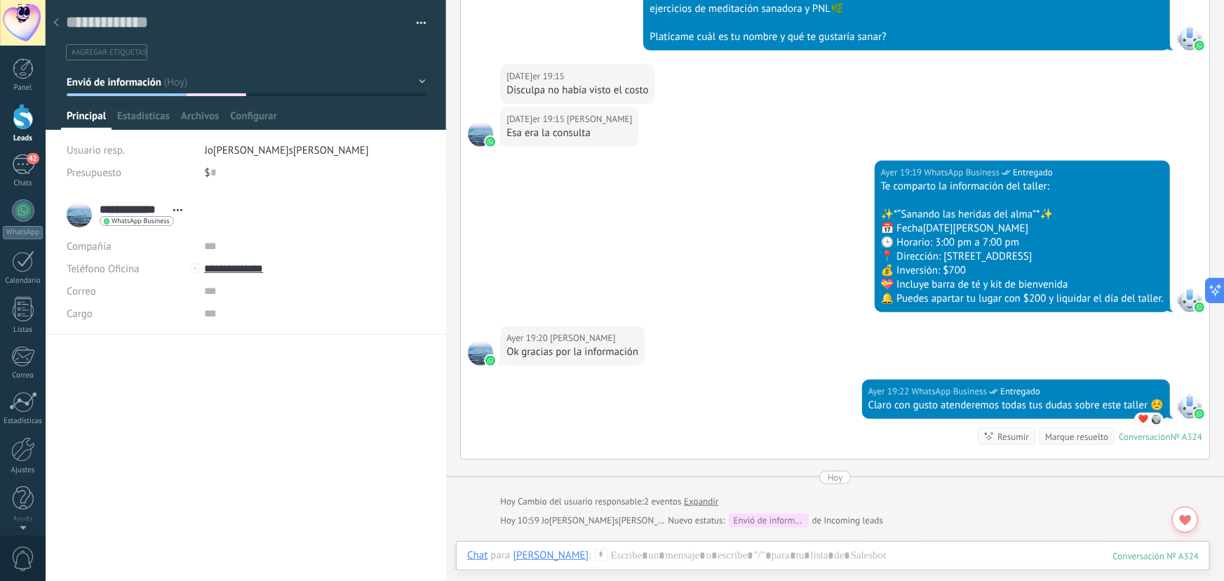
click at [54, 22] on icon at bounding box center [56, 22] width 6 height 8
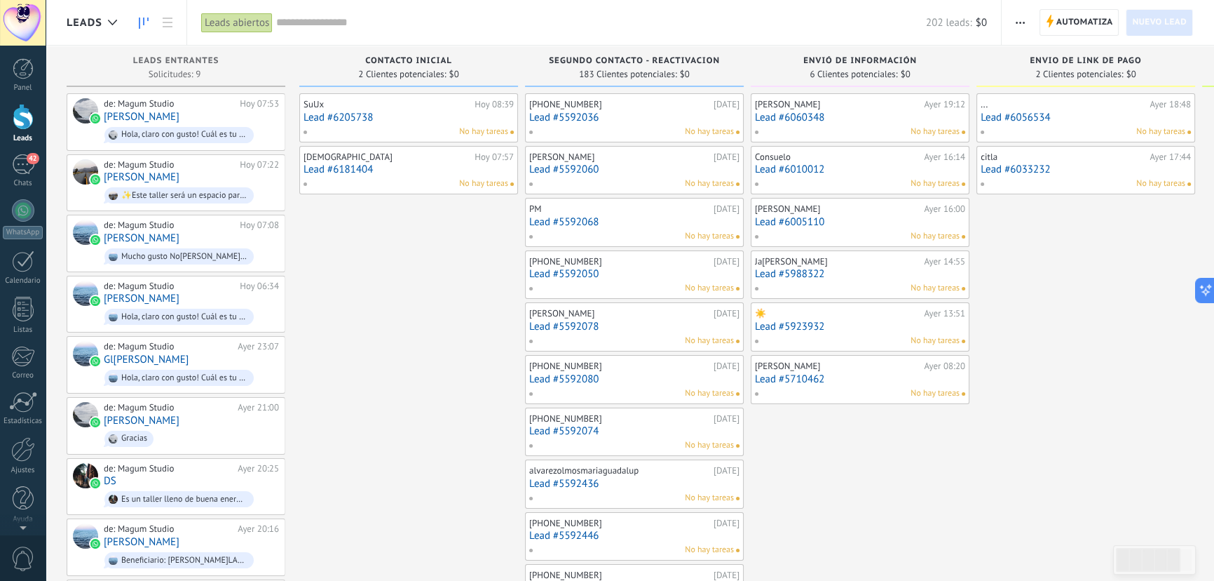
click at [817, 166] on link "Lead #6010012" at bounding box center [860, 169] width 210 height 12
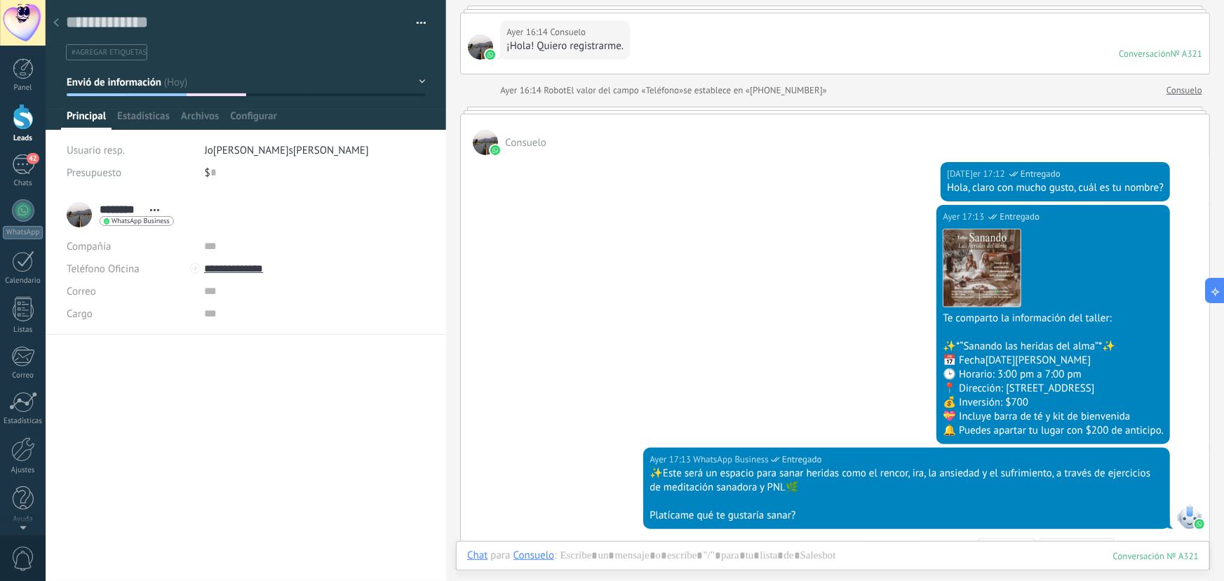
scroll to position [116, 0]
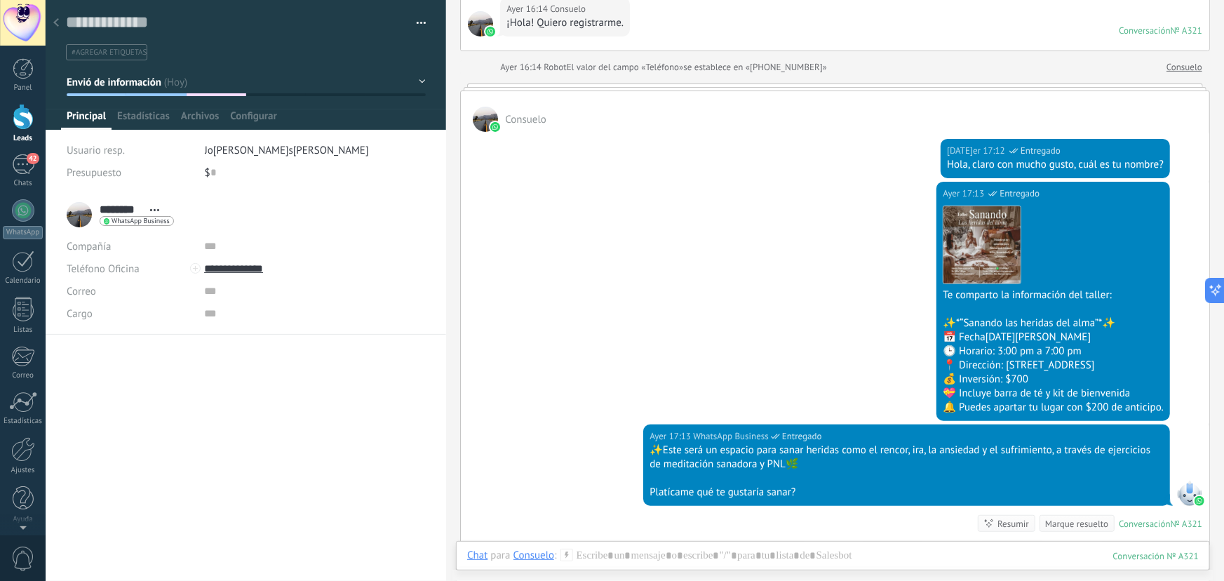
click at [56, 20] on icon at bounding box center [56, 22] width 6 height 8
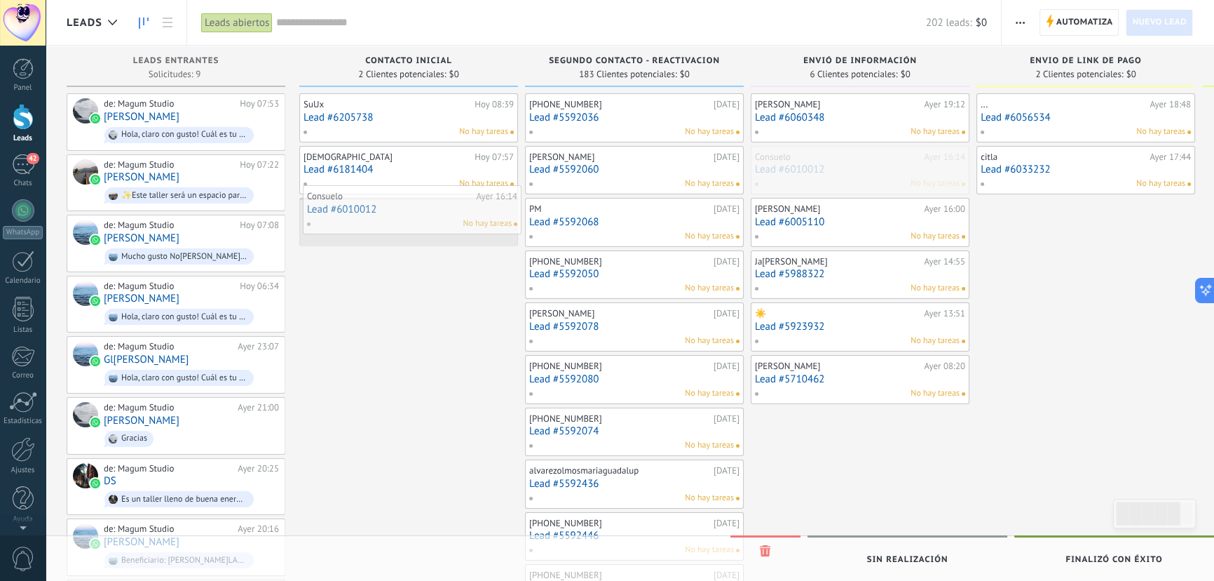
drag, startPoint x: 846, startPoint y: 170, endPoint x: 398, endPoint y: 210, distance: 449.8
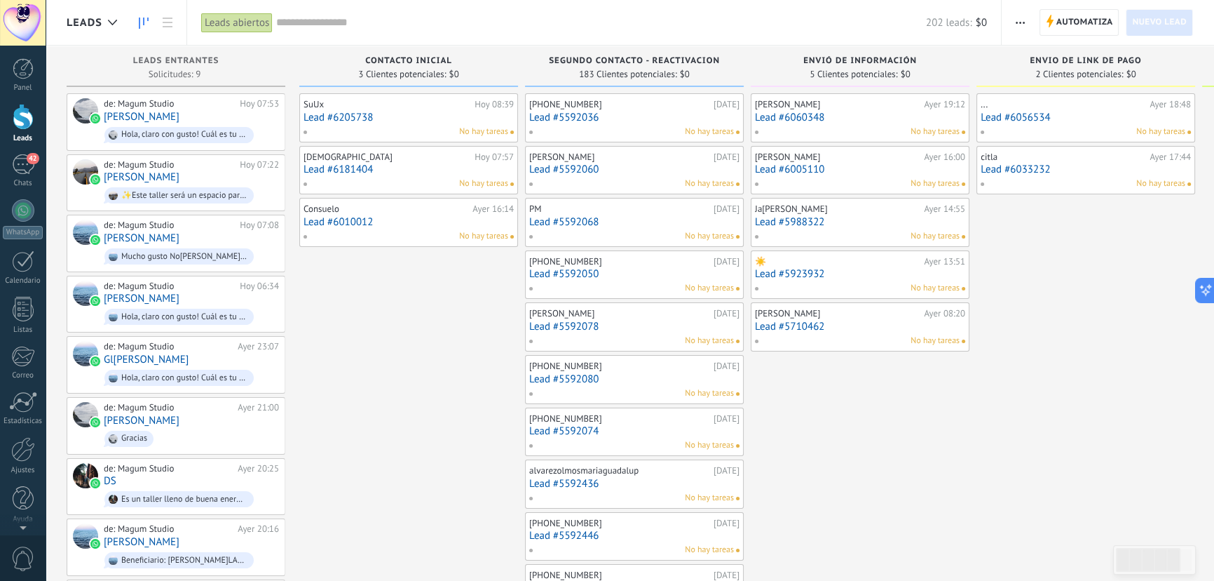
click at [785, 170] on link "Lead #6005110" at bounding box center [860, 169] width 210 height 12
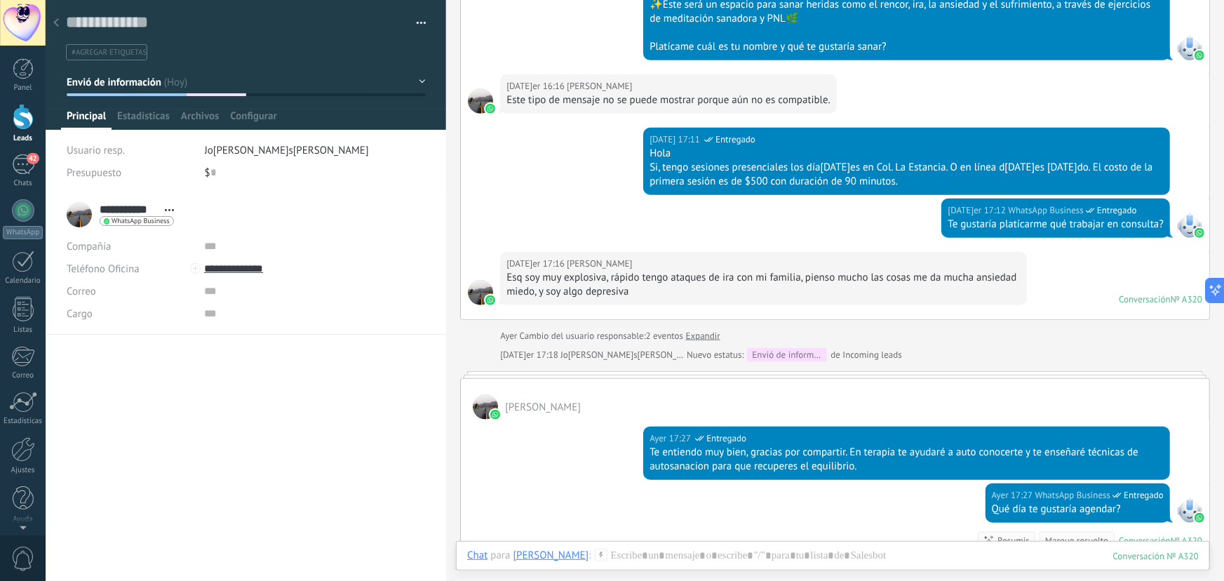
scroll to position [431, 0]
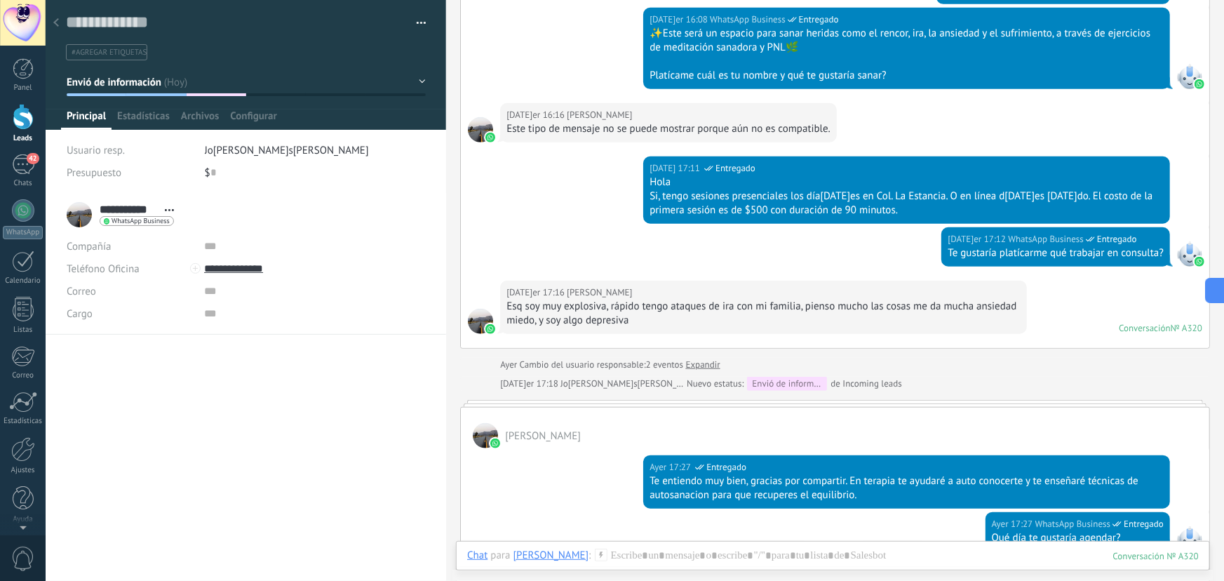
click at [52, 29] on div at bounding box center [56, 23] width 20 height 27
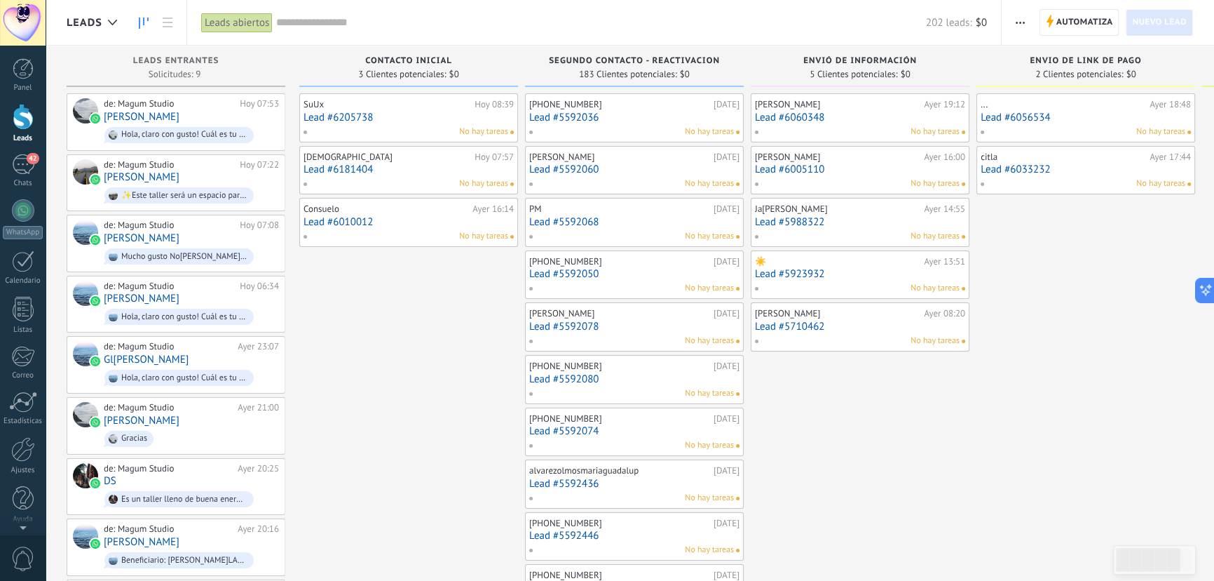
click at [819, 223] on link "Lead #5988322" at bounding box center [860, 222] width 210 height 12
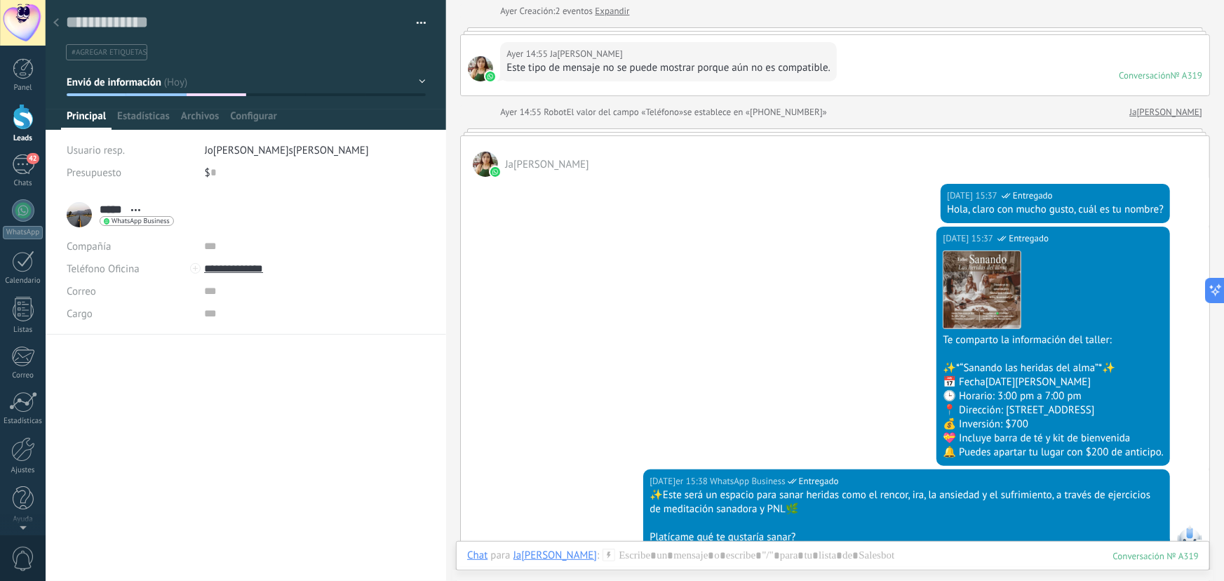
scroll to position [49, 0]
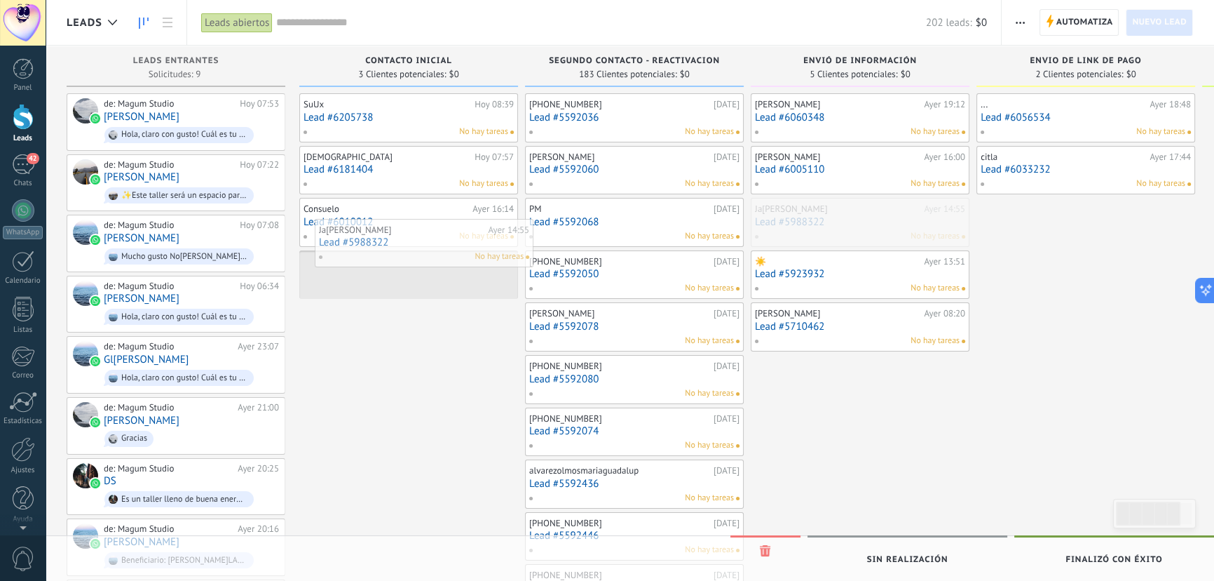
drag, startPoint x: 520, startPoint y: 209, endPoint x: 423, endPoint y: 249, distance: 105.3
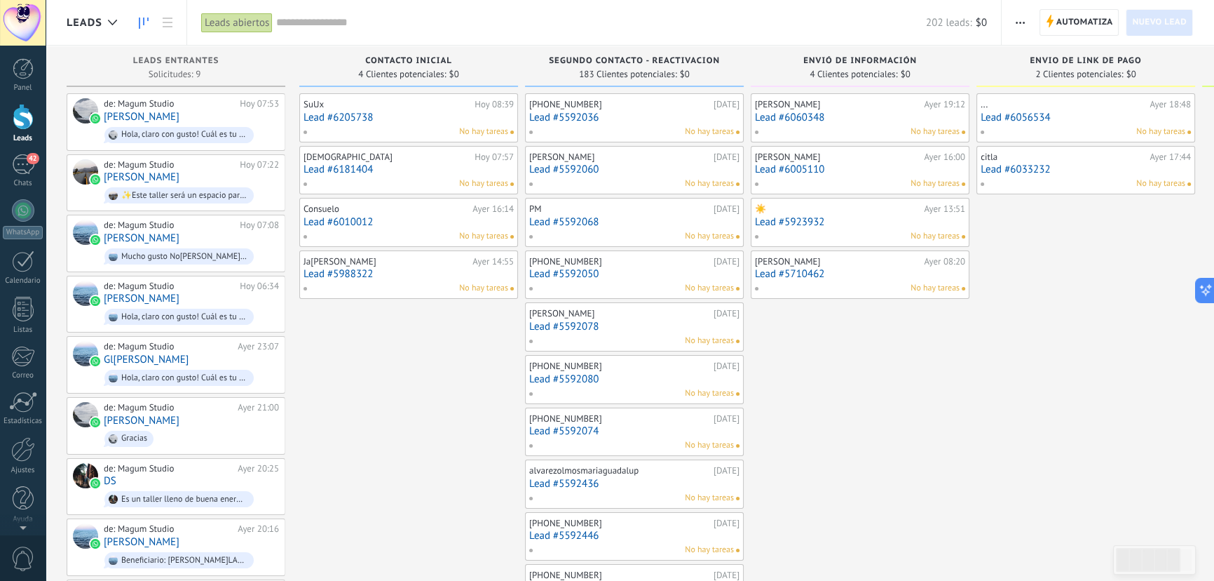
click at [808, 223] on link "Lead #5923932" at bounding box center [860, 222] width 210 height 12
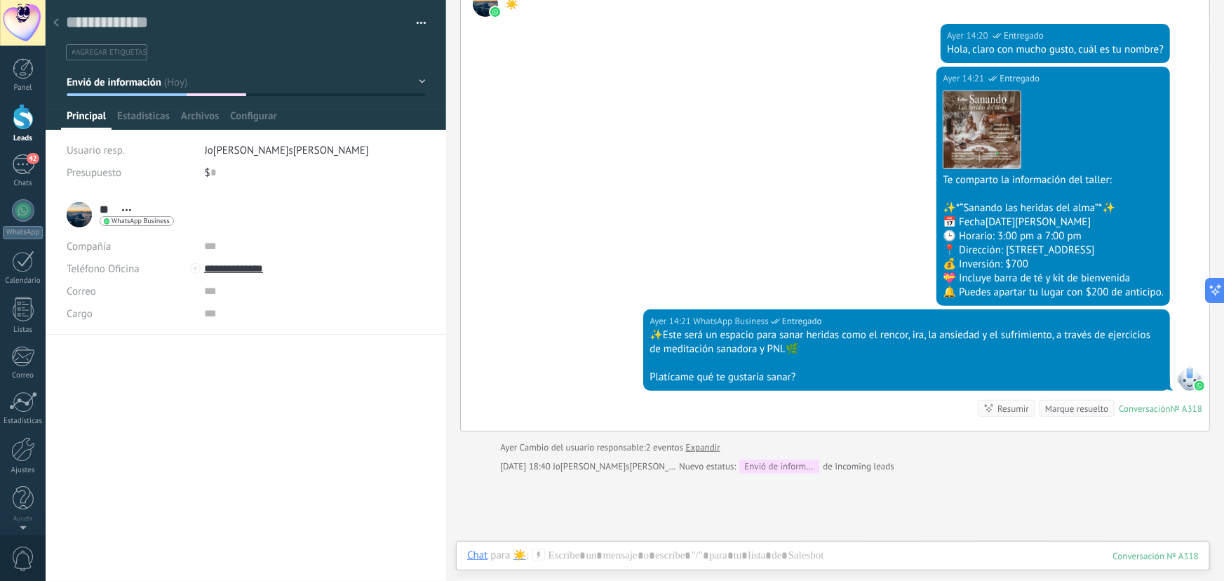
scroll to position [49, 0]
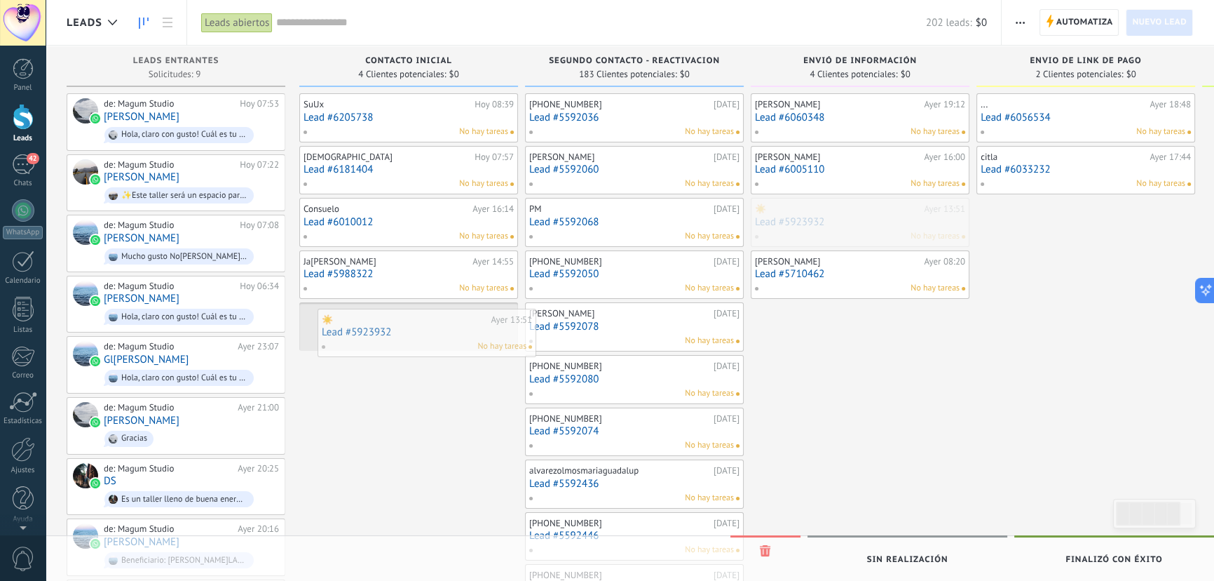
drag, startPoint x: 839, startPoint y: 220, endPoint x: 406, endPoint y: 330, distance: 446.9
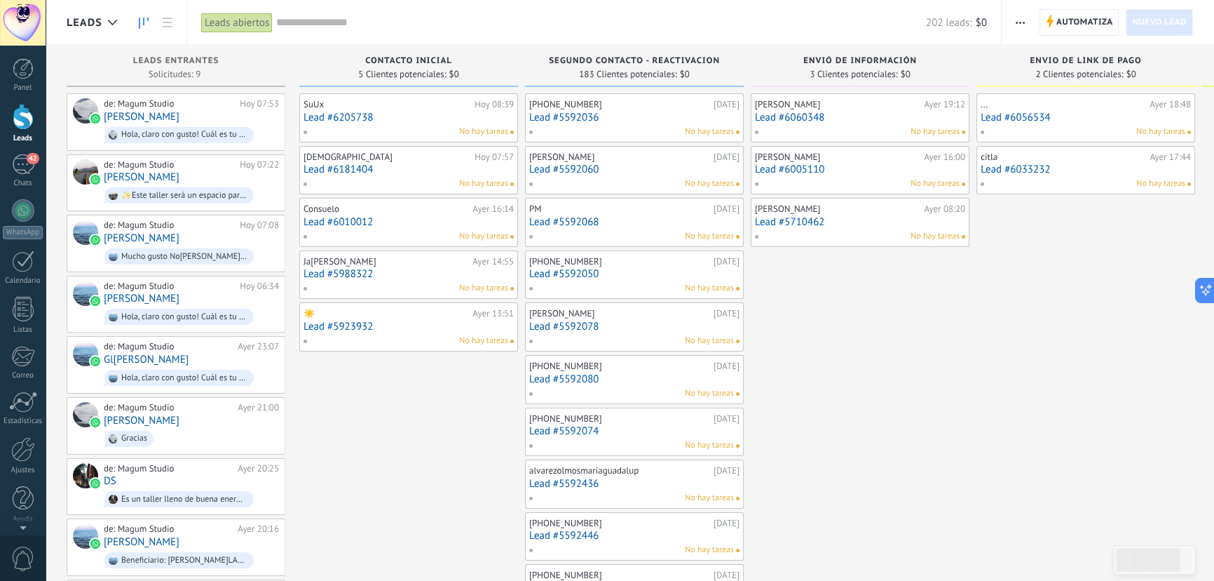
click at [813, 222] on link "Lead #5710462" at bounding box center [860, 222] width 210 height 12
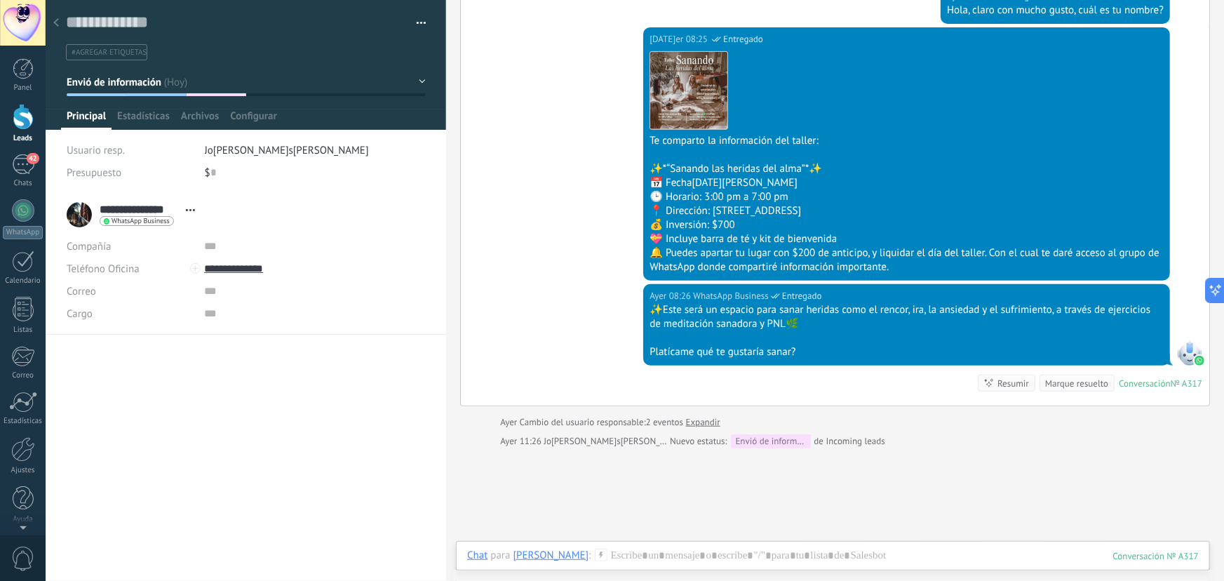
scroll to position [63, 0]
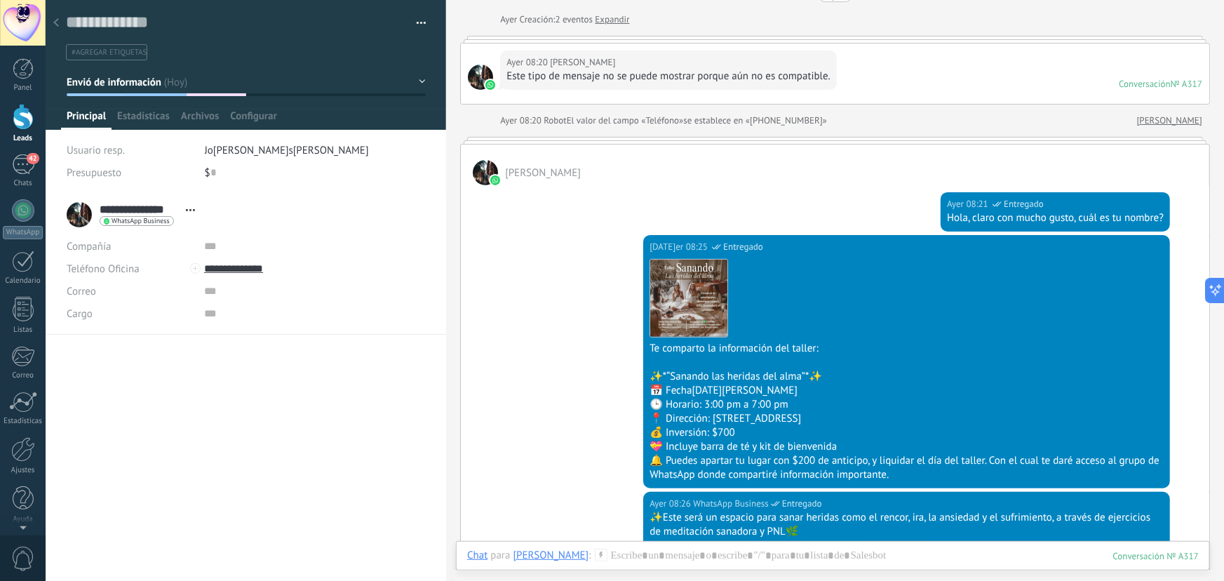
click at [55, 17] on div at bounding box center [56, 23] width 20 height 27
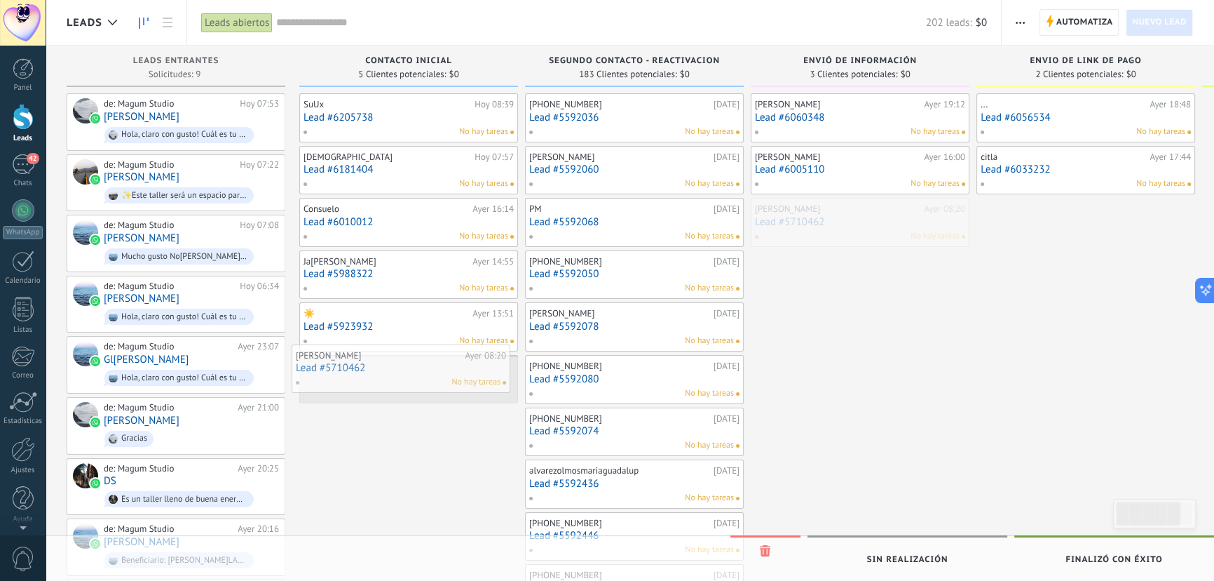
drag, startPoint x: 802, startPoint y: 220, endPoint x: 417, endPoint y: 377, distance: 415.5
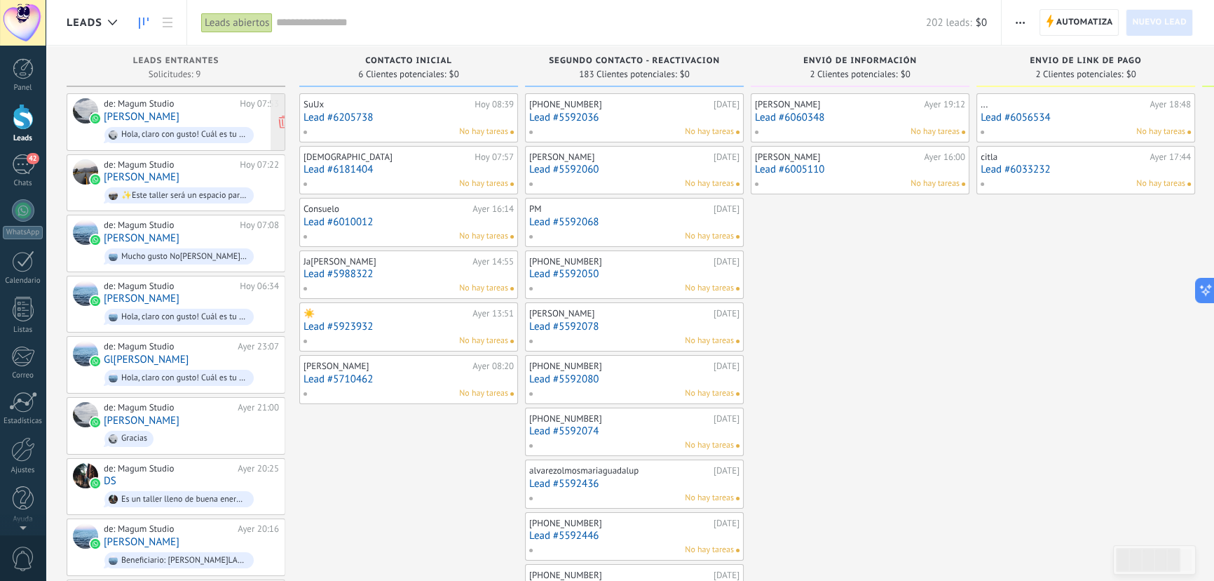
click at [184, 118] on div "de: Magum Studio Hoy 07:53 Carmen Reynoso Hola, claro con gusto! Cuál es tu nom…" at bounding box center [191, 122] width 175 height 48
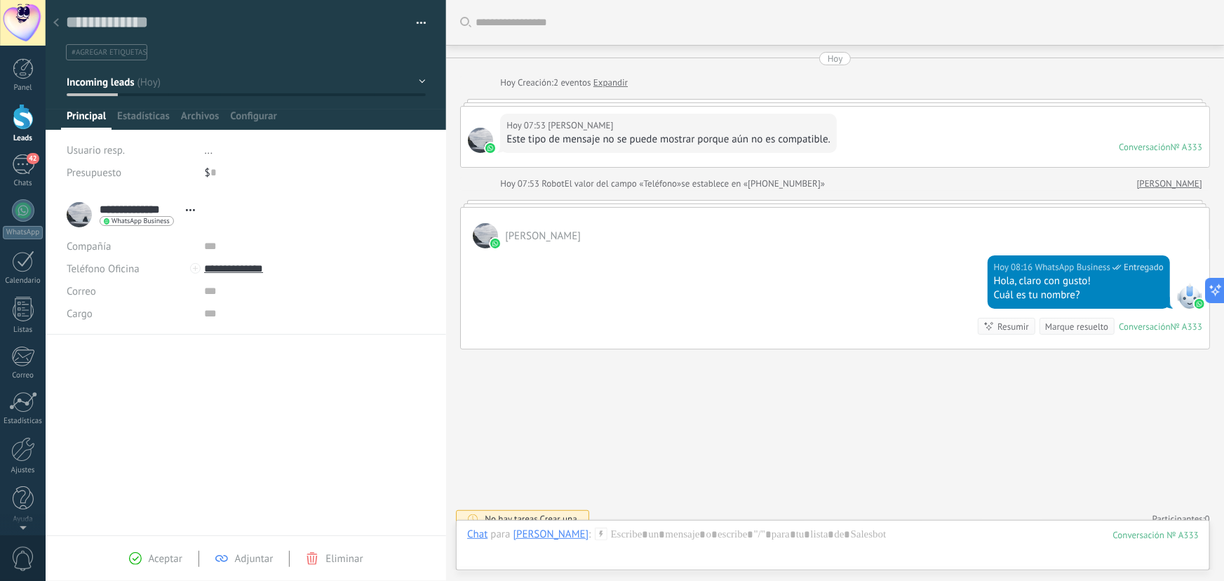
scroll to position [13, 0]
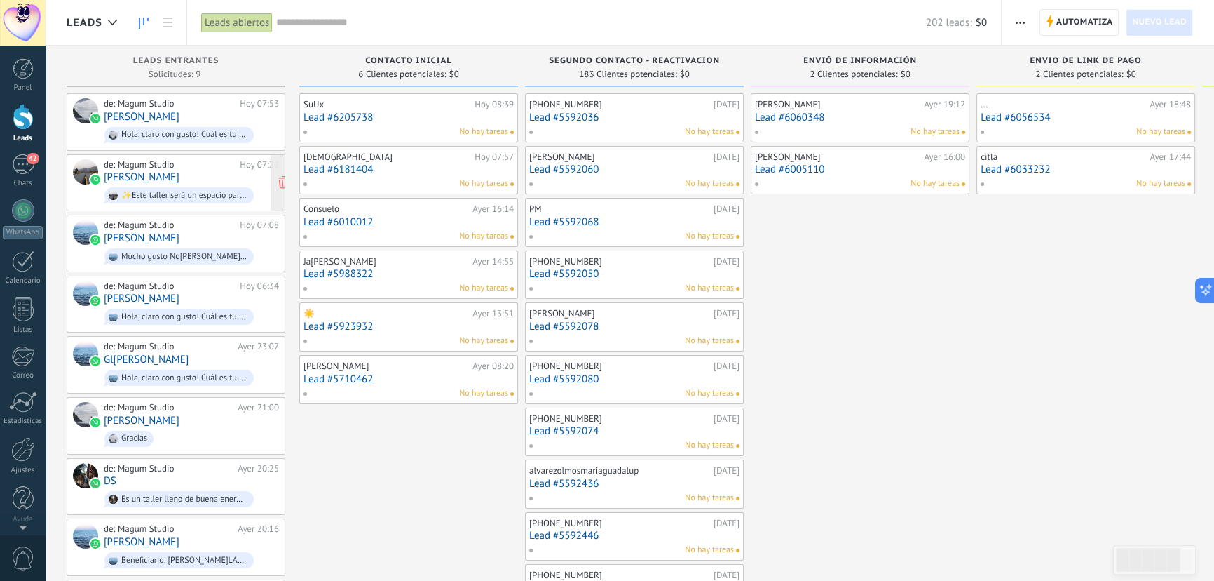
click at [183, 172] on div "de: Magum Studio Hoy 07:22 Sandy Lu ✨Este taller será un espacio para sanar her…" at bounding box center [191, 183] width 175 height 48
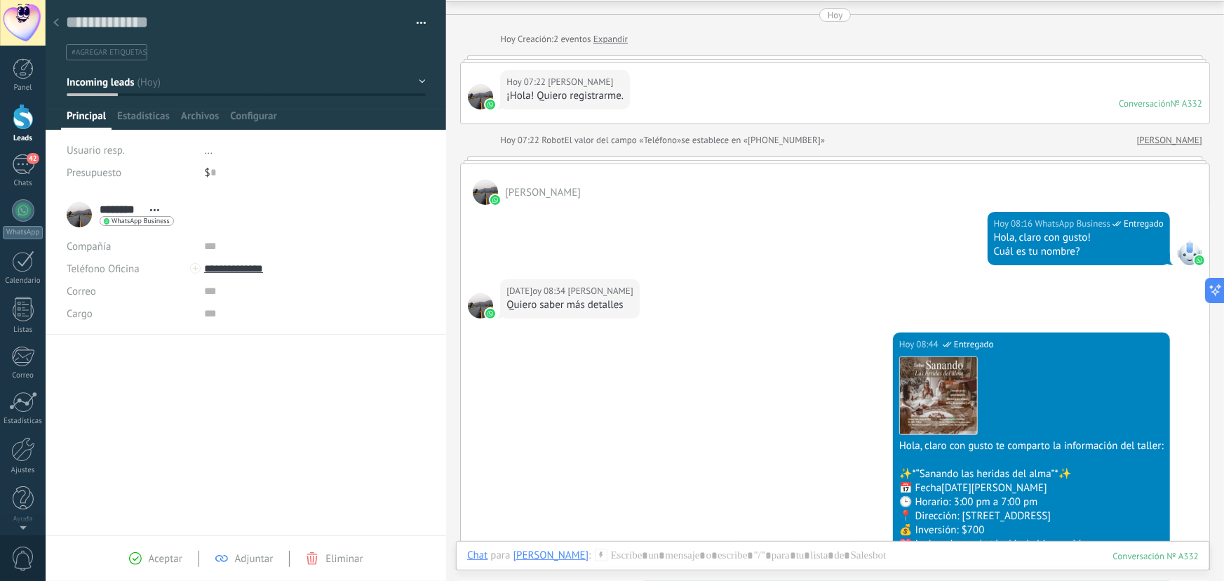
scroll to position [21, 0]
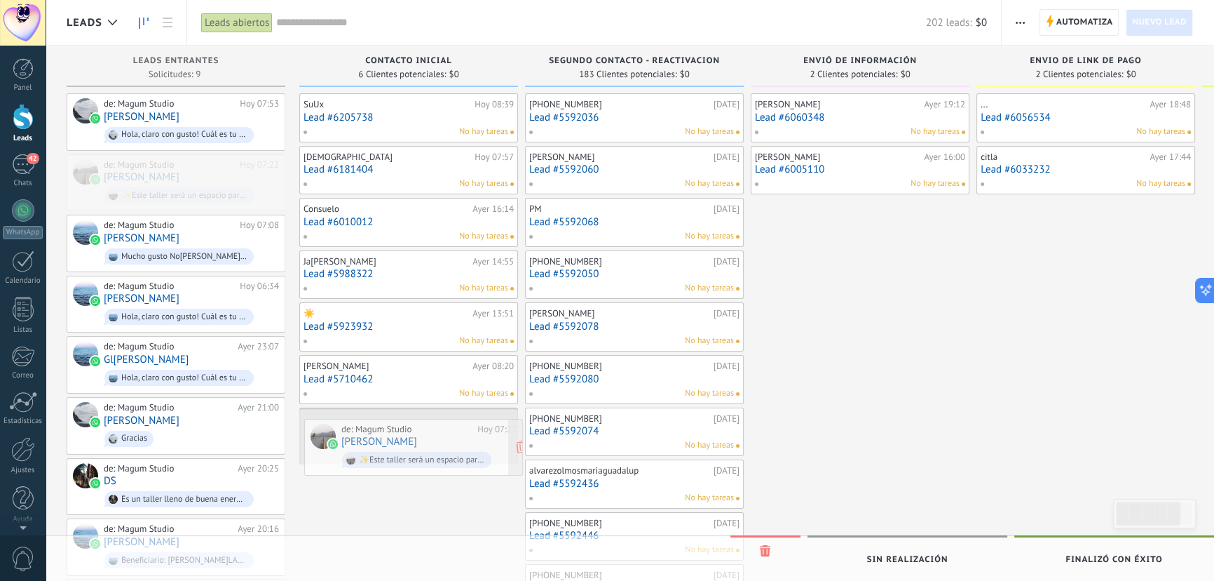
drag, startPoint x: 309, startPoint y: 197, endPoint x: 404, endPoint y: 436, distance: 257.1
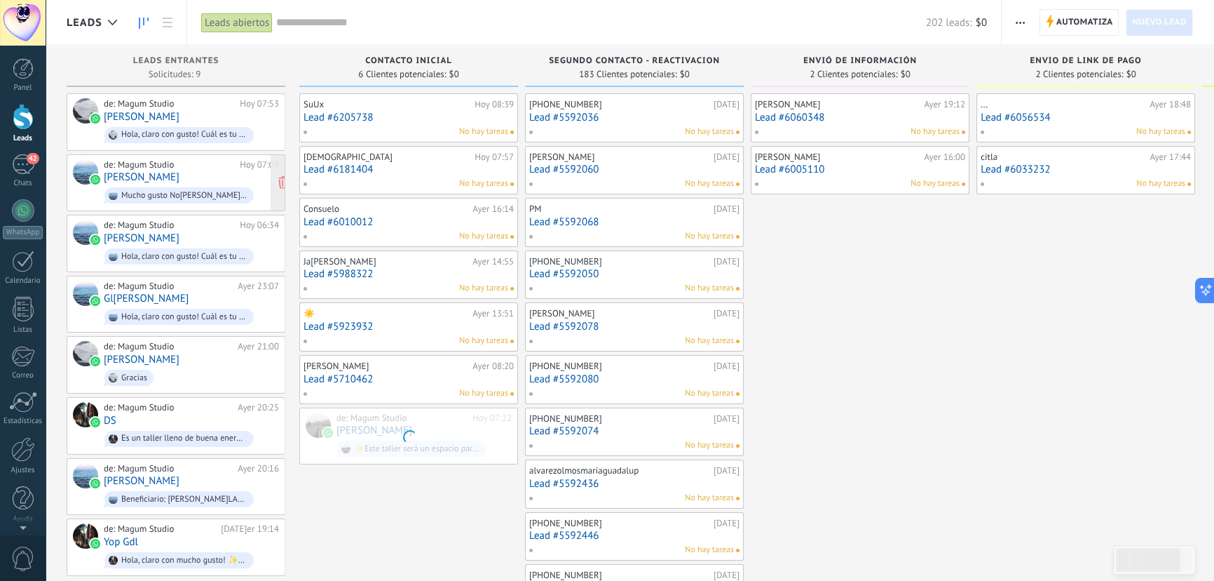
click at [161, 184] on span "Mucho gusto Noemi! ✨Este taller será un espacio para sanar heridas como el renc…" at bounding box center [191, 195] width 175 height 22
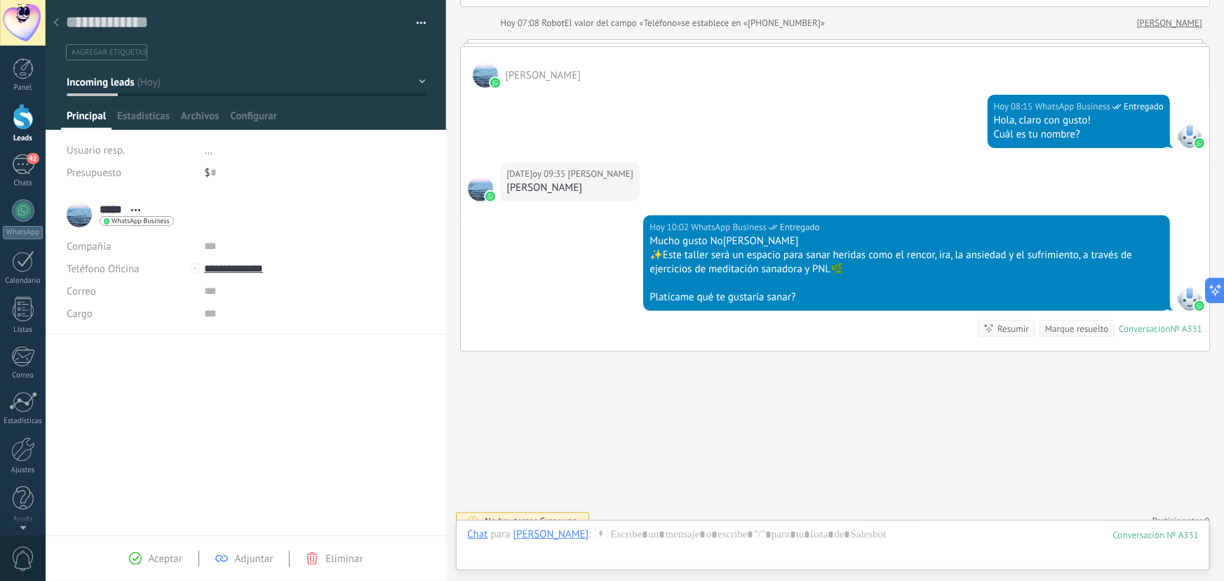
scroll to position [175, 0]
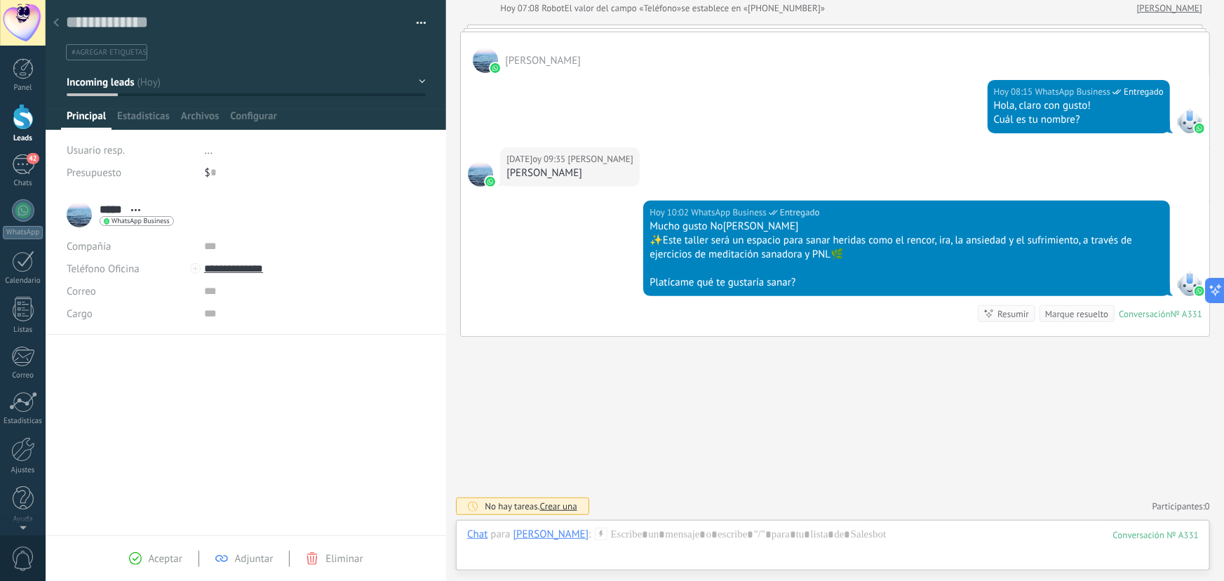
click at [55, 20] on icon at bounding box center [56, 22] width 6 height 8
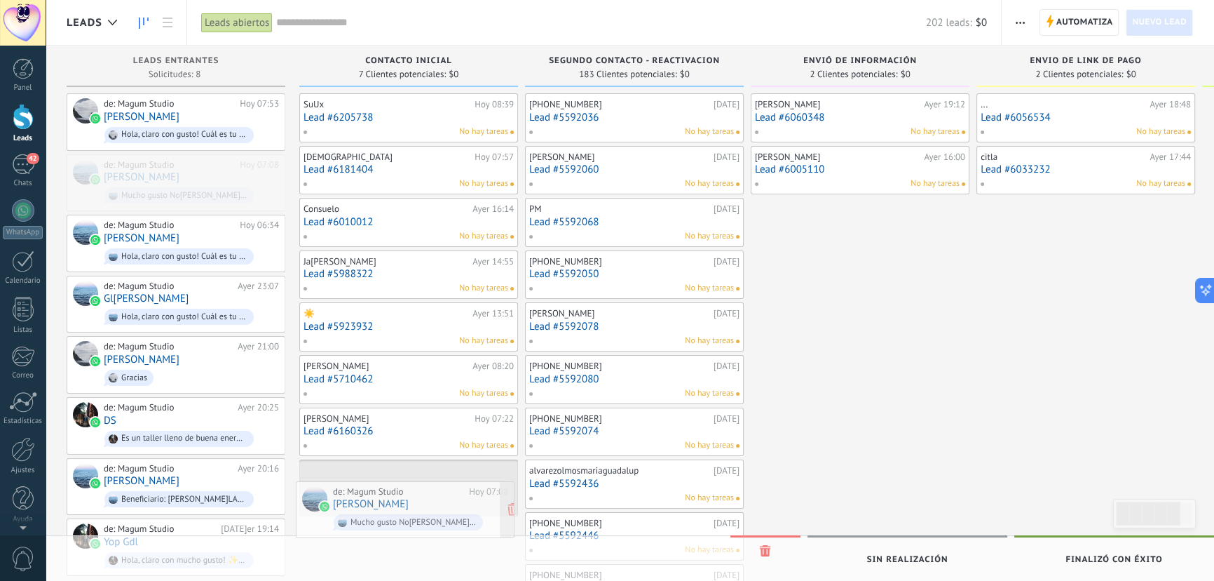
drag, startPoint x: 175, startPoint y: 171, endPoint x: 405, endPoint y: 493, distance: 395.1
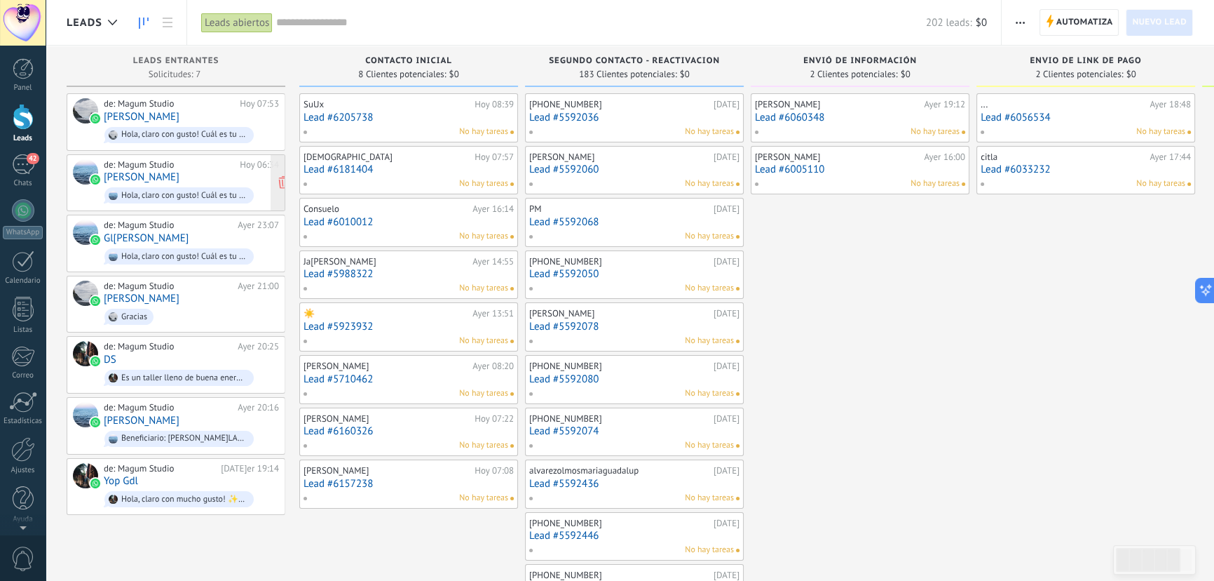
click at [176, 176] on div "de: Magum Studio Hoy 06:34 Pau Huerta Hola, claro con gusto! Cuál es tu nombre?" at bounding box center [191, 183] width 175 height 48
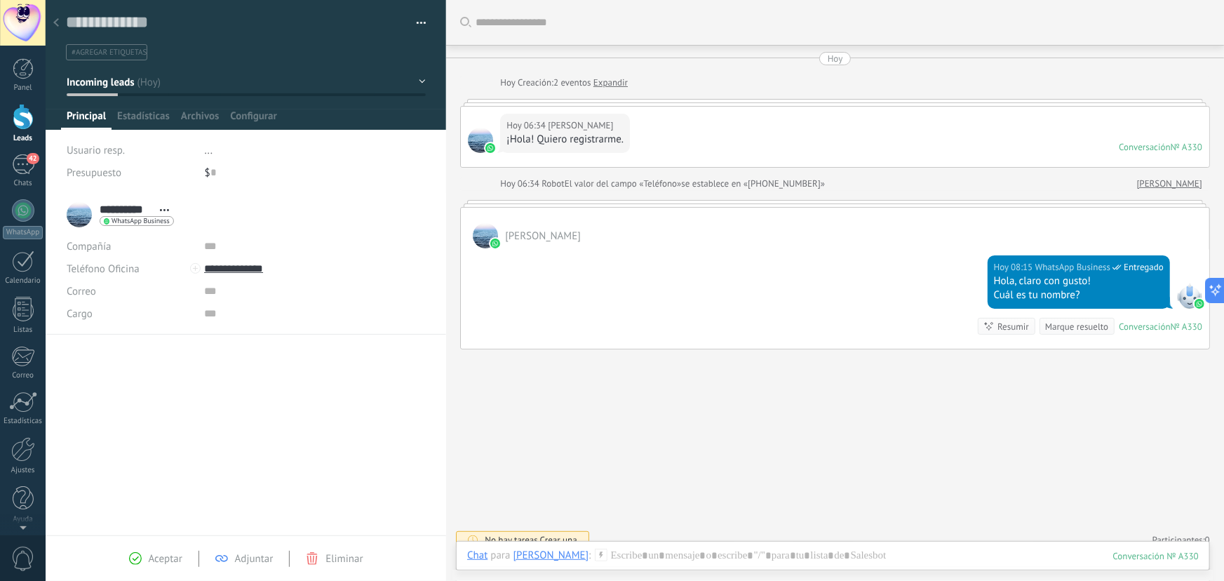
click at [61, 20] on div at bounding box center [56, 23] width 20 height 27
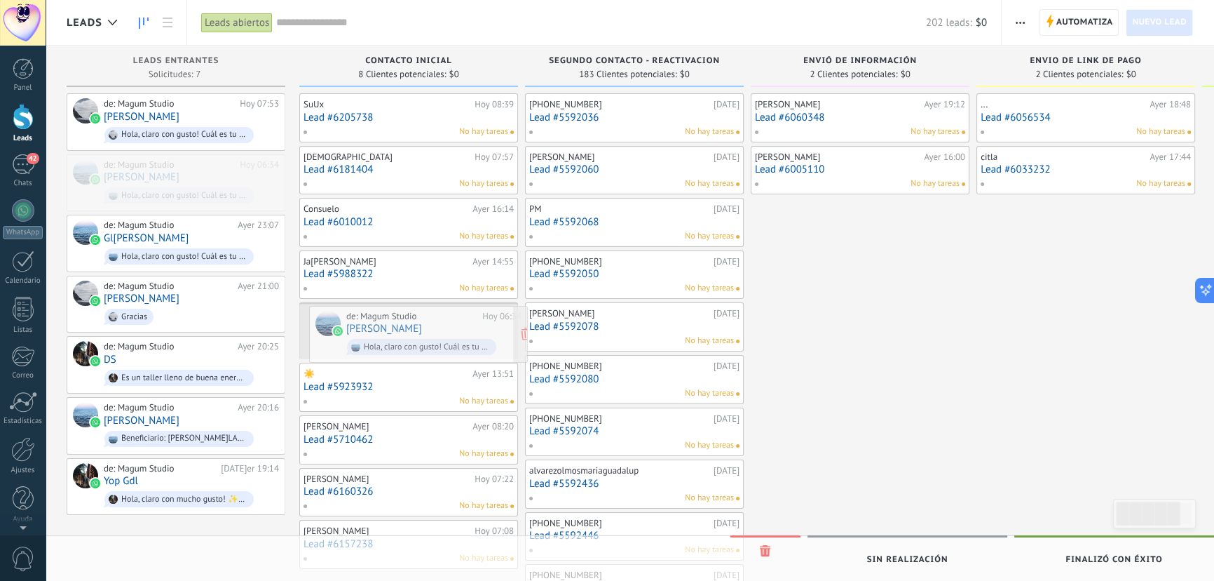
drag, startPoint x: 163, startPoint y: 181, endPoint x: 405, endPoint y: 333, distance: 286.4
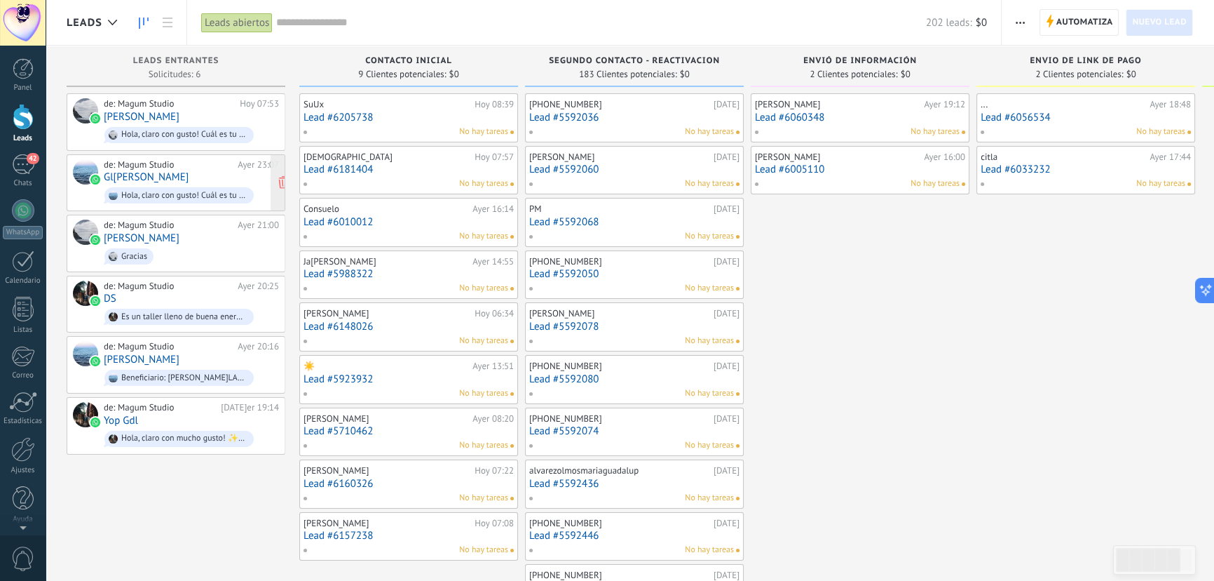
click at [137, 192] on div "Hola, claro con gusto! Cuál es tu nombre?" at bounding box center [184, 196] width 126 height 10
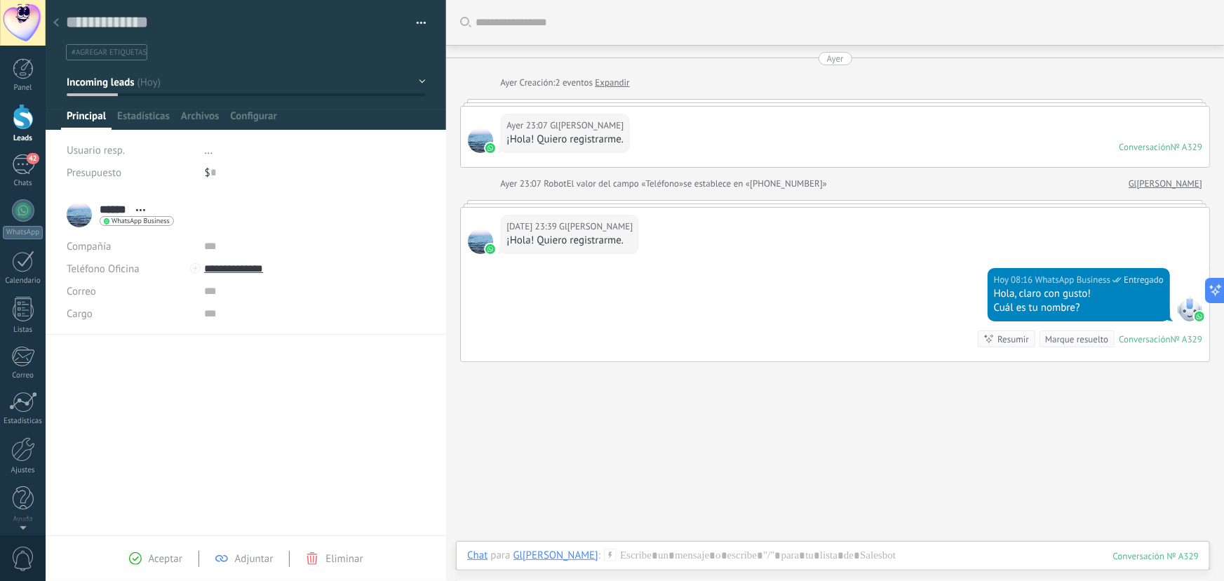
click at [60, 20] on div at bounding box center [56, 23] width 20 height 27
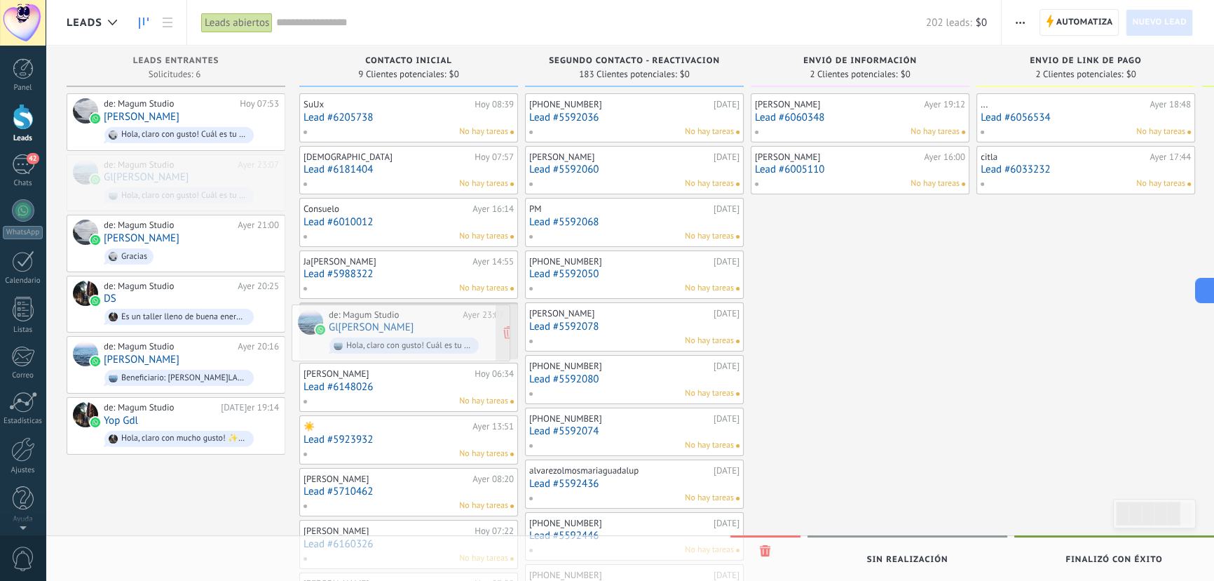
drag, startPoint x: 163, startPoint y: 167, endPoint x: 388, endPoint y: 318, distance: 270.9
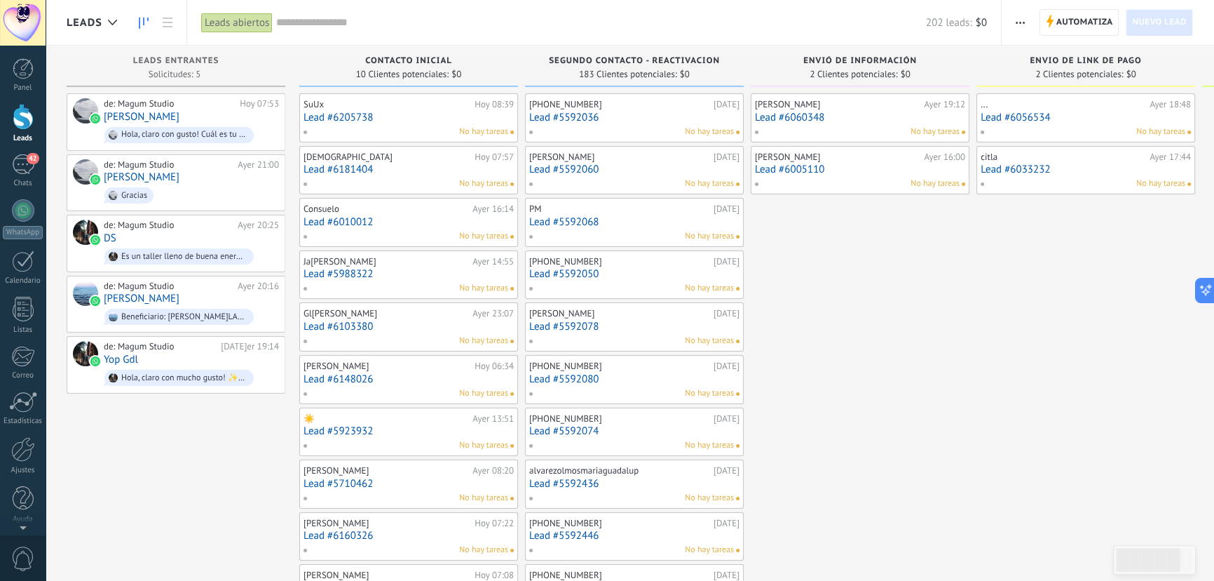
click at [445, 70] on span "10 Clientes potenciales:" at bounding box center [402, 74] width 93 height 8
click at [477, 76] on div "10 Clientes potenciales: $0" at bounding box center [408, 74] width 205 height 12
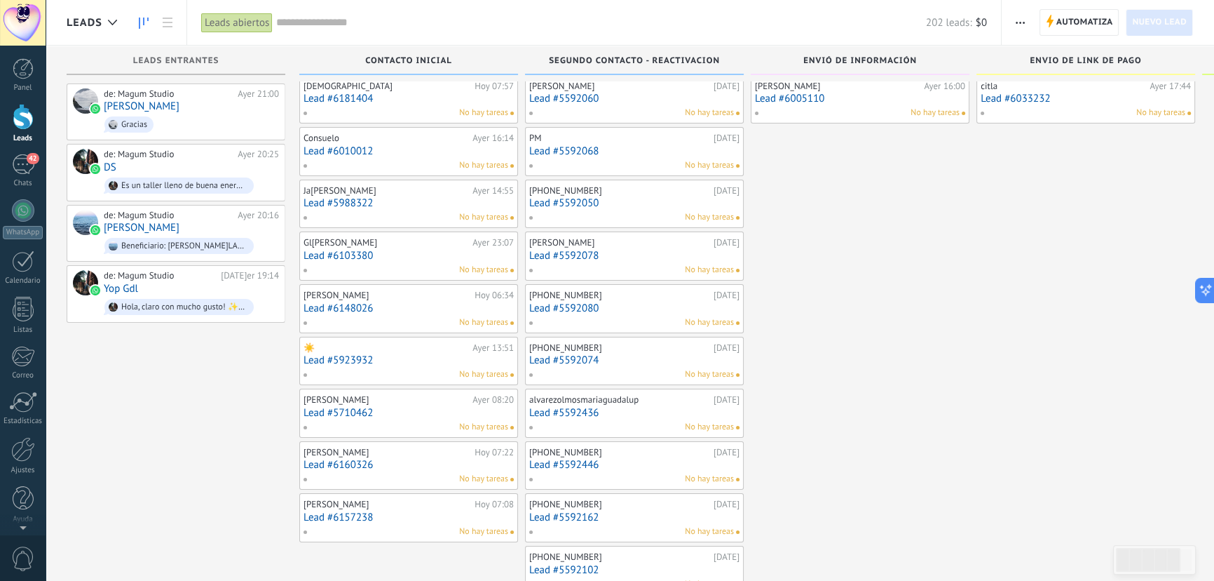
scroll to position [7, 0]
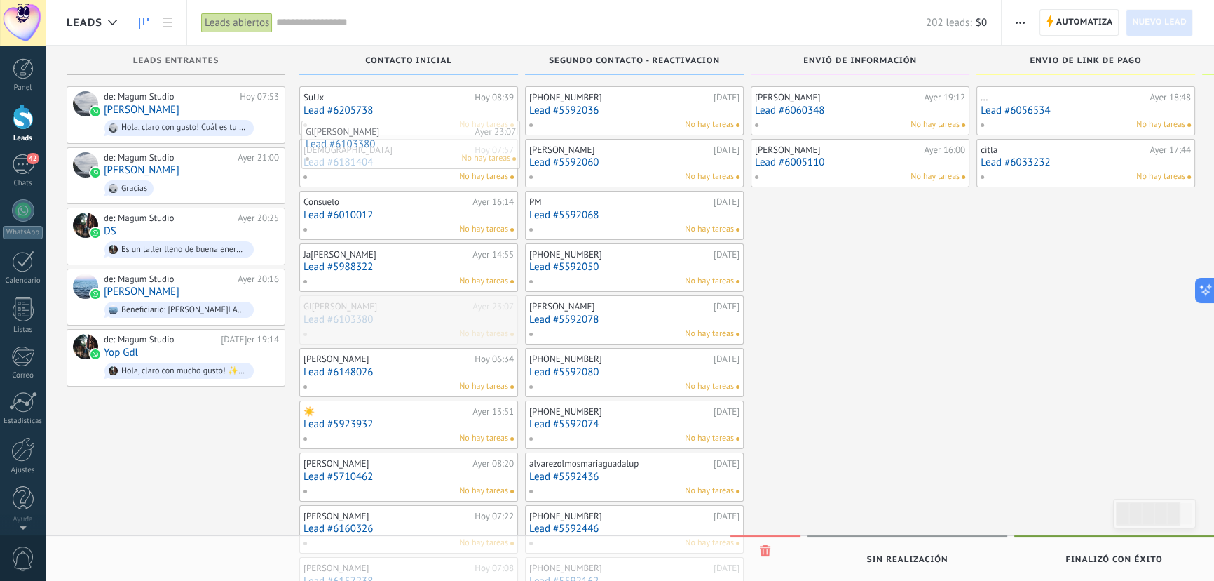
drag, startPoint x: 485, startPoint y: 324, endPoint x: 487, endPoint y: 149, distance: 174.6
drag, startPoint x: 428, startPoint y: 325, endPoint x: 426, endPoint y: 287, distance: 37.2
drag, startPoint x: 418, startPoint y: 272, endPoint x: 418, endPoint y: 348, distance: 76.4
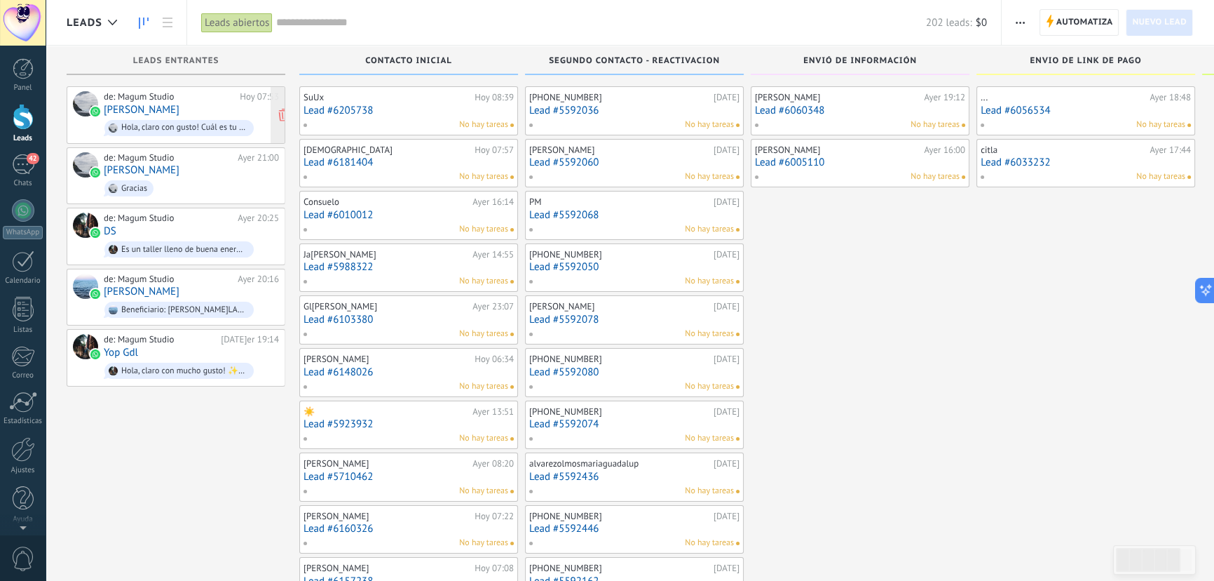
click at [189, 108] on div "de: Magum Studio Hoy 07:53 Carmen Reynoso Hola, claro con gusto! Cuál es tu nom…" at bounding box center [191, 115] width 175 height 48
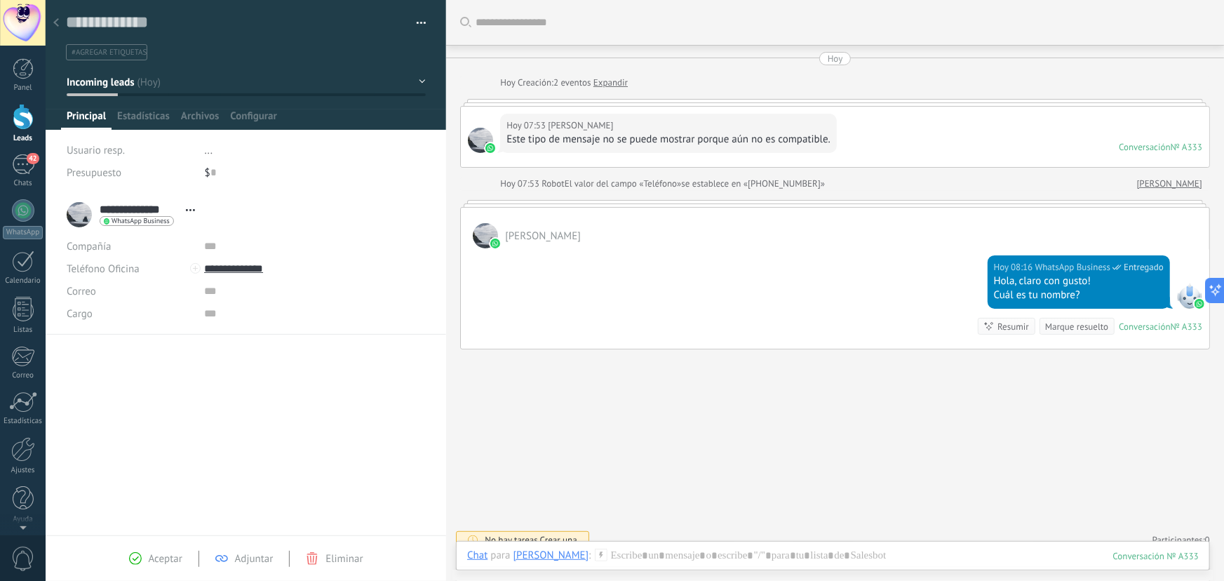
click at [50, 18] on div at bounding box center [56, 23] width 20 height 27
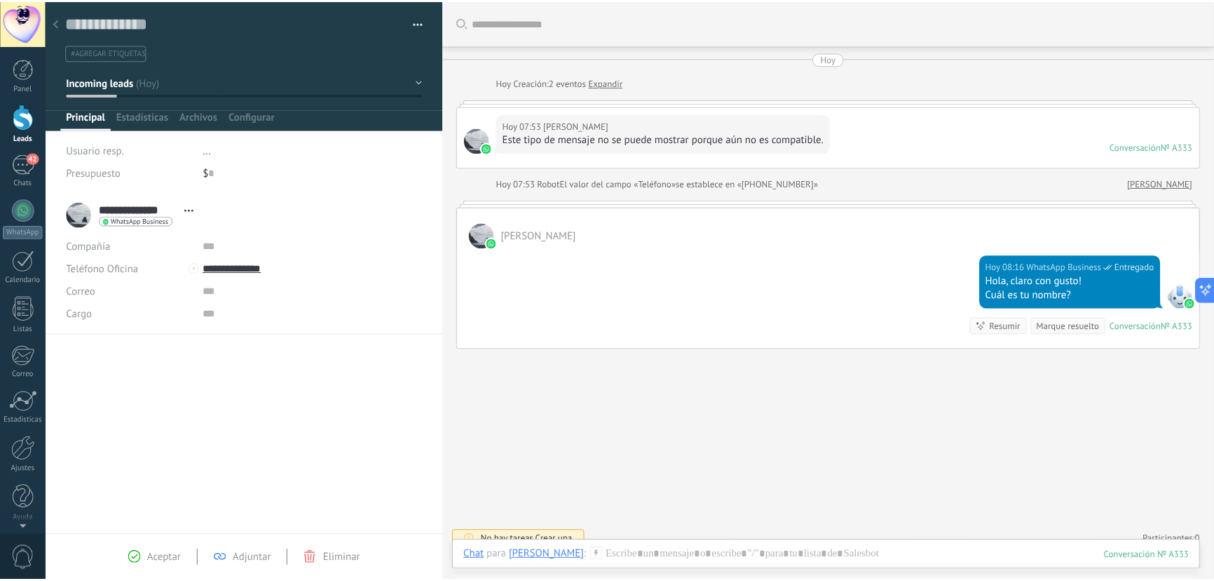
scroll to position [7, 0]
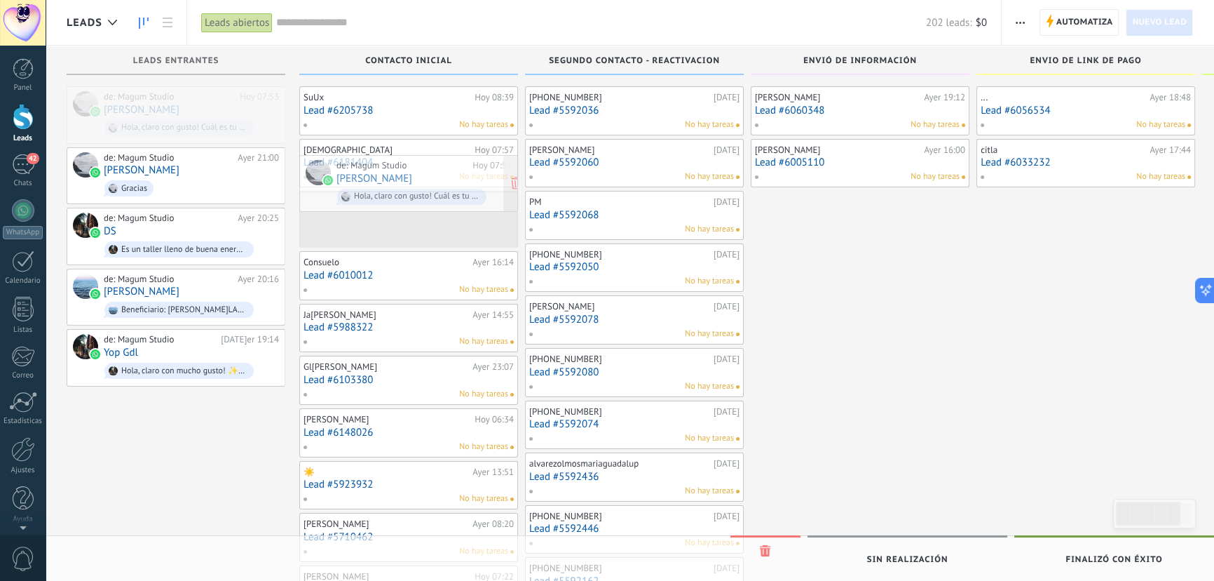
drag, startPoint x: 181, startPoint y: 111, endPoint x: 379, endPoint y: 177, distance: 208.4
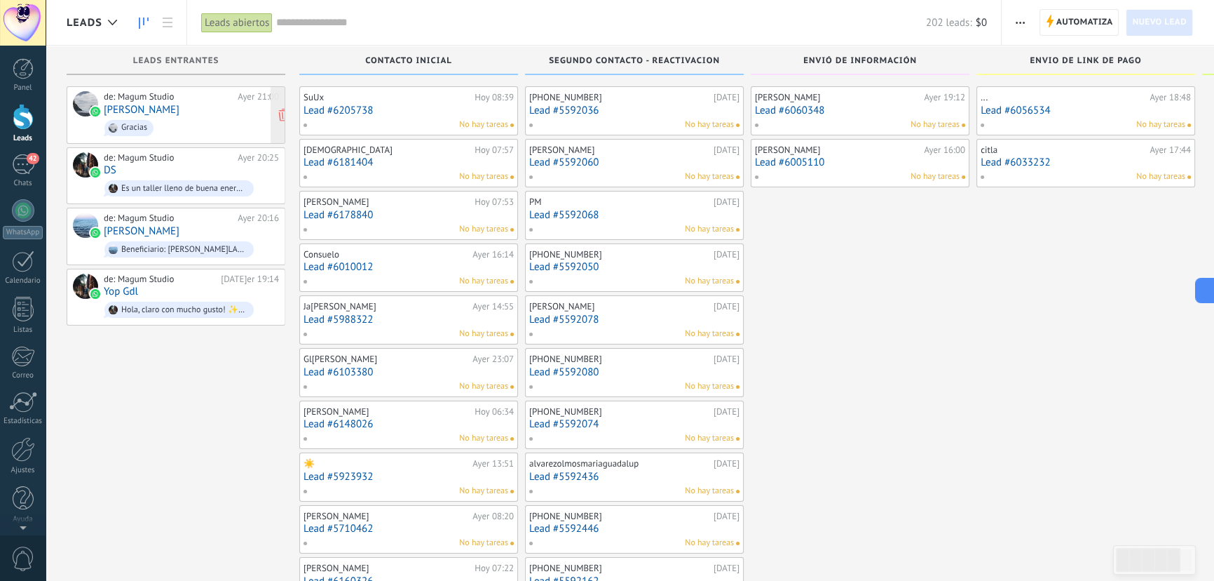
click at [168, 106] on link "[PERSON_NAME]" at bounding box center [142, 110] width 76 height 12
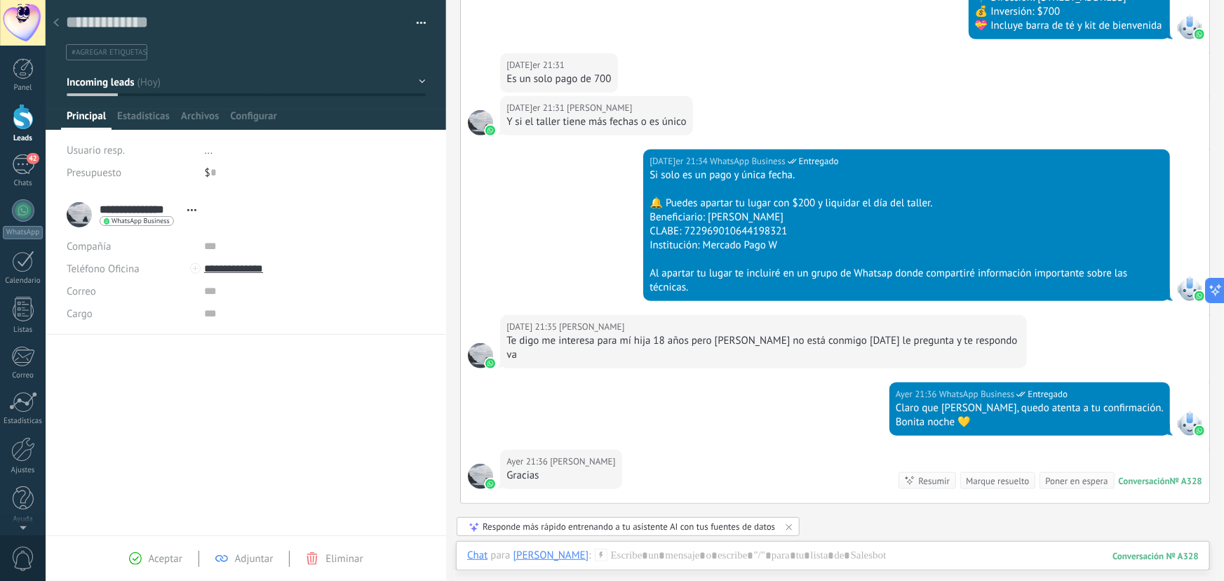
scroll to position [386, 0]
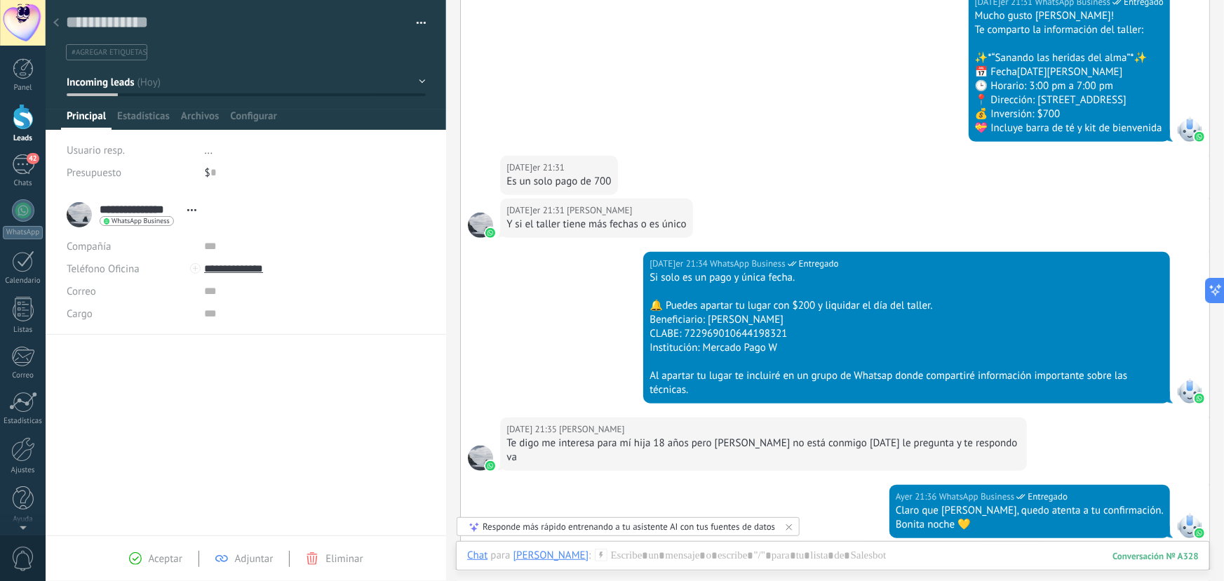
click at [59, 22] on div at bounding box center [56, 23] width 20 height 27
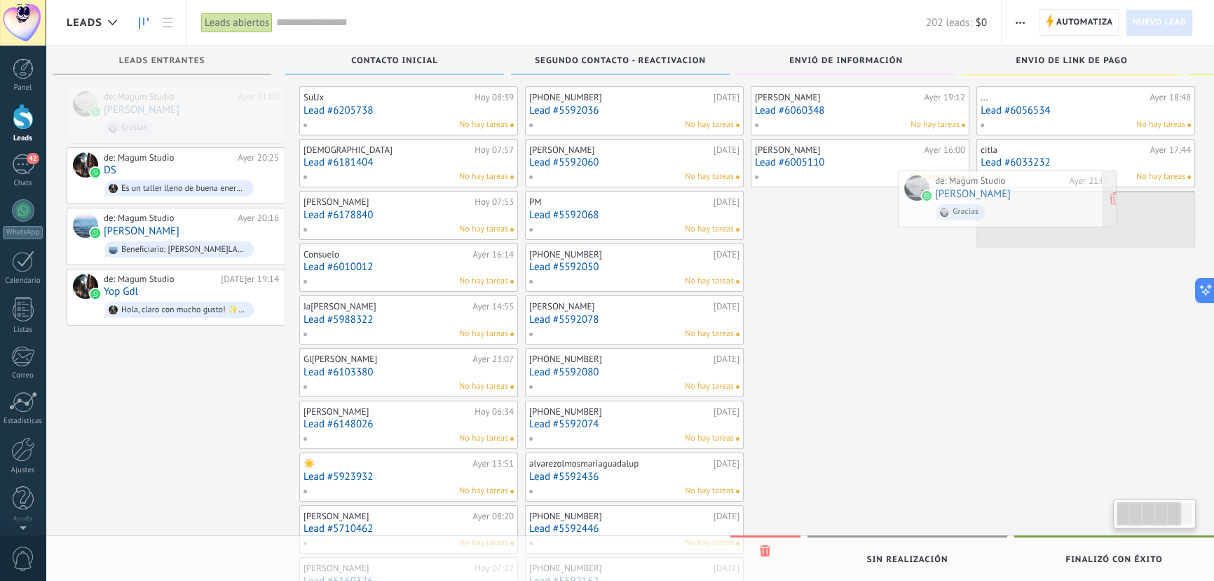
scroll to position [0, 14]
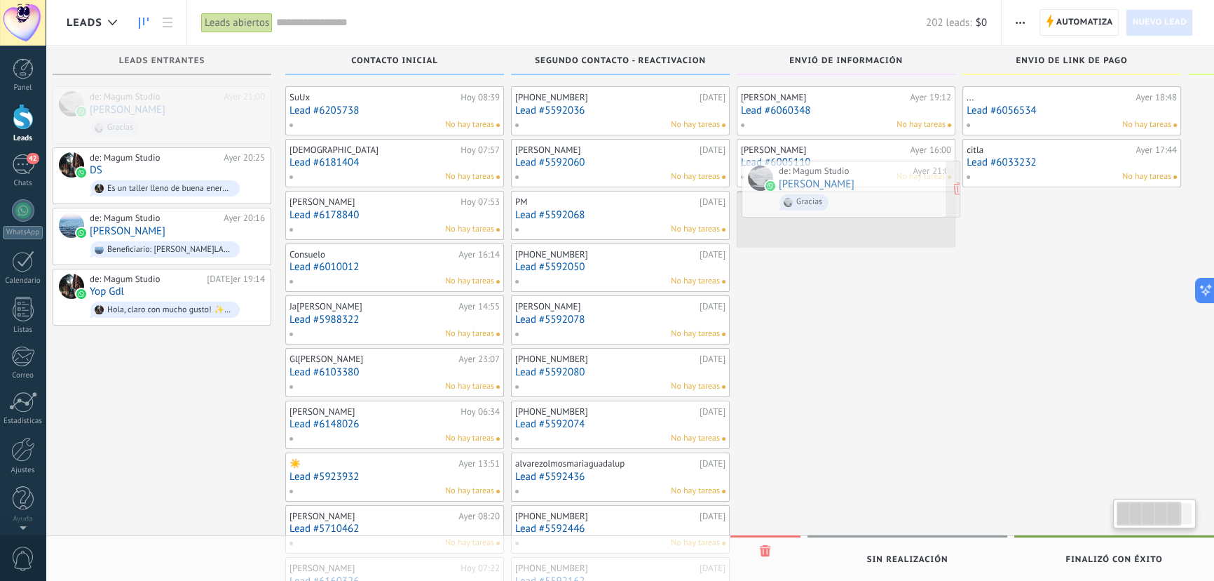
drag, startPoint x: 165, startPoint y: 118, endPoint x: 843, endPoint y: 203, distance: 683.3
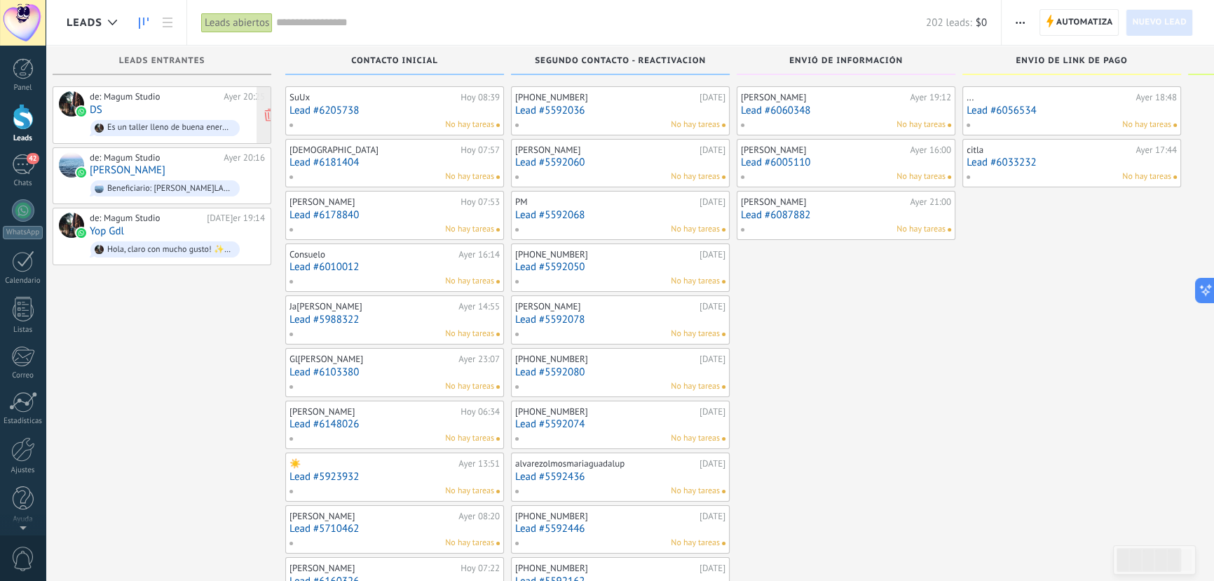
click at [162, 110] on div "de: Magum Studio Ayer 20:25 DS Es un taller lleno de buena energía, será un apa…" at bounding box center [177, 115] width 175 height 48
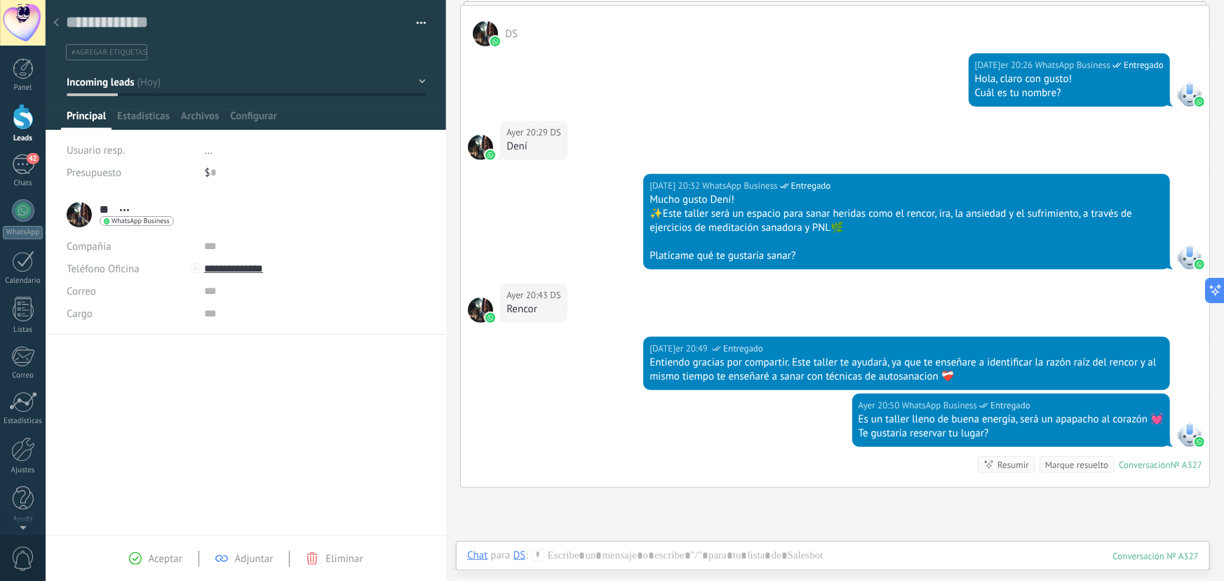
scroll to position [224, 0]
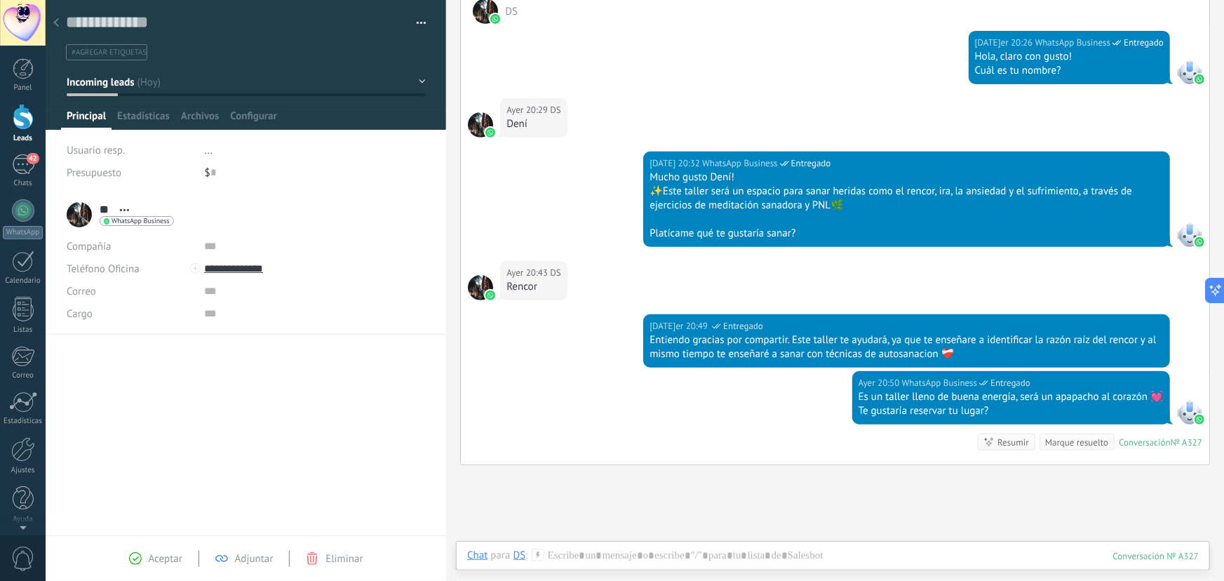
click at [57, 20] on use at bounding box center [56, 22] width 6 height 8
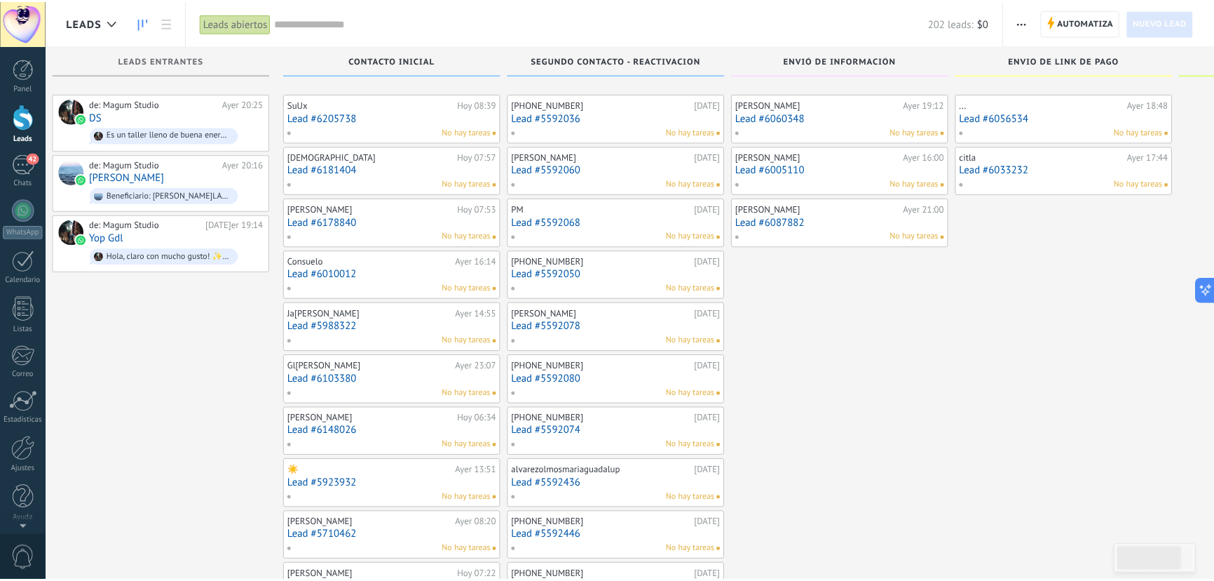
scroll to position [7, 0]
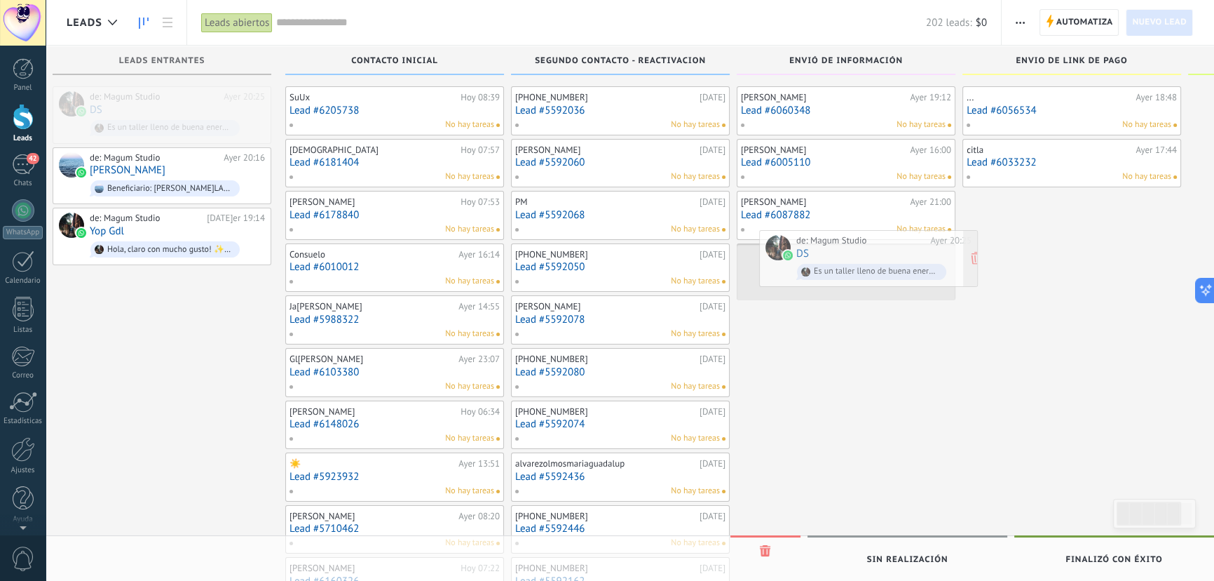
drag, startPoint x: 138, startPoint y: 110, endPoint x: 843, endPoint y: 255, distance: 720.1
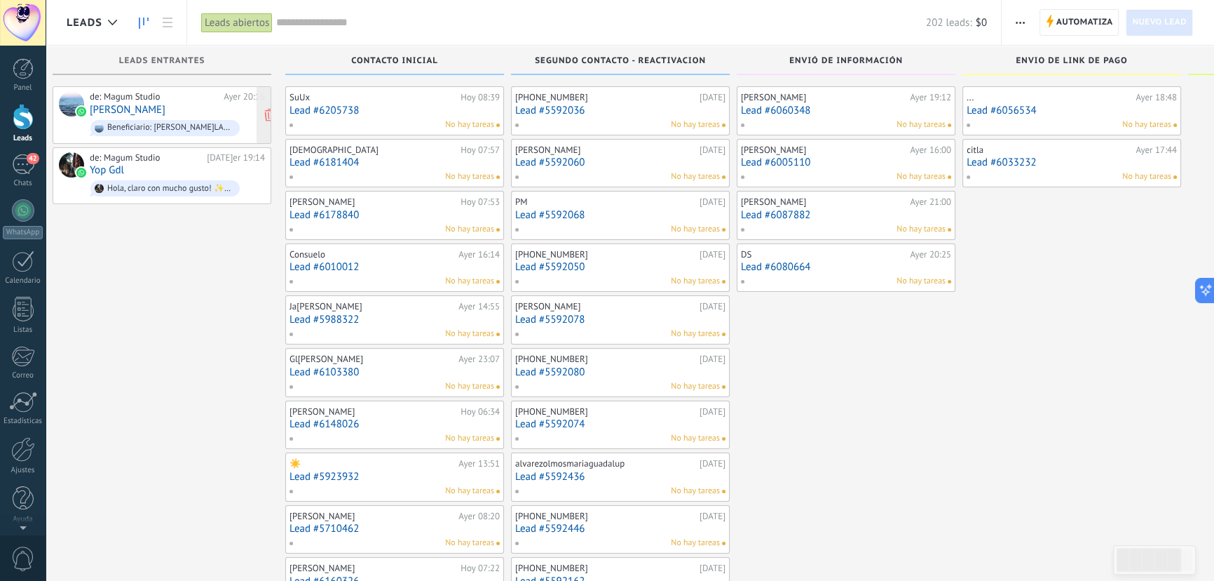
click at [186, 120] on div "Beneficiario: Mariana Aguilar Martinez CLABE: 722969010644198321 Institución: M…" at bounding box center [164, 128] width 149 height 16
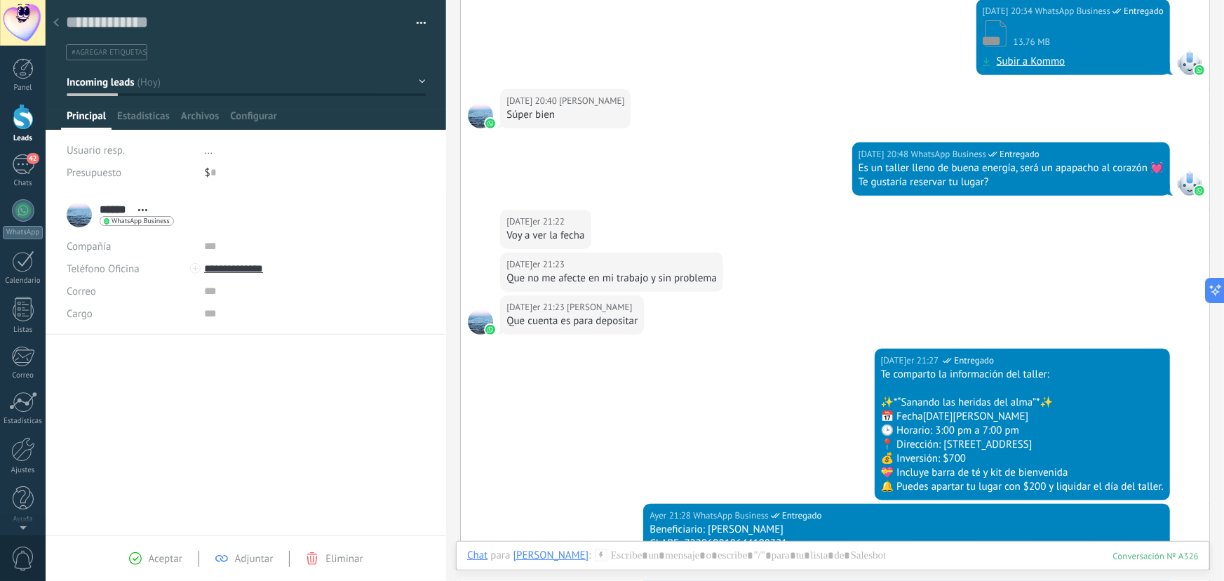
scroll to position [215, 0]
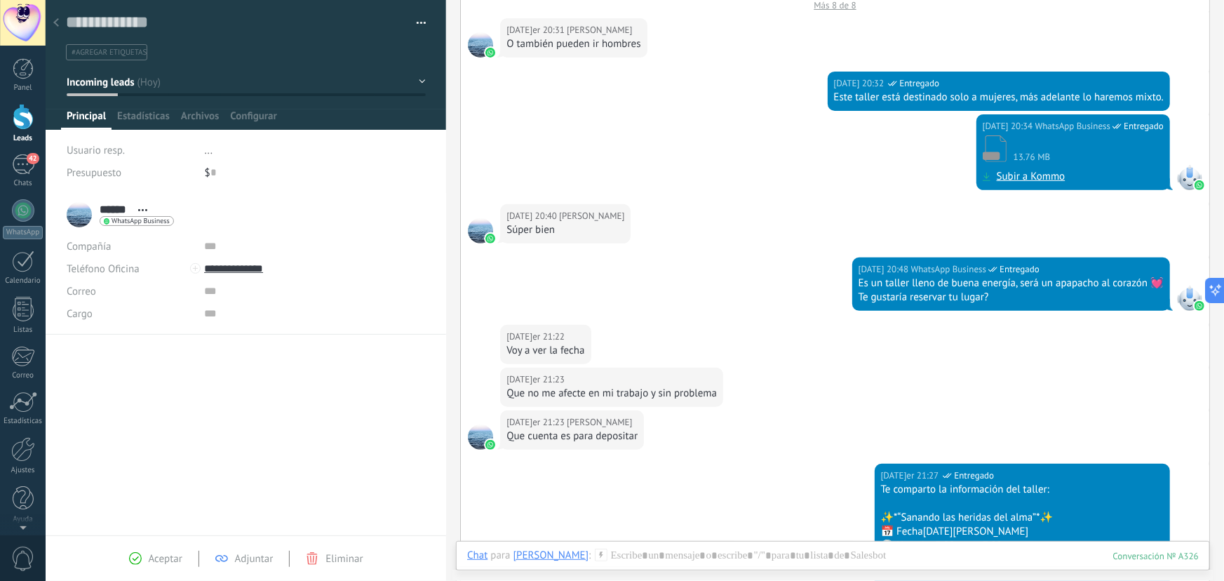
click at [49, 18] on div at bounding box center [56, 23] width 20 height 27
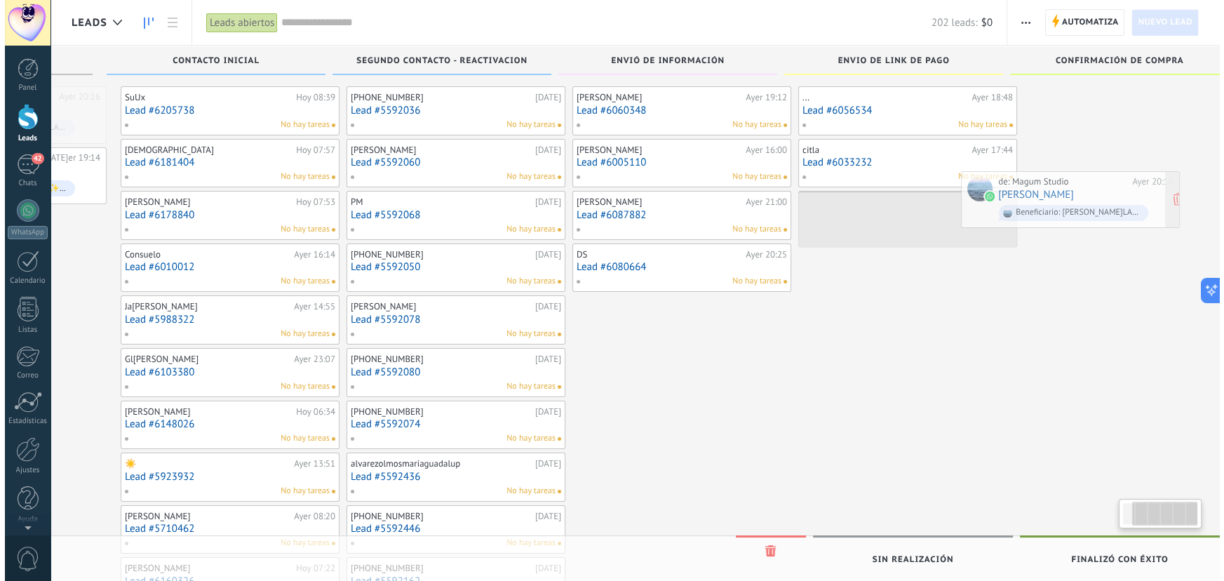
scroll to position [0, 210]
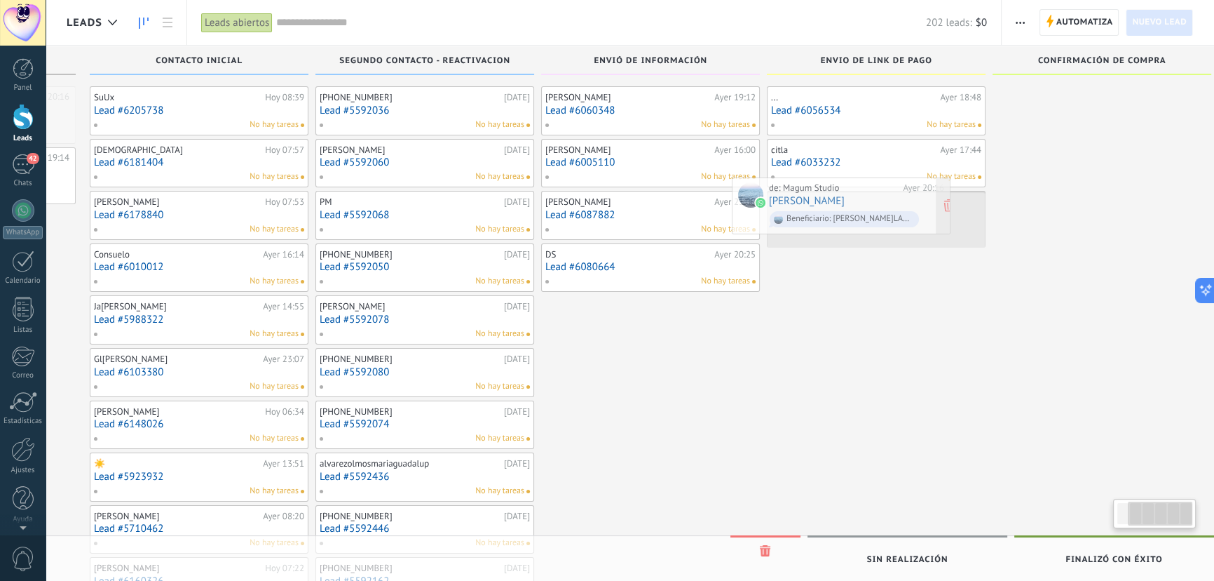
drag, startPoint x: 119, startPoint y: 111, endPoint x: 799, endPoint y: 202, distance: 685.4
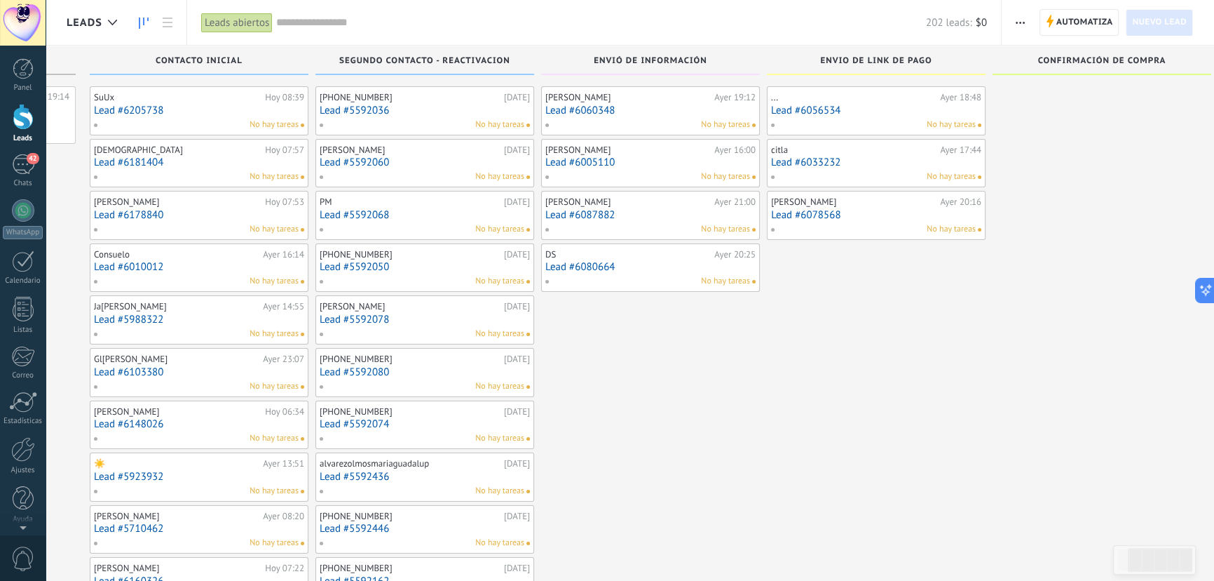
click at [860, 159] on link "Lead #6033232" at bounding box center [876, 162] width 210 height 12
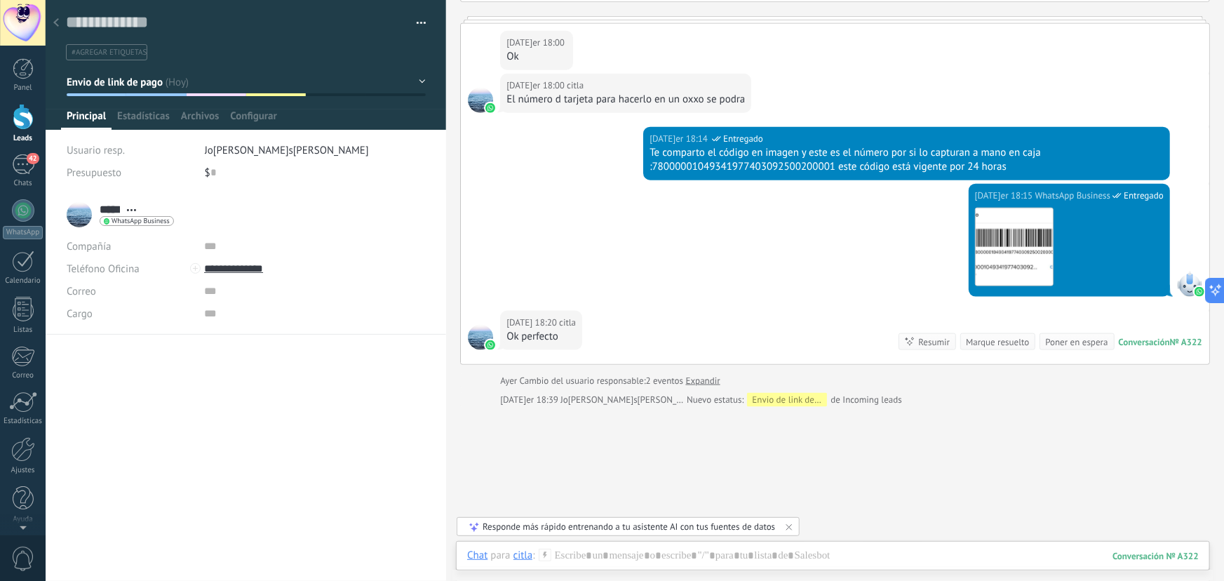
scroll to position [607, 0]
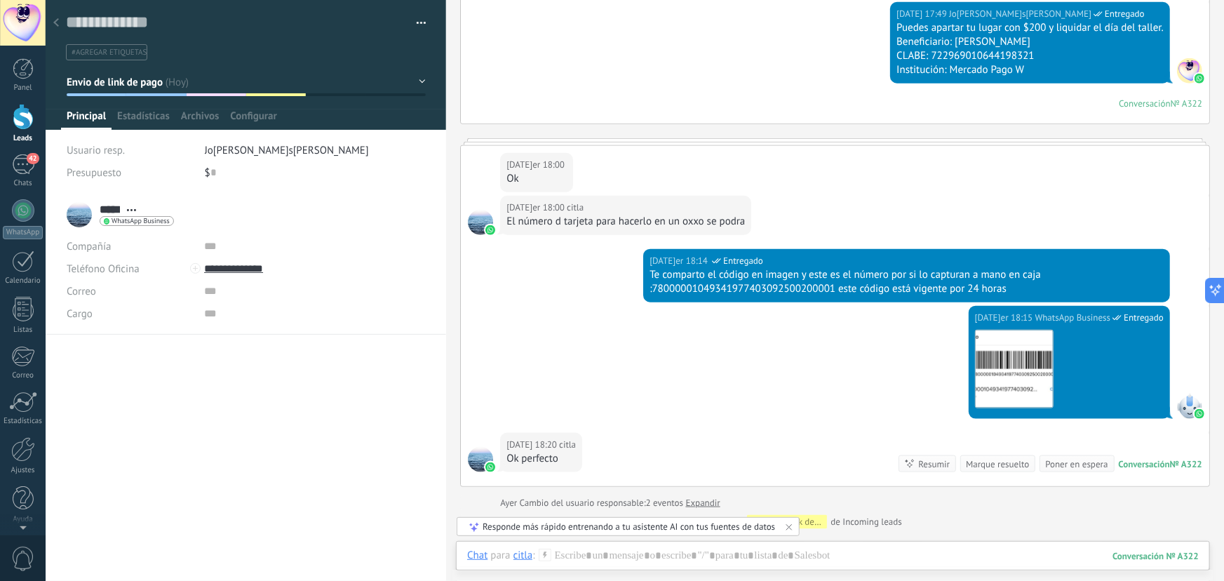
drag, startPoint x: 54, startPoint y: 14, endPoint x: 60, endPoint y: 20, distance: 8.9
click at [54, 15] on div at bounding box center [56, 23] width 20 height 27
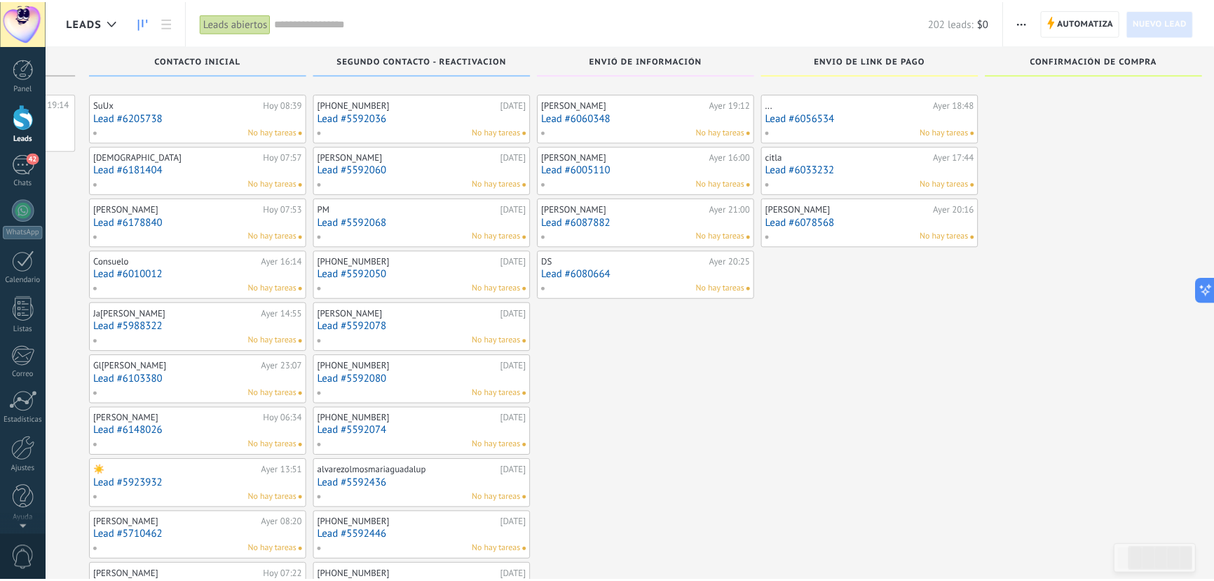
scroll to position [7, 0]
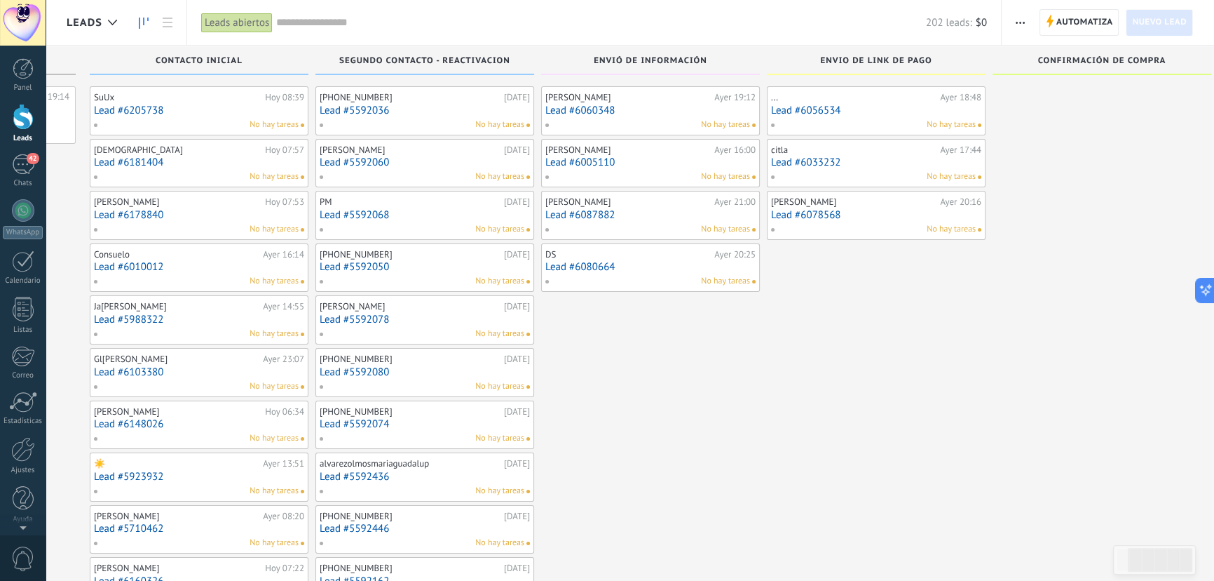
click at [804, 118] on div "No hay tareas" at bounding box center [873, 124] width 205 height 13
click at [822, 107] on link "Lead #6056534" at bounding box center [876, 110] width 210 height 12
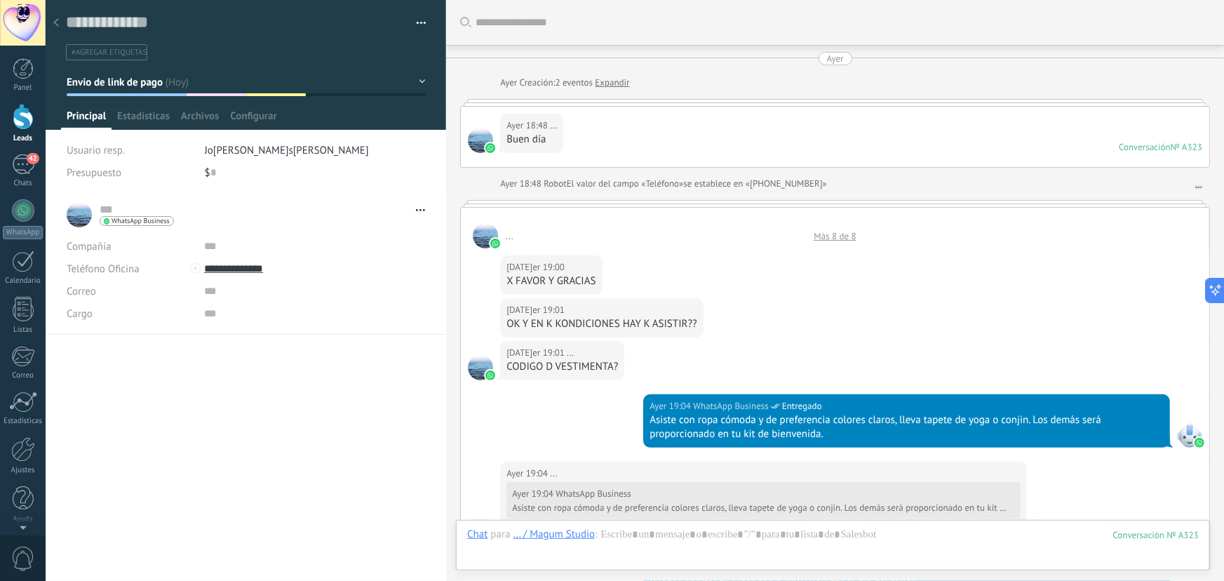
scroll to position [1092, 0]
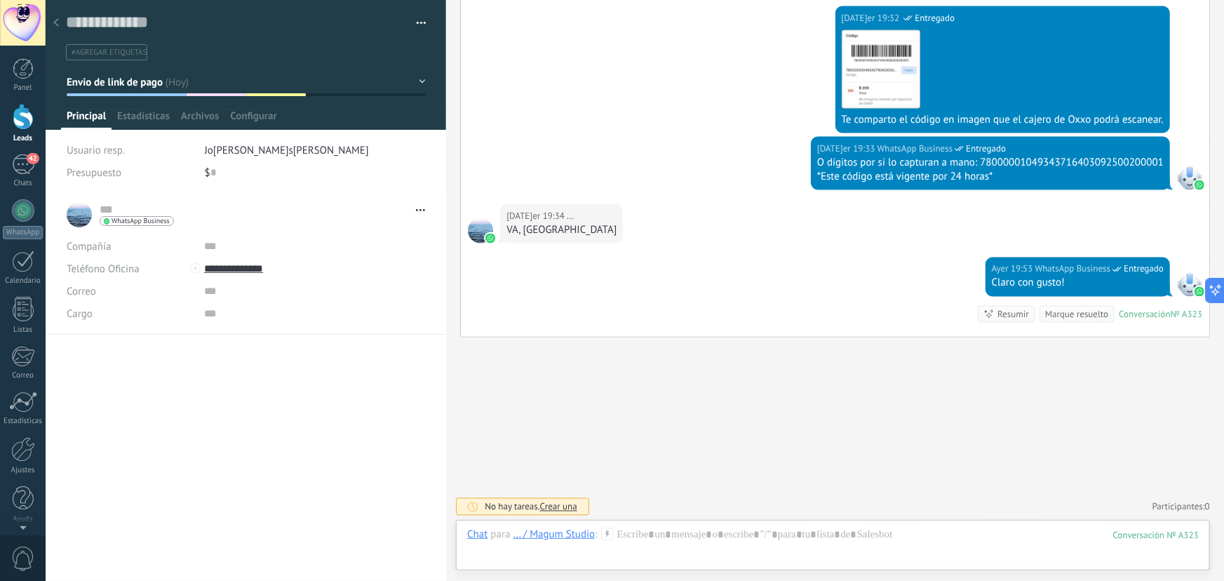
click at [55, 11] on div at bounding box center [56, 23] width 20 height 27
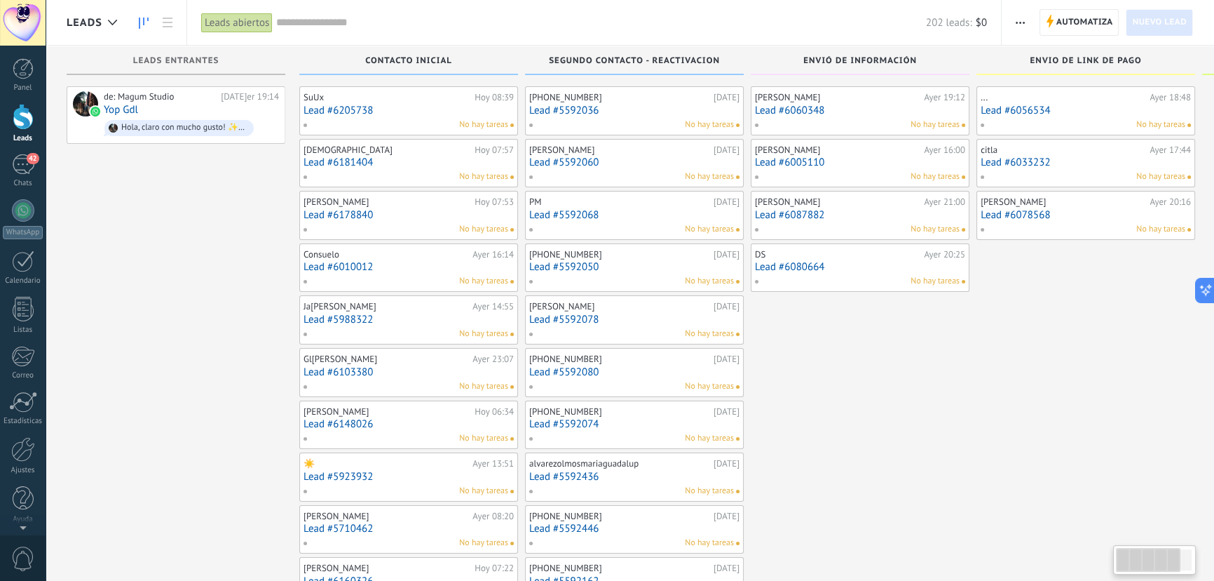
drag, startPoint x: 757, startPoint y: 536, endPoint x: 1008, endPoint y: 426, distance: 273.2
click at [1018, 517] on div "Leads Entrantes Solicitudes: 1 0 0 0 9 de: Magum Studio Ayer 19:14 Yop Gdl Hola…" at bounding box center [755, 584] width 1376 height 1090
click at [175, 109] on div "de: Magum Studio Ayer 19:14 Yop Gdl Hola, claro con mucho gusto! ✨Este taller s…" at bounding box center [191, 115] width 175 height 48
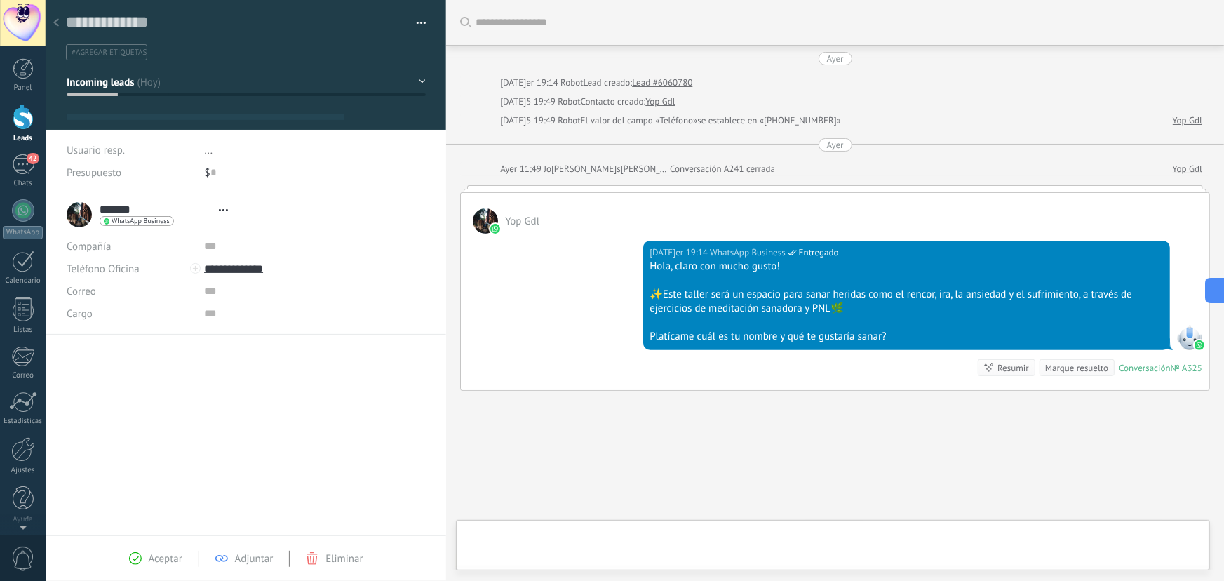
type textarea "**********"
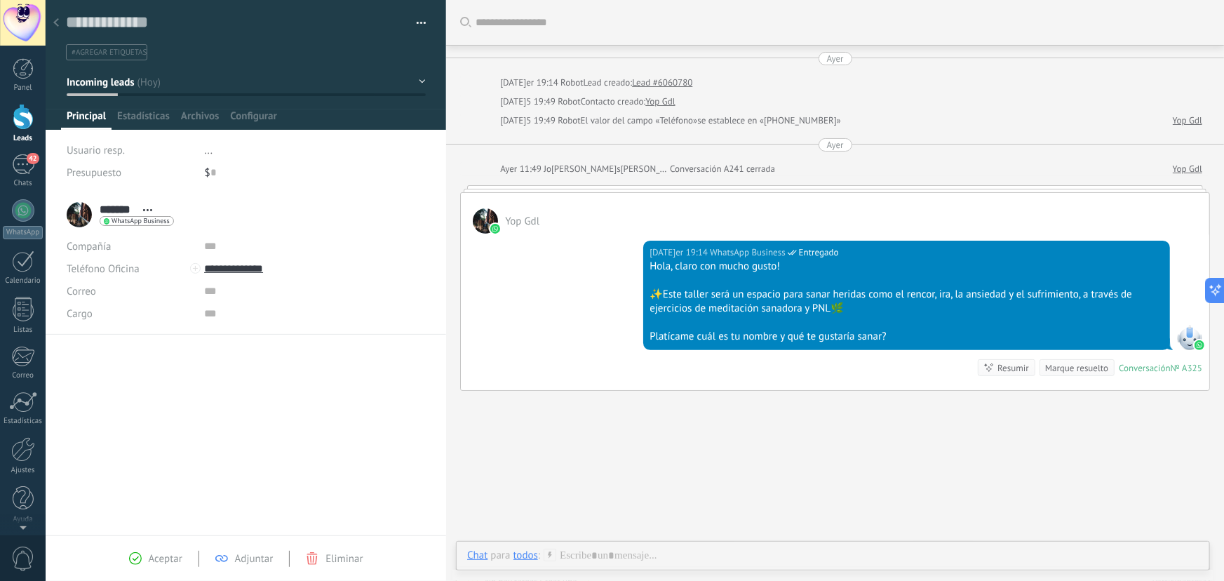
click at [53, 25] on icon at bounding box center [56, 22] width 6 height 8
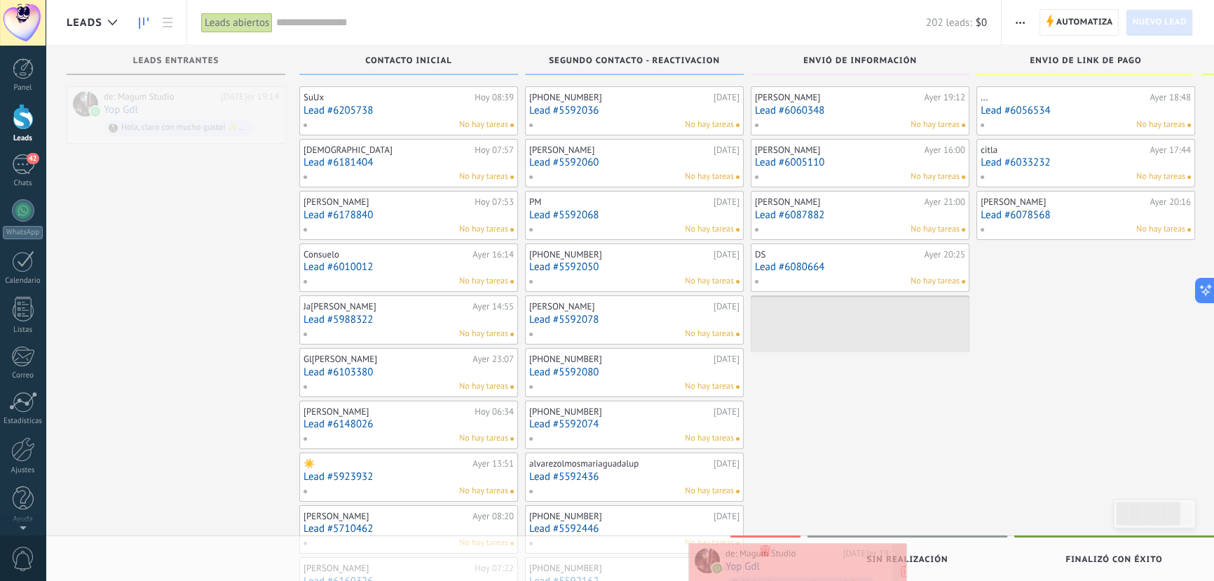
drag, startPoint x: 139, startPoint y: 96, endPoint x: 761, endPoint y: 553, distance: 771.9
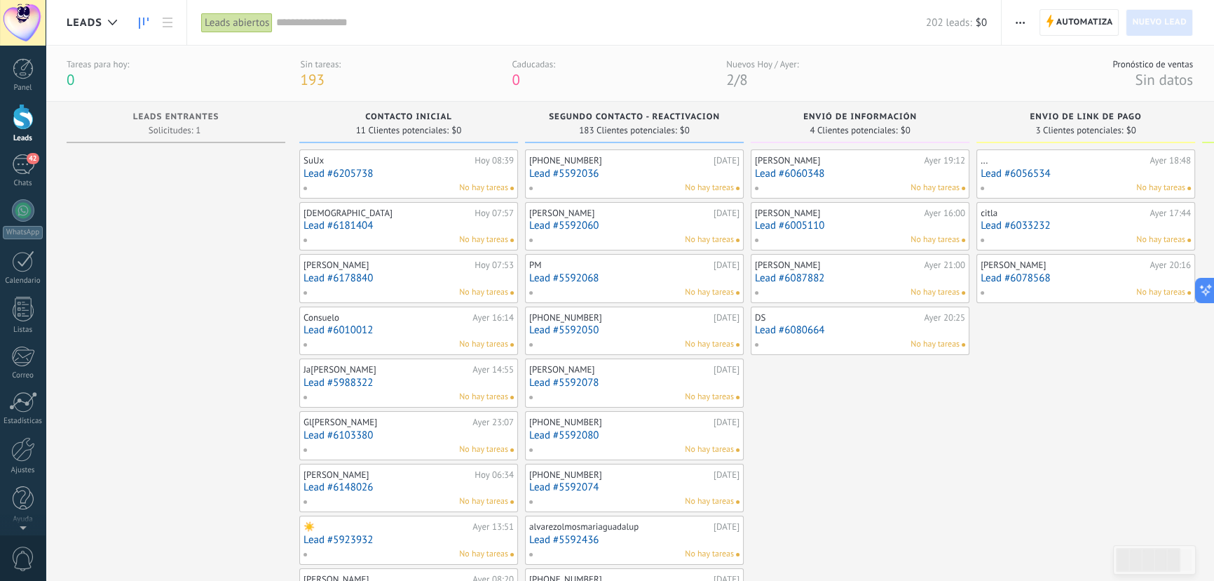
click at [877, 334] on div "DS Ayer 20:25 Lead #6080664 No hay tareas" at bounding box center [860, 331] width 210 height 41
click at [25, 163] on div "42" at bounding box center [23, 164] width 22 height 20
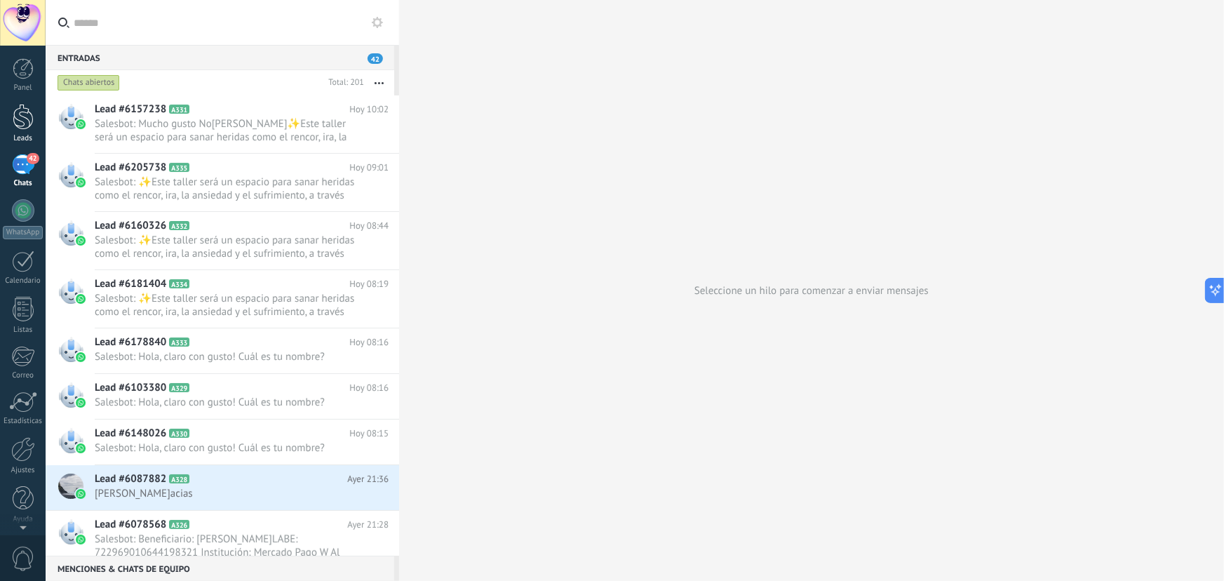
click at [18, 119] on div at bounding box center [23, 117] width 21 height 26
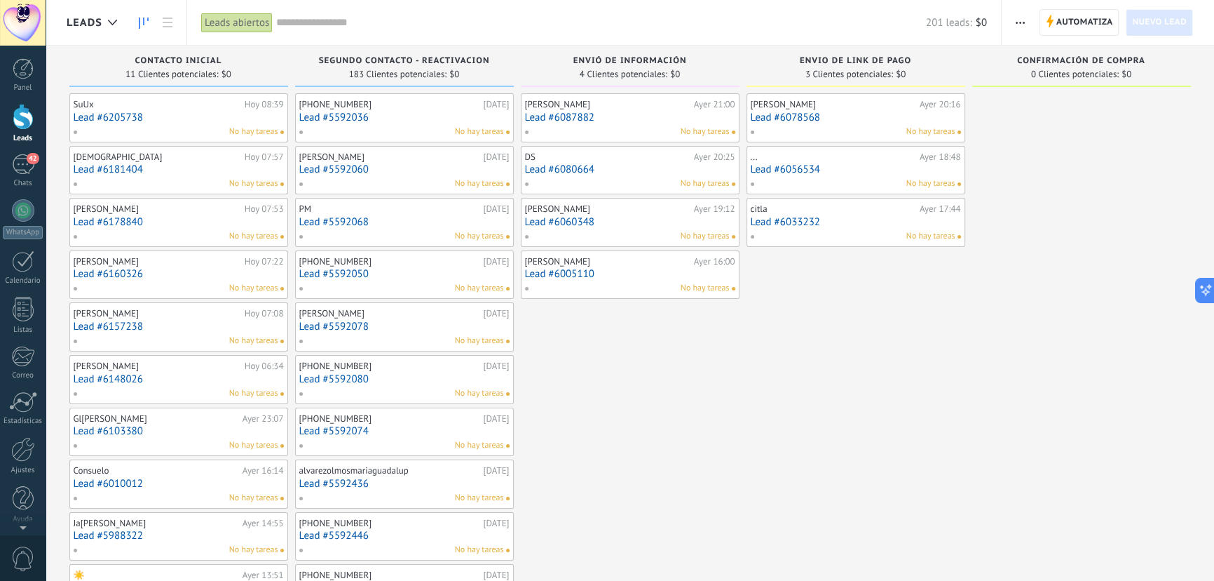
drag, startPoint x: 939, startPoint y: 521, endPoint x: 660, endPoint y: 365, distance: 319.9
click at [1066, 526] on div "Leads Entrantes Solicitudes: [PHONE_NUMBER] Contacto inicial 11 Clientes potenc…" at bounding box center [641, 591] width 1148 height 1090
drag, startPoint x: 900, startPoint y: 393, endPoint x: 290, endPoint y: 324, distance: 614.6
click at [906, 395] on div "Leads Entrantes Solicitudes: [PHONE_NUMBER] Contacto inicial 11 Clientes potenc…" at bounding box center [641, 591] width 1148 height 1090
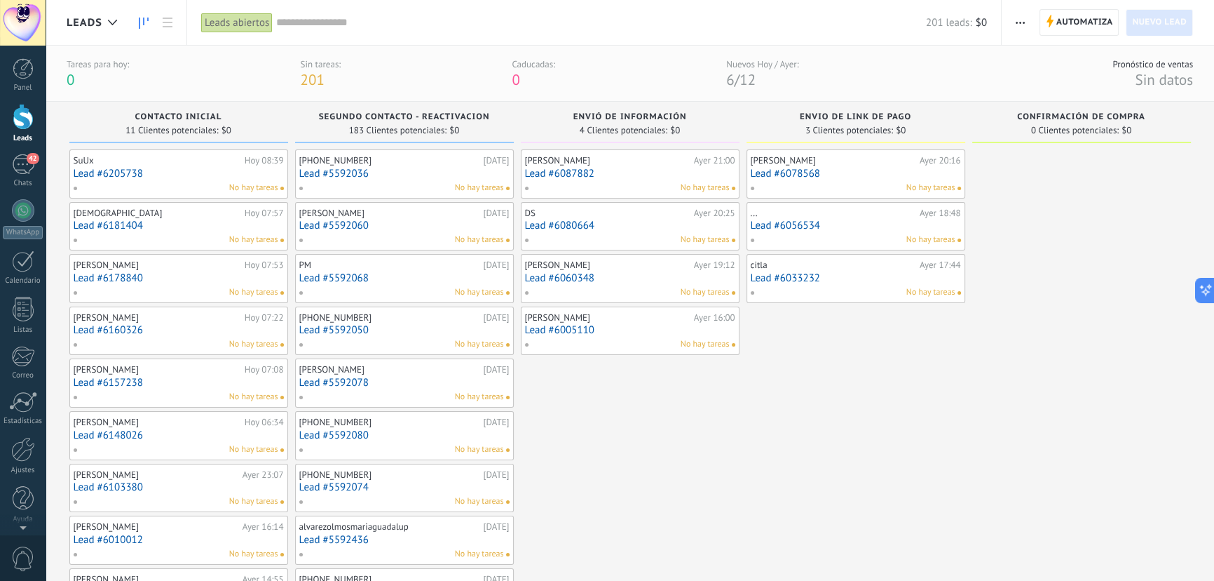
scroll to position [21, 0]
drag, startPoint x: 679, startPoint y: 454, endPoint x: 875, endPoint y: 468, distance: 196.1
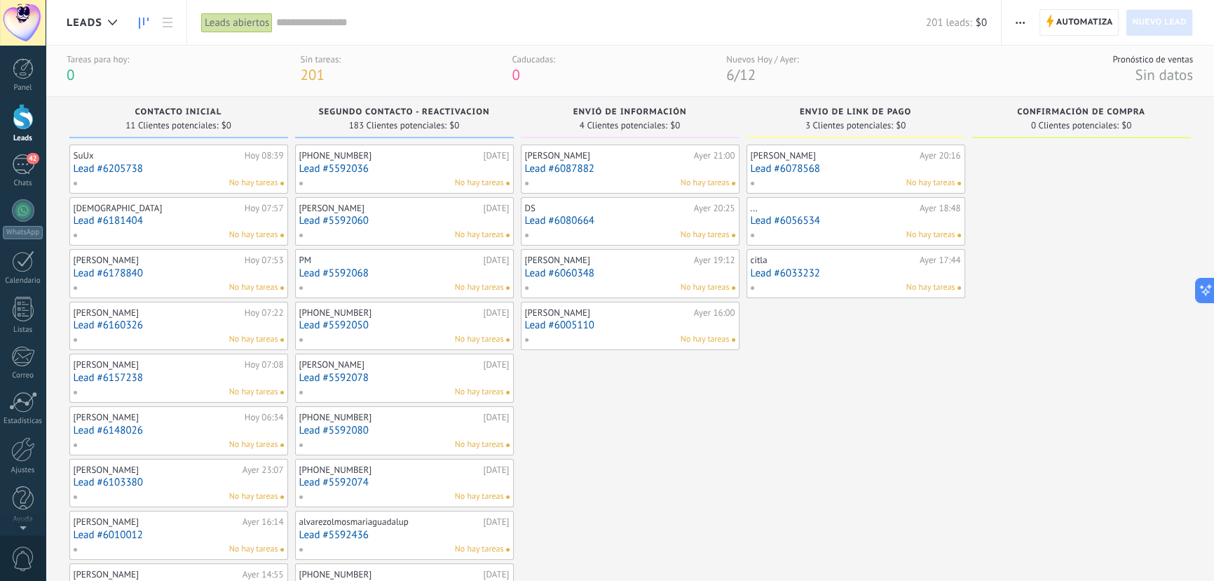
scroll to position [0, 0]
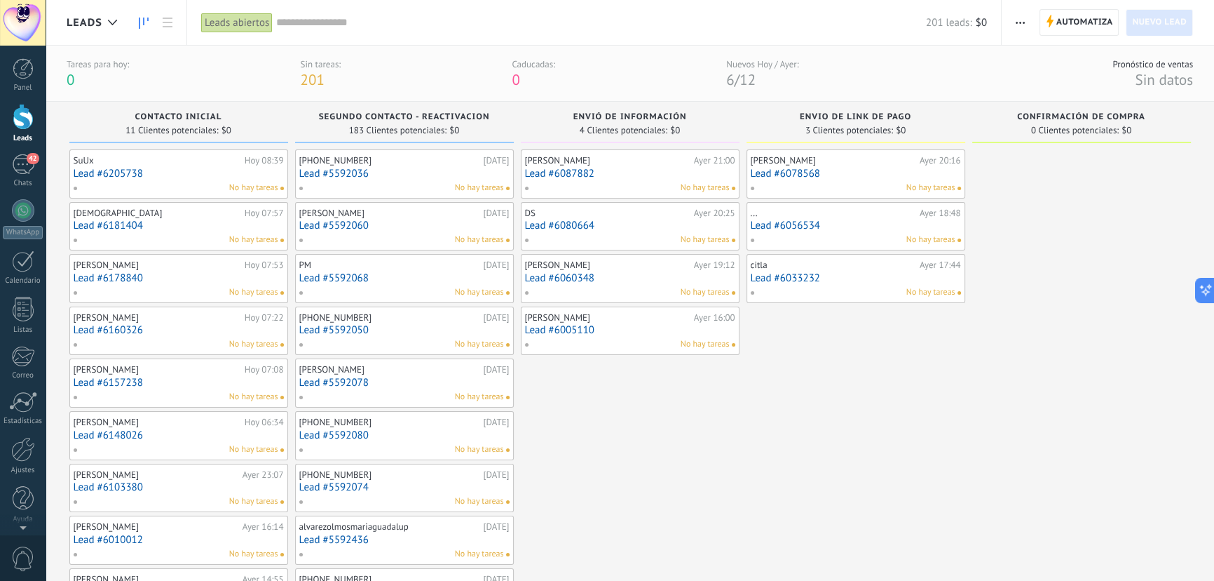
drag, startPoint x: 663, startPoint y: 532, endPoint x: 686, endPoint y: 447, distance: 88.6
drag, startPoint x: 676, startPoint y: 441, endPoint x: 876, endPoint y: 449, distance: 200.7
click at [27, 169] on div "42" at bounding box center [23, 164] width 22 height 20
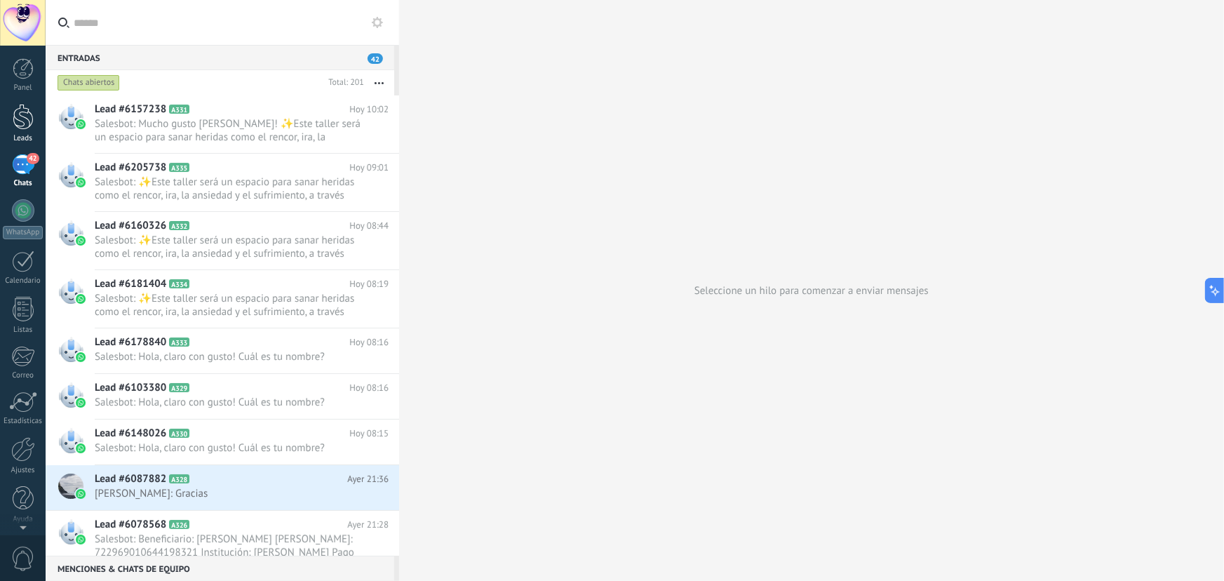
click at [24, 111] on div at bounding box center [23, 117] width 21 height 26
